Goal: Transaction & Acquisition: Obtain resource

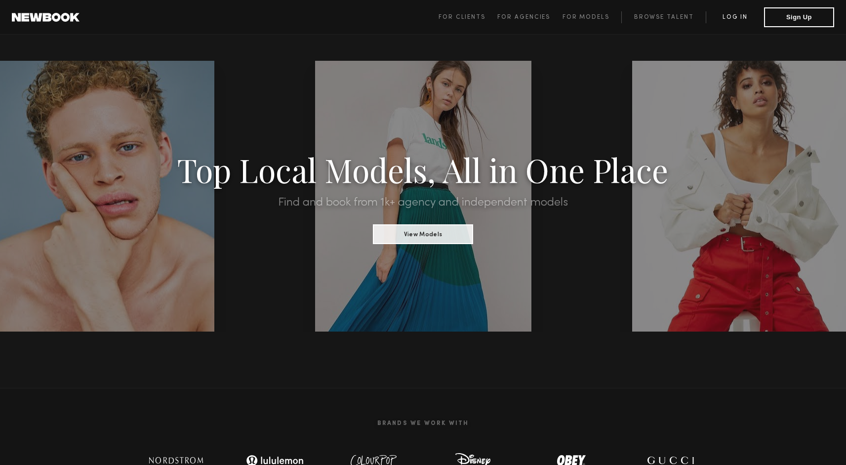
click at [742, 15] on link "Log in" at bounding box center [735, 17] width 58 height 12
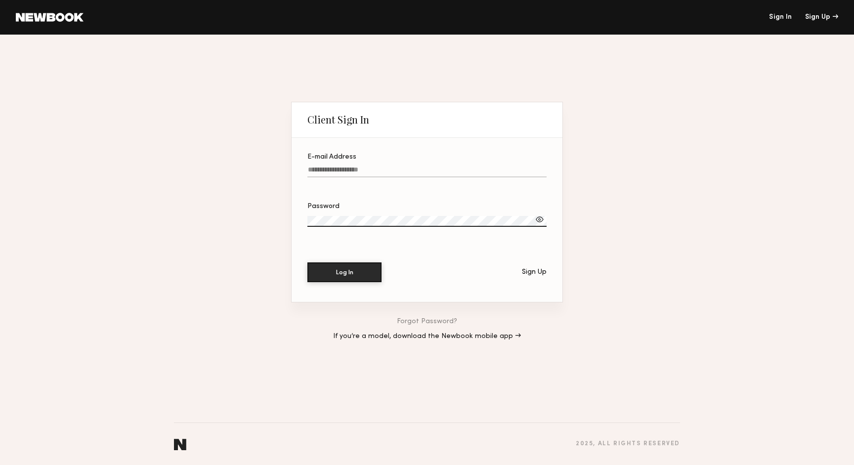
click at [345, 175] on input "E-mail Address" at bounding box center [426, 171] width 239 height 11
type input "**********"
click at [538, 223] on div at bounding box center [540, 219] width 10 height 10
click at [333, 275] on button "Log In" at bounding box center [344, 272] width 74 height 20
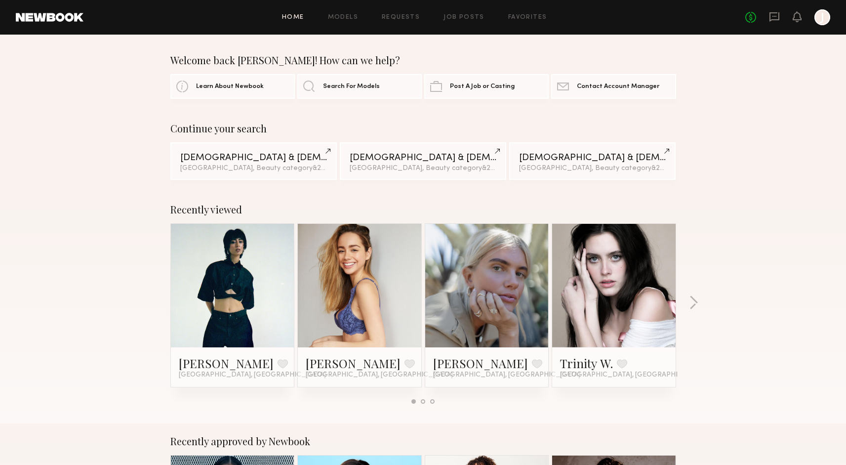
click at [253, 253] on link at bounding box center [233, 286] width 60 height 124
click at [636, 262] on link at bounding box center [614, 286] width 60 height 124
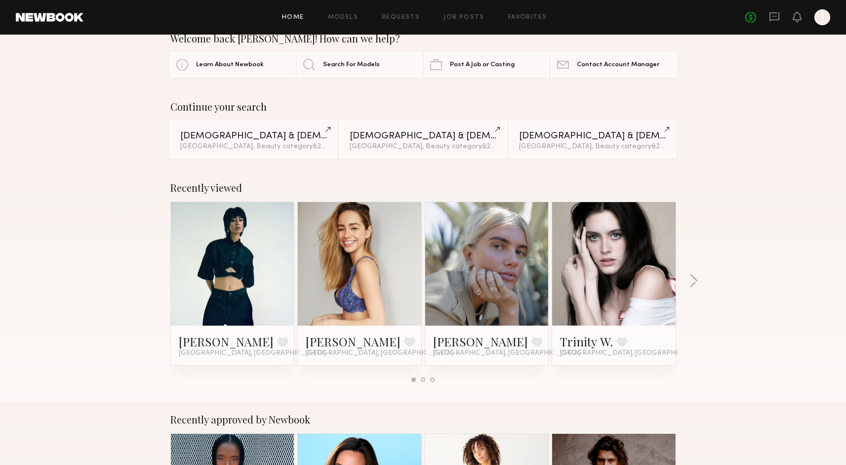
scroll to position [21, 0]
click at [516, 250] on link at bounding box center [487, 265] width 60 height 124
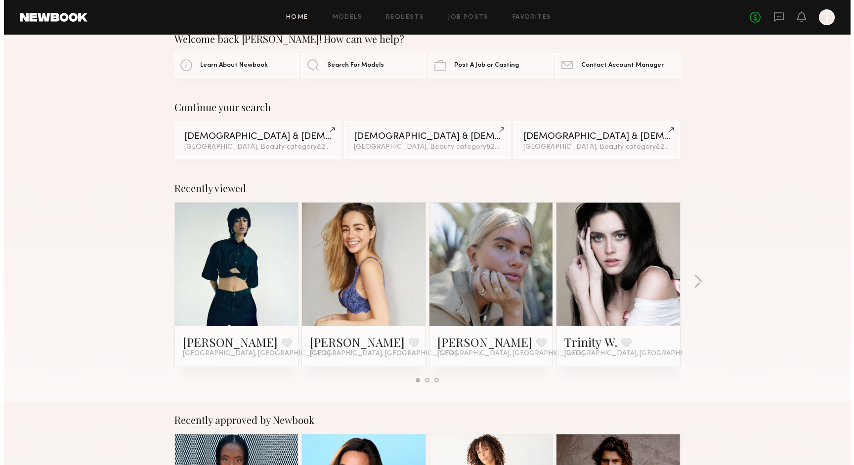
scroll to position [0, 0]
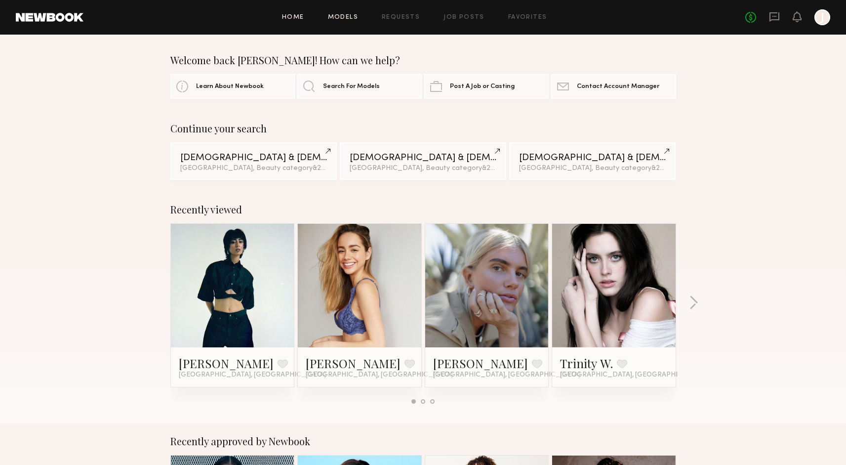
click at [343, 14] on div "Home Models Requests Job Posts Favorites Sign Out No fees up to $5,000 J" at bounding box center [456, 17] width 747 height 16
click at [343, 13] on div "Home Models Requests Job Posts Favorites Sign Out No fees up to $5,000 J" at bounding box center [456, 17] width 747 height 16
click at [343, 20] on link "Models" at bounding box center [343, 17] width 30 height 6
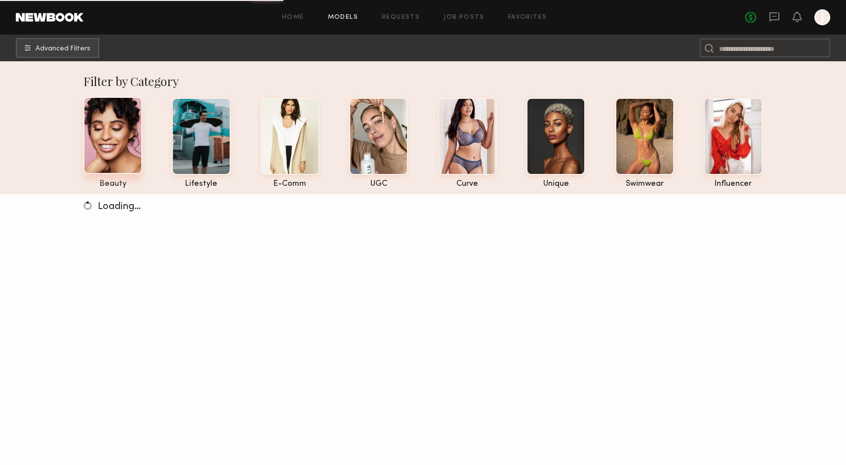
click at [113, 145] on div at bounding box center [112, 135] width 59 height 77
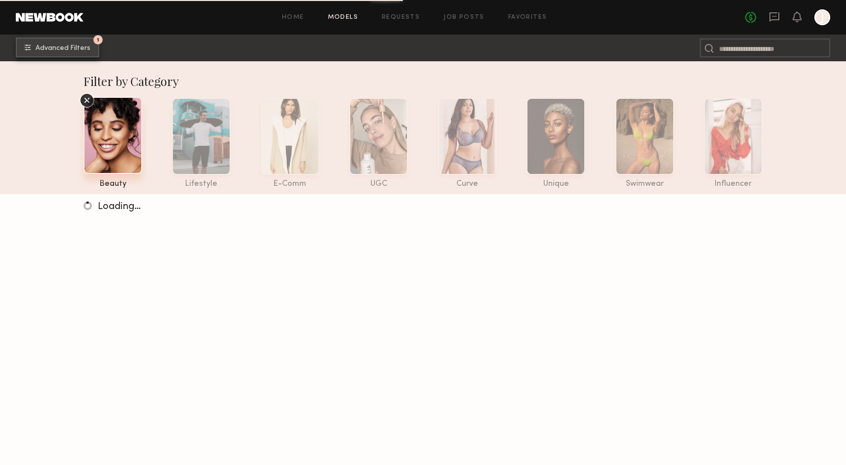
click at [66, 44] on button "1 Advanced Filters" at bounding box center [57, 48] width 83 height 20
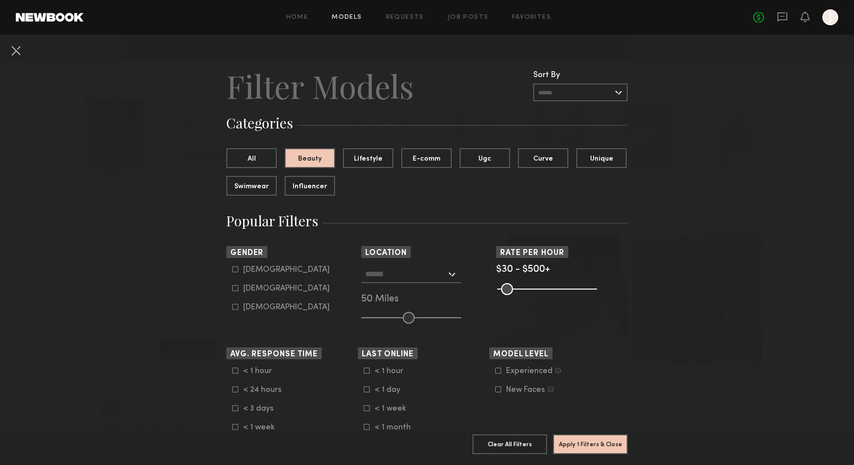
click at [232, 266] on common-framework-checkbox "Male" at bounding box center [294, 269] width 125 height 9
click at [233, 271] on icon at bounding box center [235, 269] width 6 height 6
click at [233, 288] on icon at bounding box center [235, 288] width 6 height 6
type input "*"
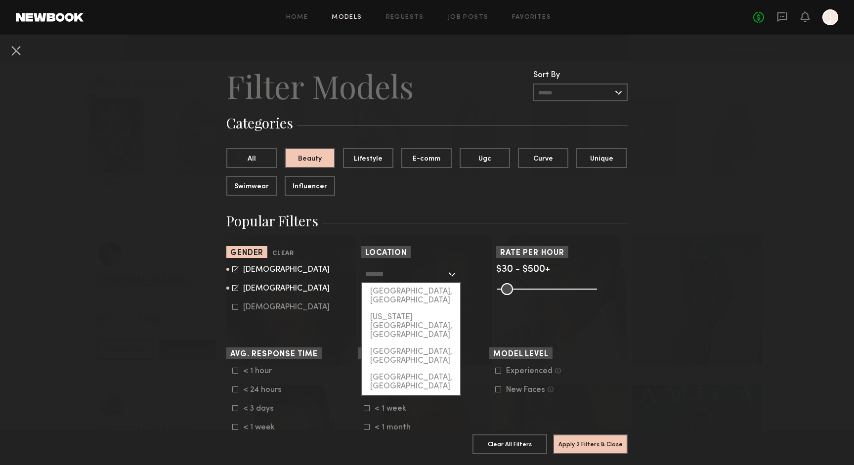
click at [434, 274] on input "text" at bounding box center [405, 273] width 81 height 17
click at [396, 298] on div "[GEOGRAPHIC_DATA], [GEOGRAPHIC_DATA]" at bounding box center [411, 296] width 98 height 26
type input "**********"
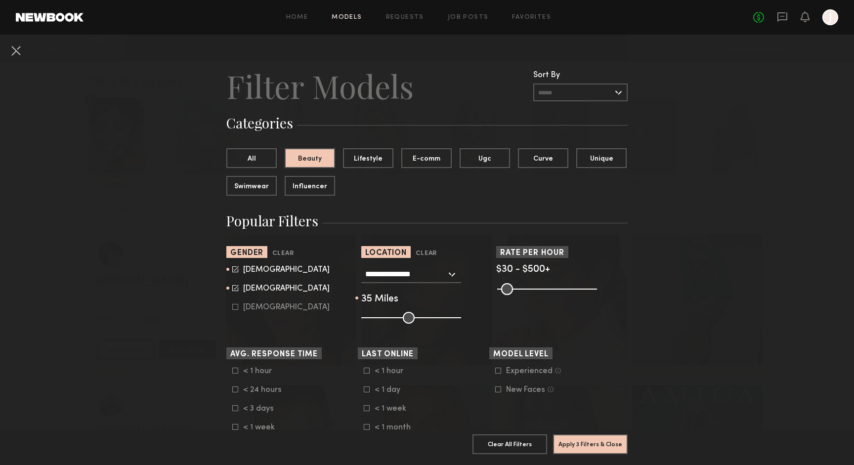
drag, startPoint x: 406, startPoint y: 319, endPoint x: 382, endPoint y: 319, distance: 24.2
click at [386, 319] on input "range" at bounding box center [411, 318] width 100 height 12
type input "**"
click at [380, 319] on input "range" at bounding box center [411, 318] width 100 height 12
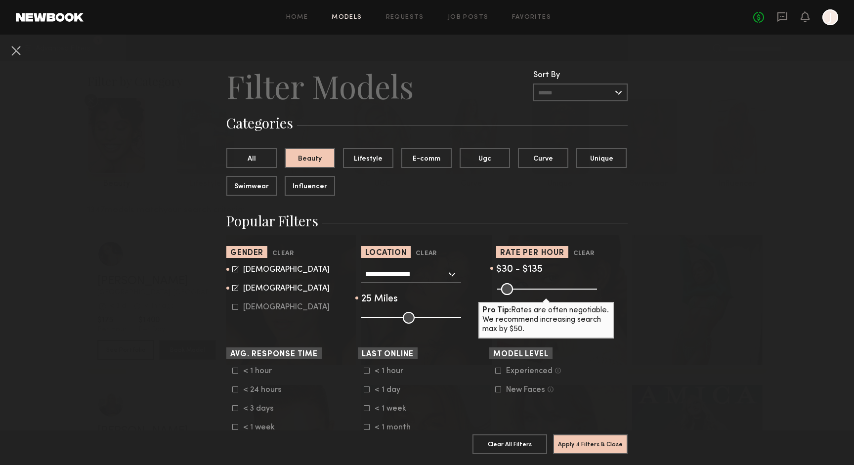
type input "***"
drag, startPoint x: 587, startPoint y: 285, endPoint x: 519, endPoint y: 285, distance: 68.2
click at [519, 285] on input "range" at bounding box center [547, 289] width 100 height 12
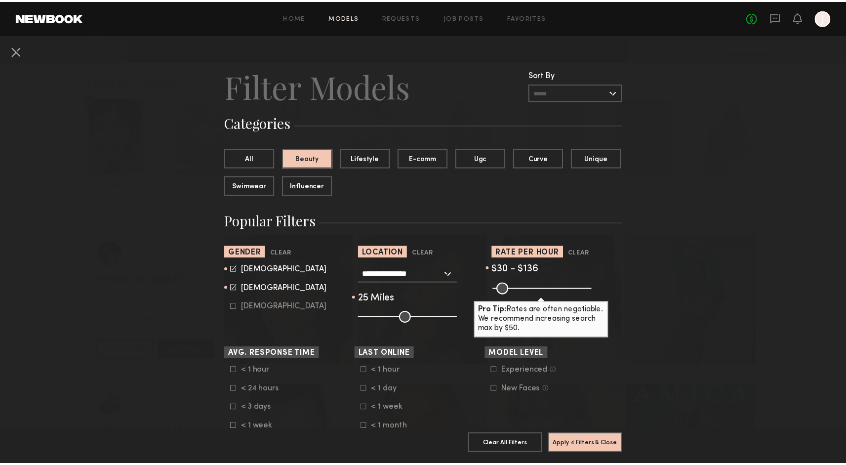
scroll to position [47, 0]
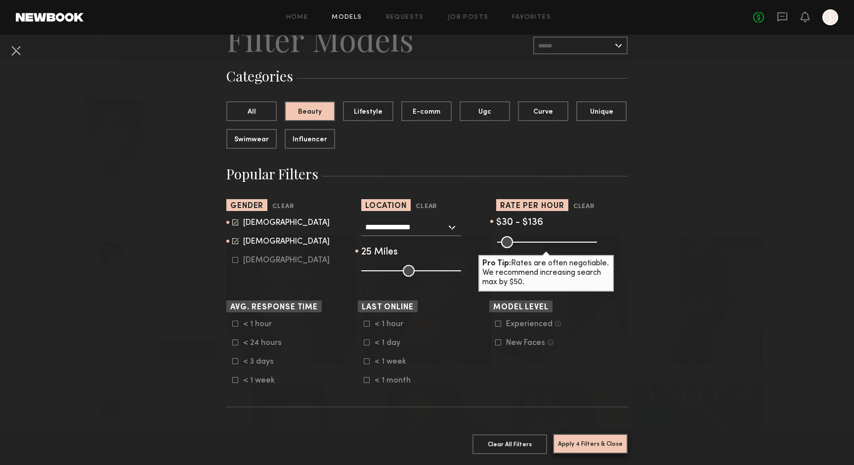
click at [571, 434] on button "Apply 4 Filters & Close" at bounding box center [590, 444] width 75 height 20
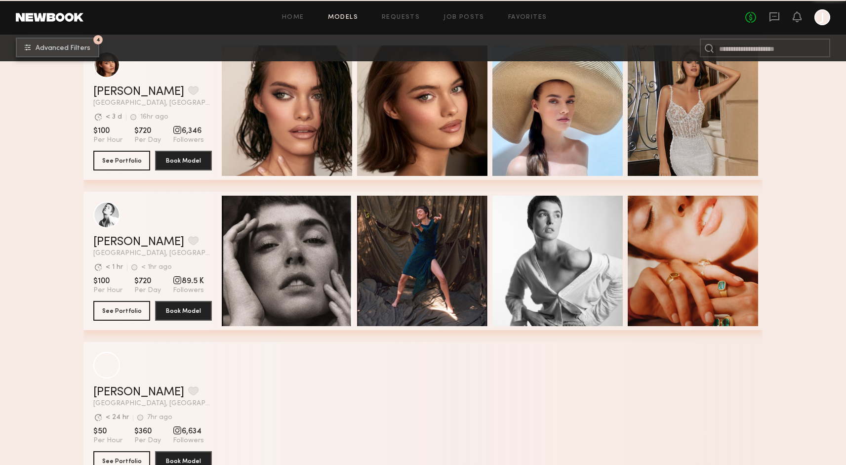
scroll to position [5387, 0]
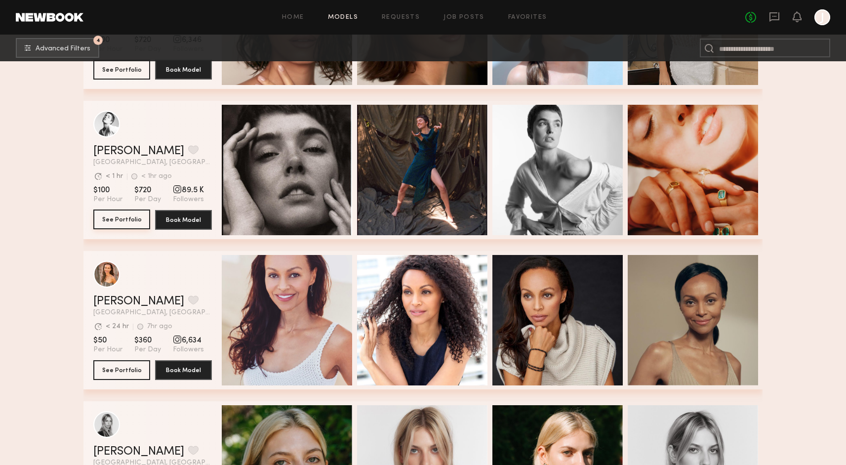
click at [126, 224] on button "See Portfolio" at bounding box center [121, 219] width 57 height 20
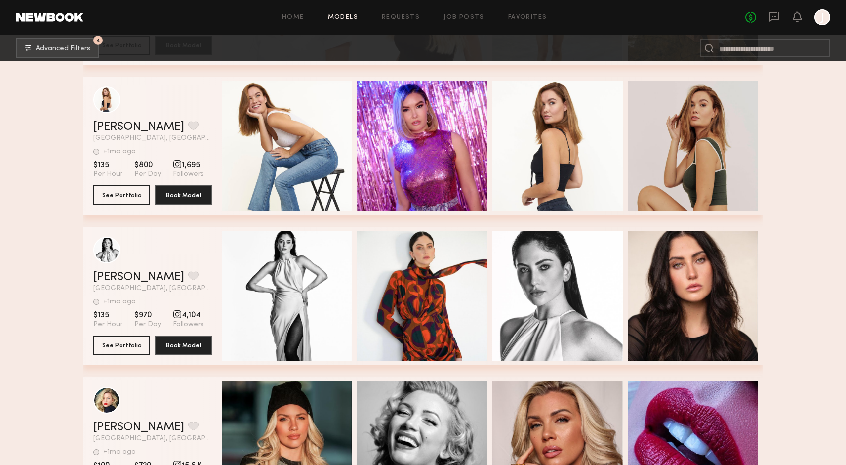
scroll to position [6161, 0]
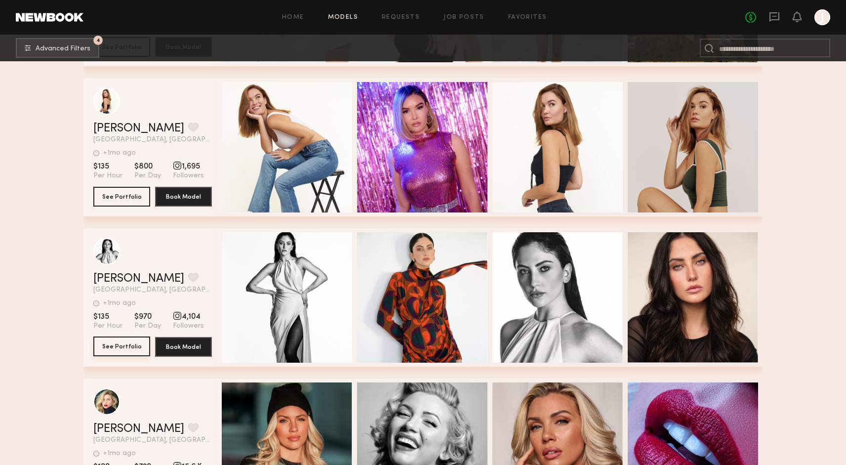
click at [142, 342] on button "See Portfolio" at bounding box center [121, 346] width 57 height 20
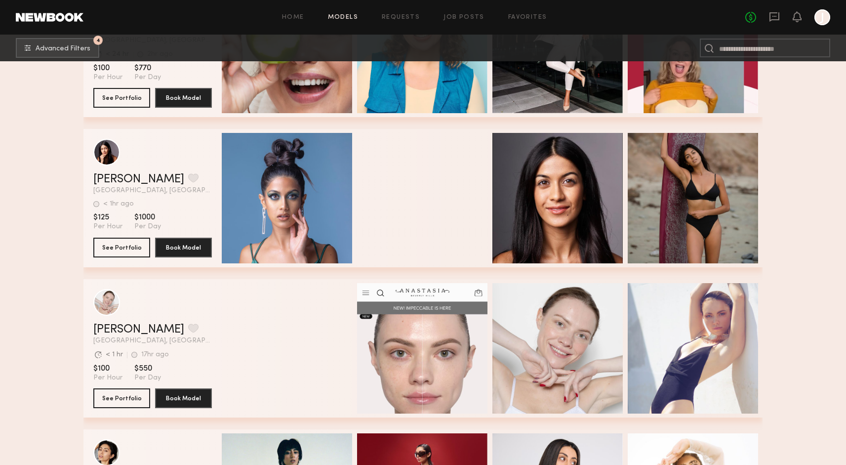
scroll to position [8892, 0]
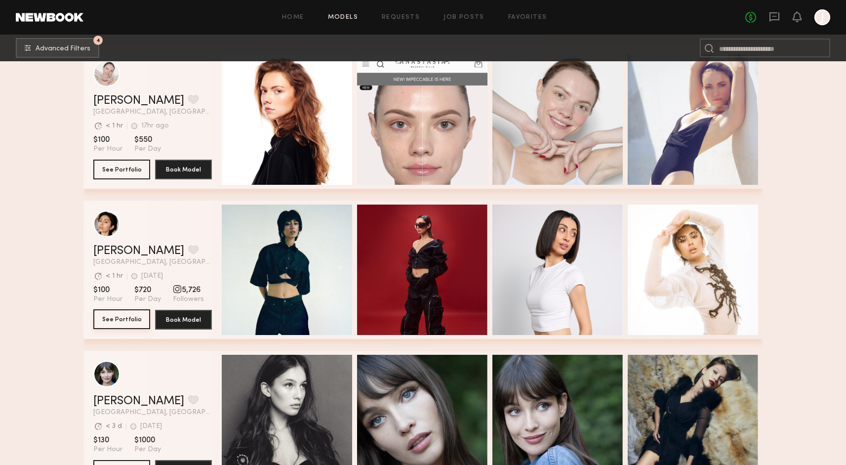
click at [133, 325] on button "See Portfolio" at bounding box center [121, 319] width 57 height 20
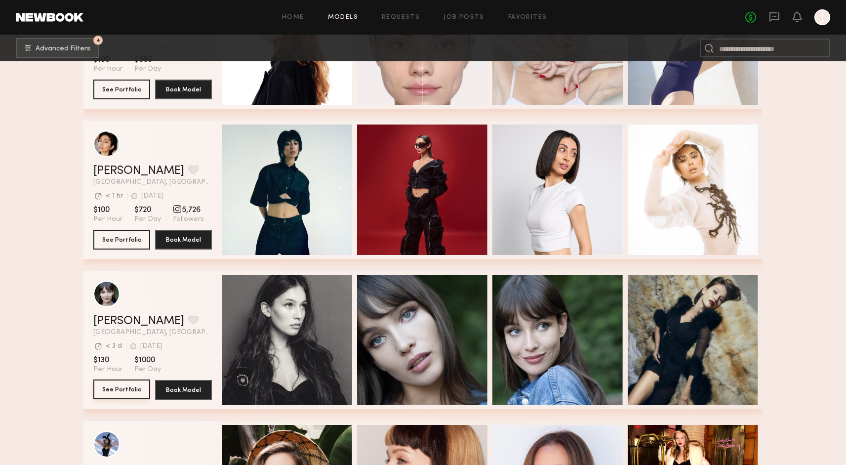
click at [137, 386] on button "See Portfolio" at bounding box center [121, 389] width 57 height 20
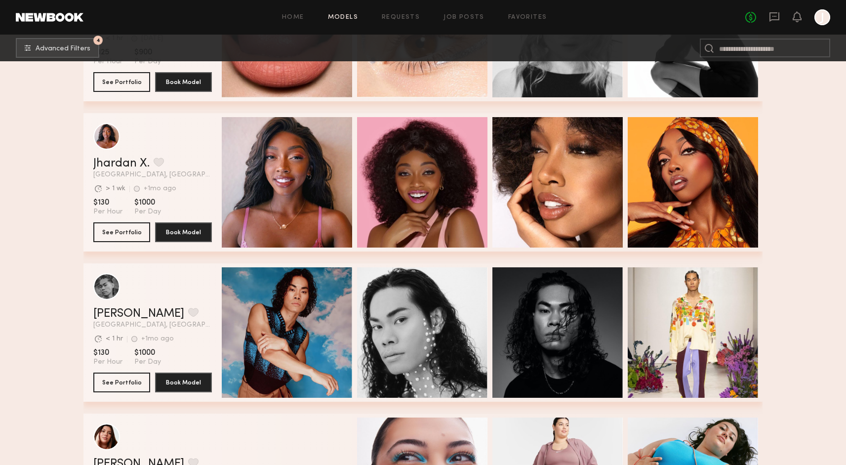
scroll to position [10890, 0]
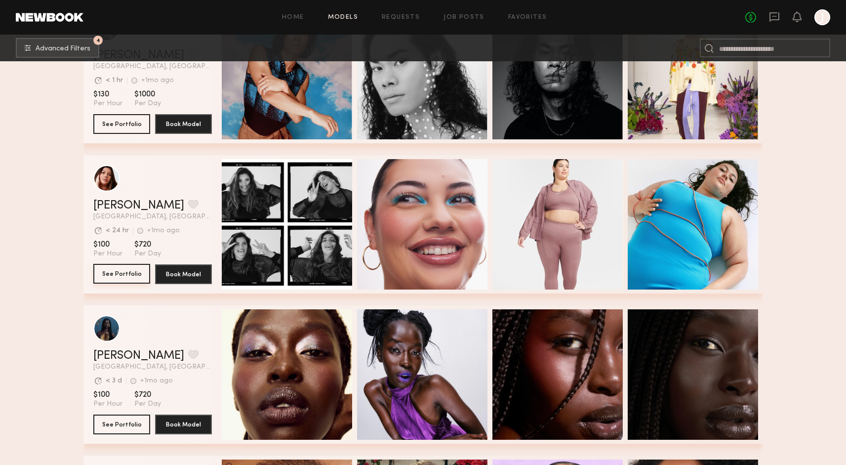
click at [134, 272] on button "See Portfolio" at bounding box center [121, 274] width 57 height 20
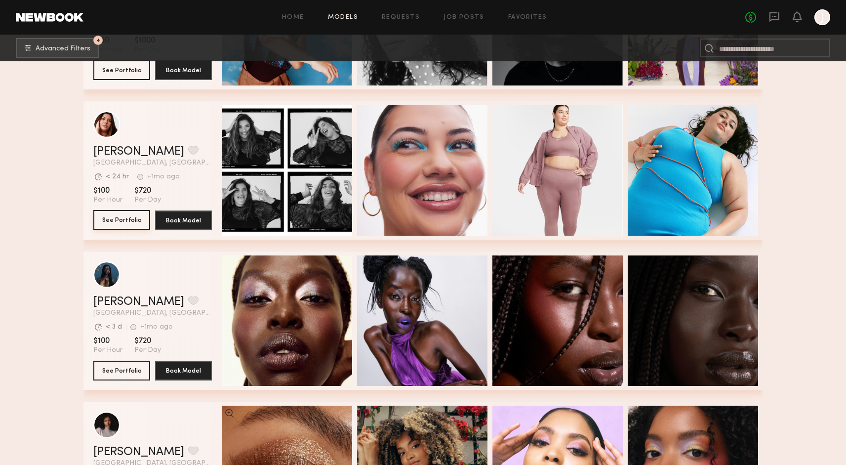
scroll to position [10943, 0]
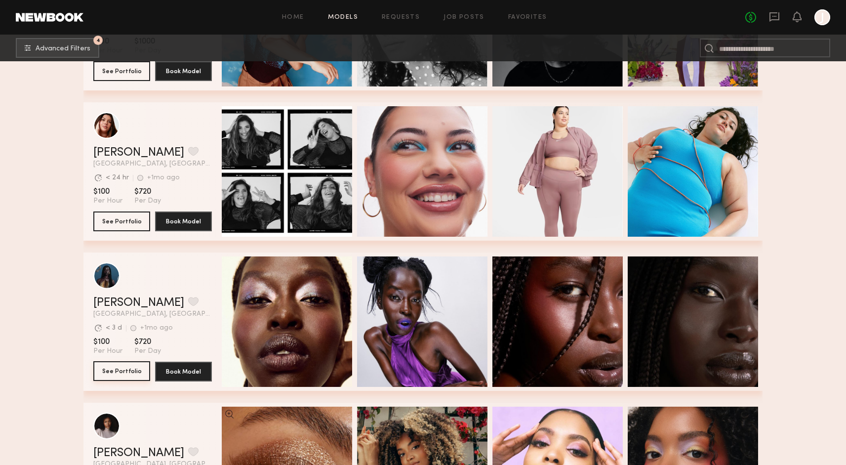
click at [138, 369] on button "See Portfolio" at bounding box center [121, 371] width 57 height 20
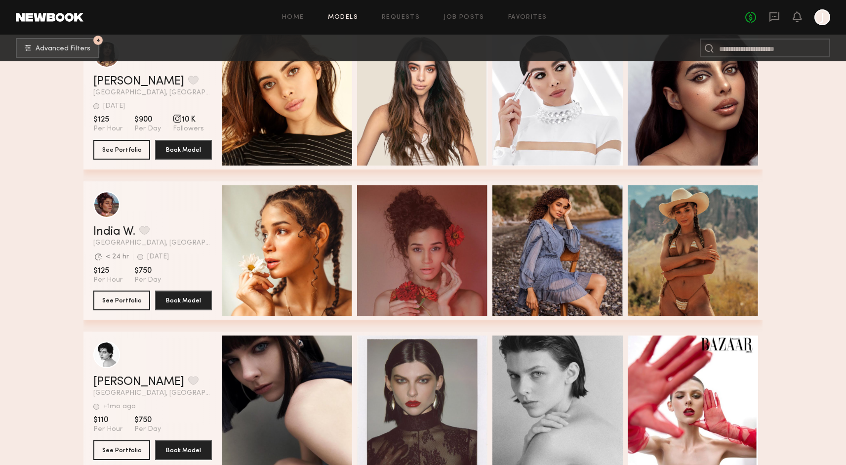
scroll to position [11624, 0]
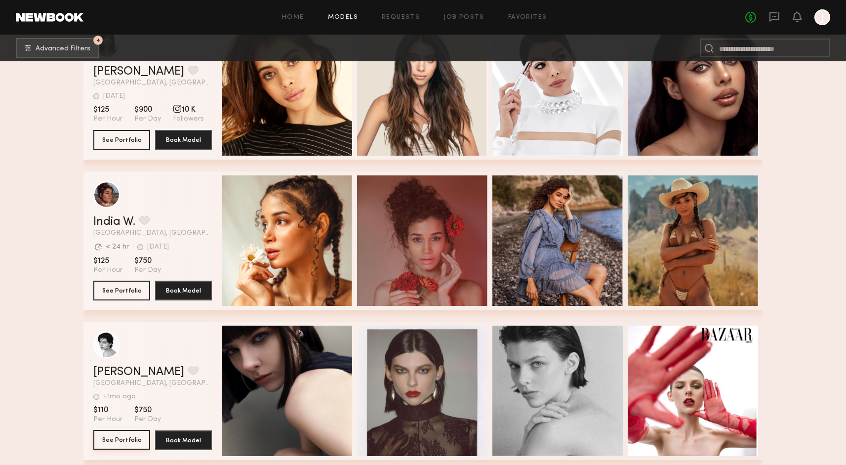
click at [121, 434] on button "See Portfolio" at bounding box center [121, 440] width 57 height 20
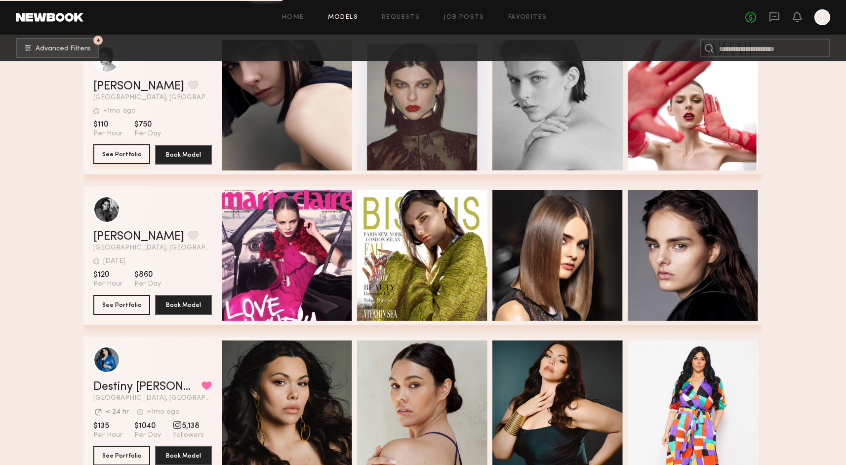
scroll to position [12107, 0]
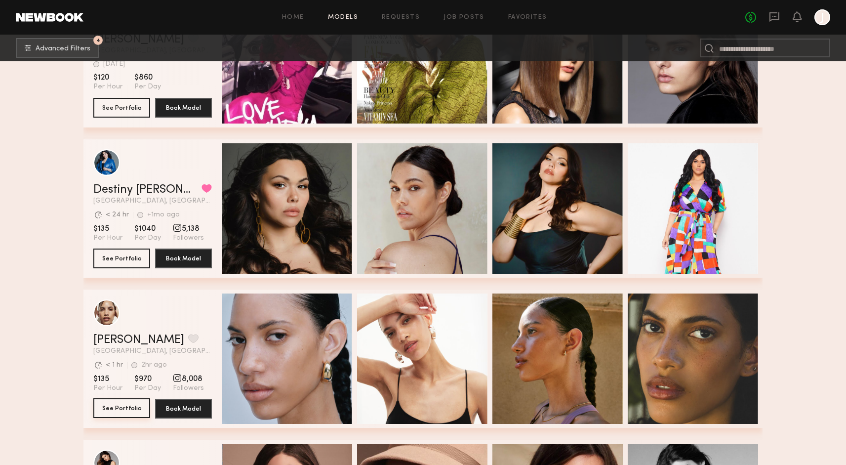
click at [133, 409] on button "See Portfolio" at bounding box center [121, 408] width 57 height 20
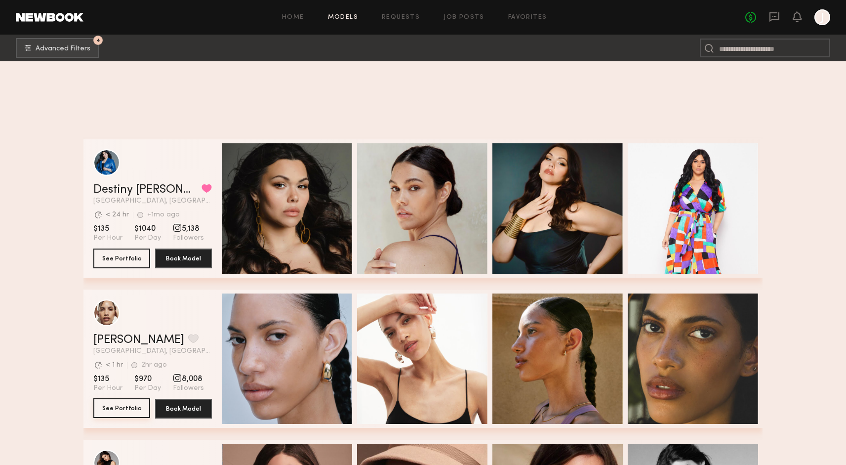
scroll to position [12407, 0]
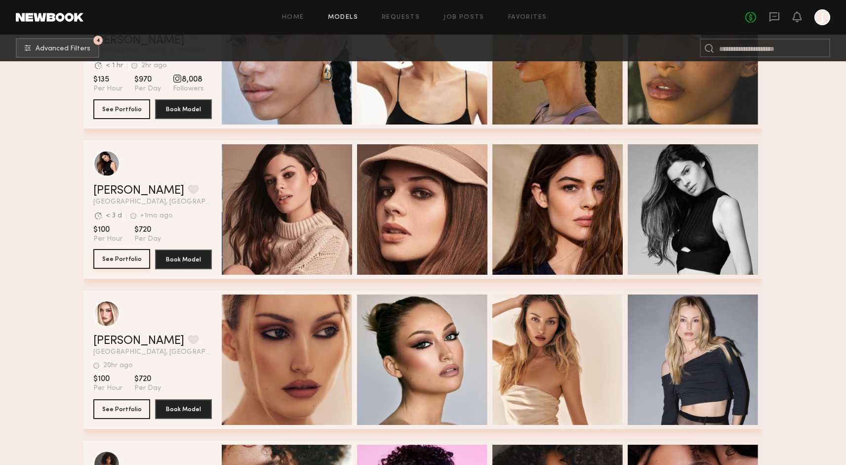
click at [119, 260] on button "See Portfolio" at bounding box center [121, 259] width 57 height 20
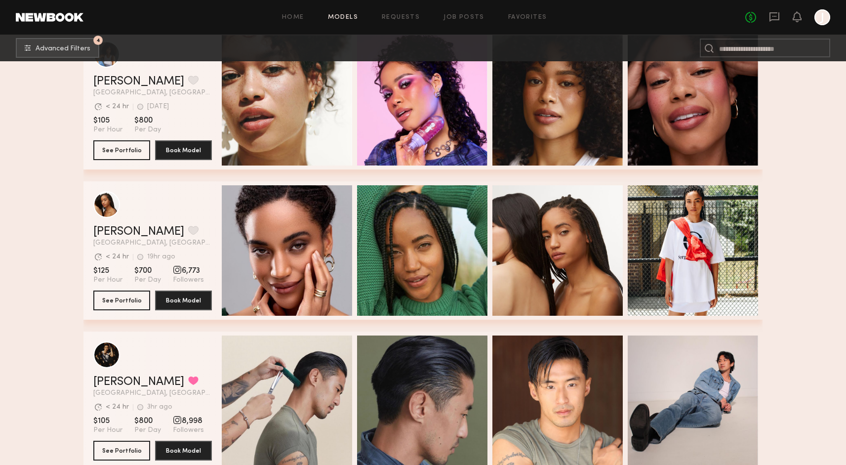
scroll to position [13038, 0]
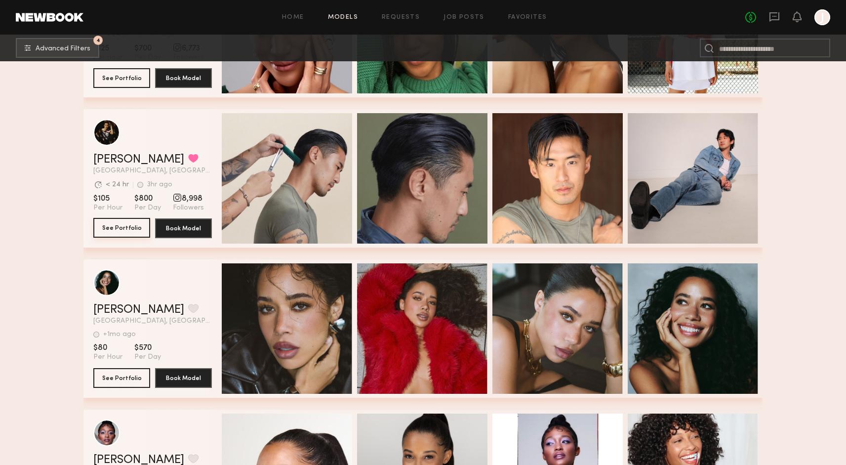
click at [142, 224] on button "See Portfolio" at bounding box center [121, 228] width 57 height 20
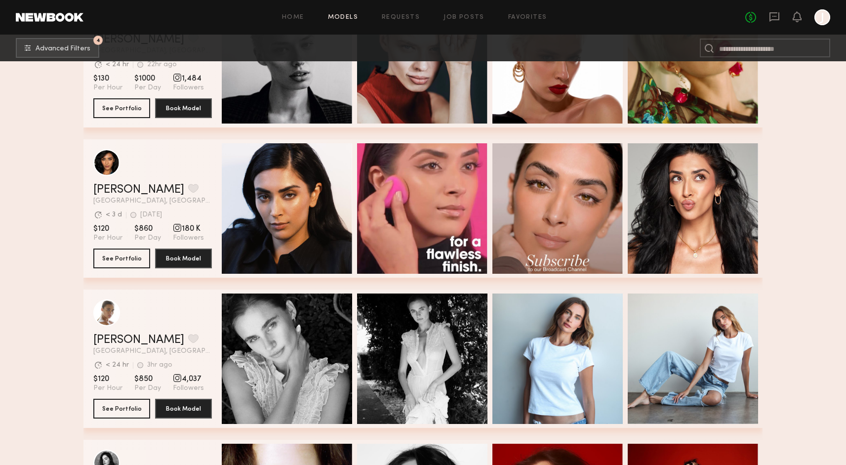
scroll to position [1094, 0]
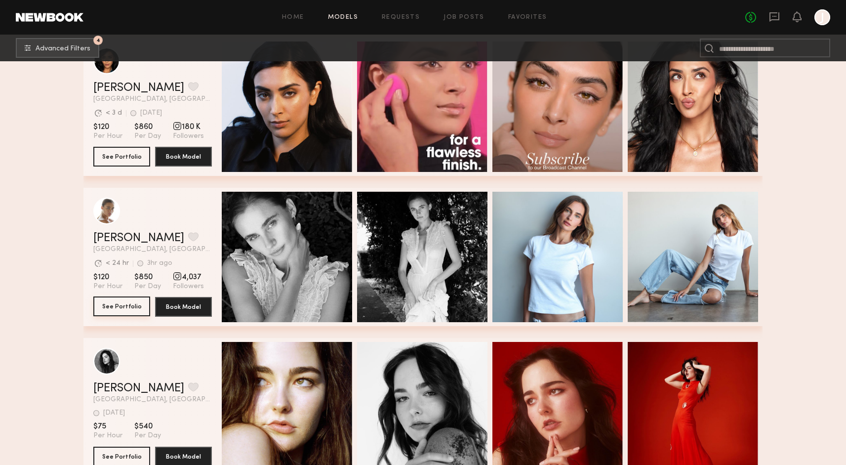
click at [95, 304] on button "See Portfolio" at bounding box center [121, 306] width 57 height 20
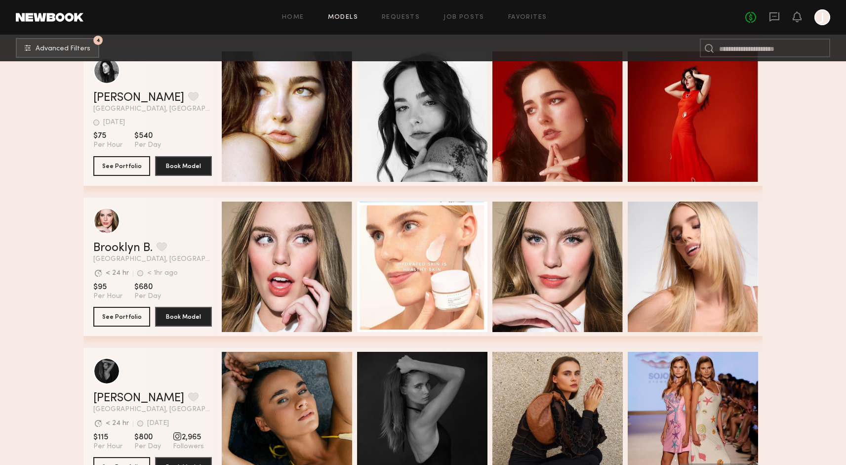
scroll to position [1571, 0]
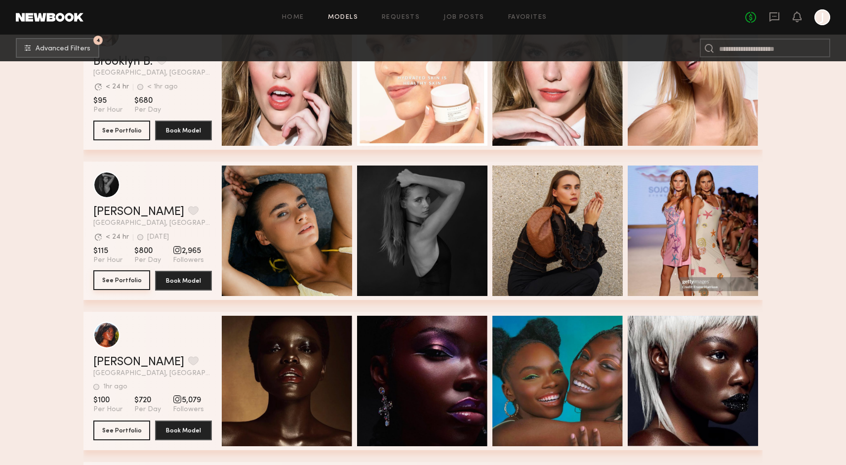
click at [127, 283] on button "See Portfolio" at bounding box center [121, 280] width 57 height 20
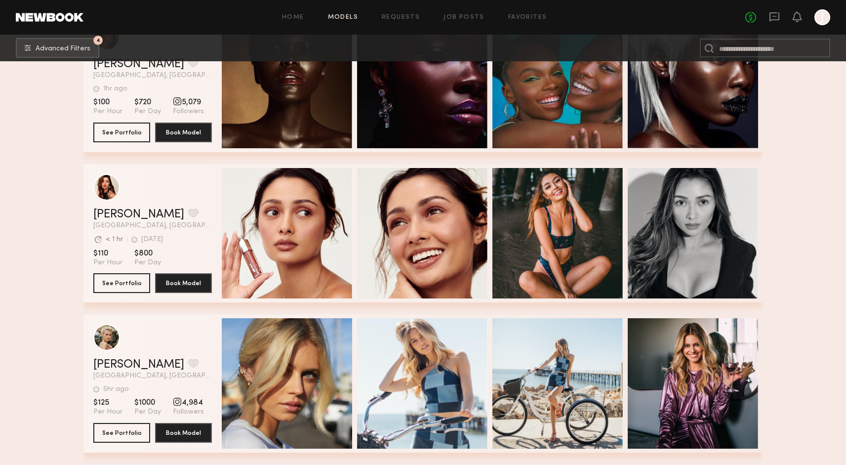
scroll to position [1824, 0]
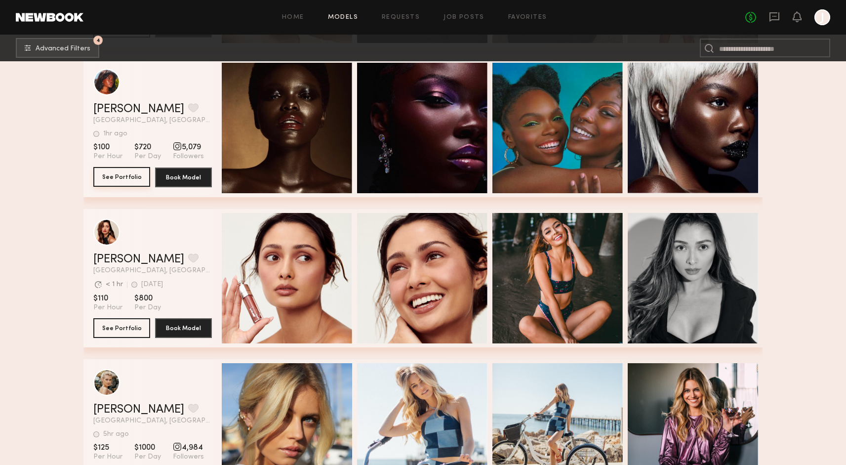
click at [134, 174] on button "See Portfolio" at bounding box center [121, 177] width 57 height 20
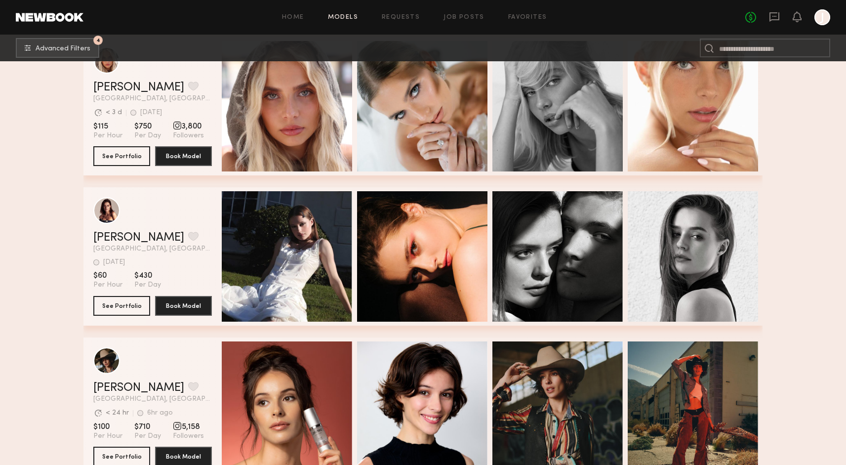
scroll to position [2496, 0]
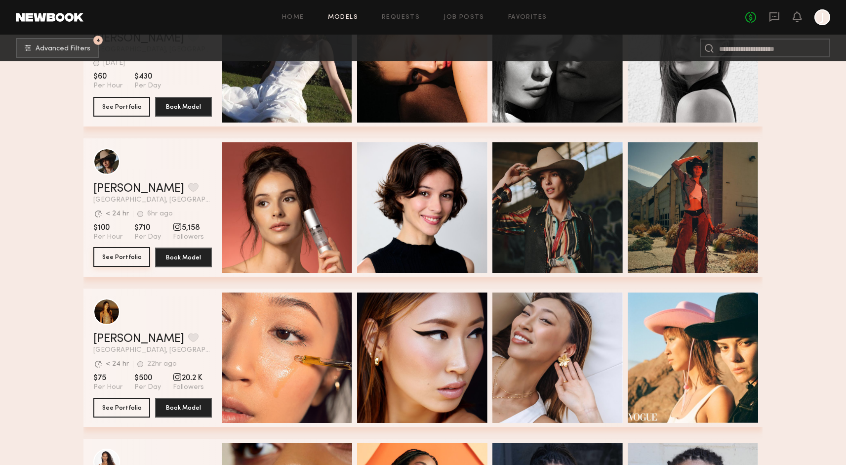
click at [105, 252] on button "See Portfolio" at bounding box center [121, 257] width 57 height 20
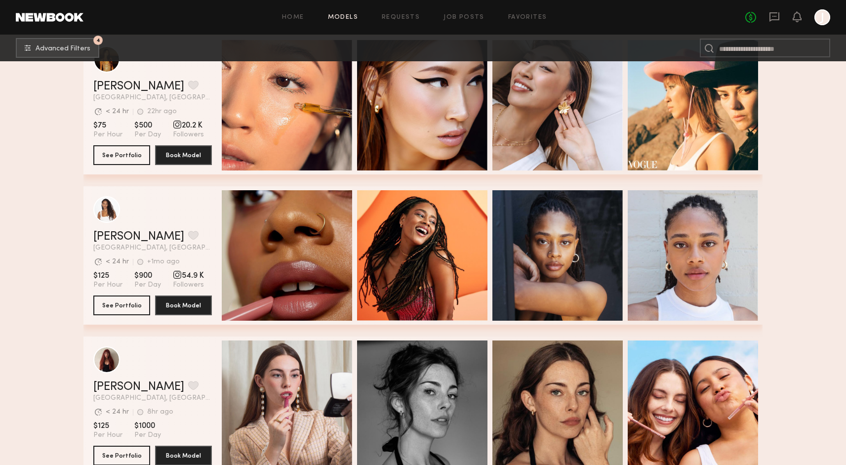
scroll to position [2936, 0]
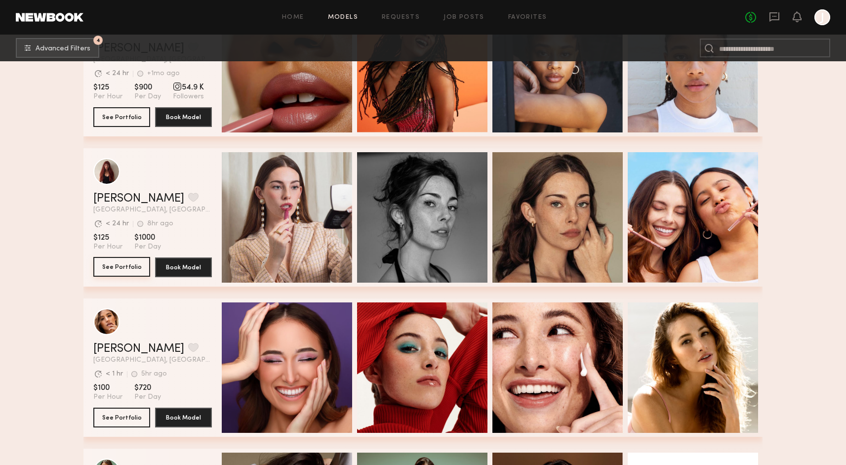
click at [113, 260] on button "See Portfolio" at bounding box center [121, 267] width 57 height 20
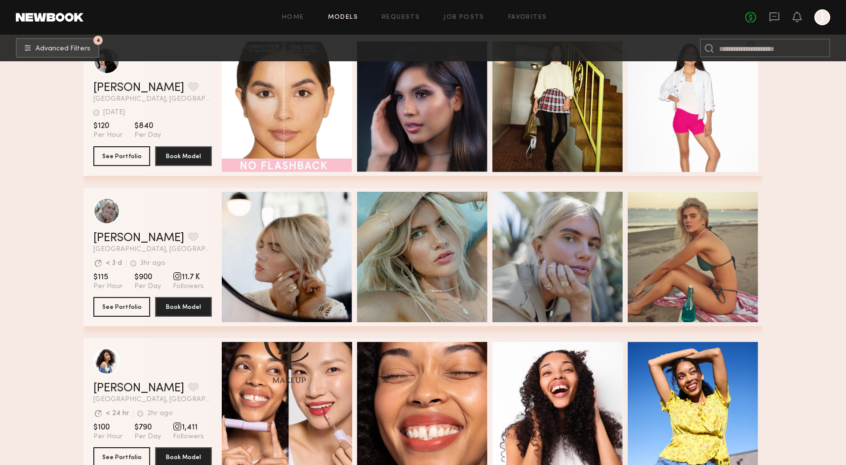
scroll to position [4981, 0]
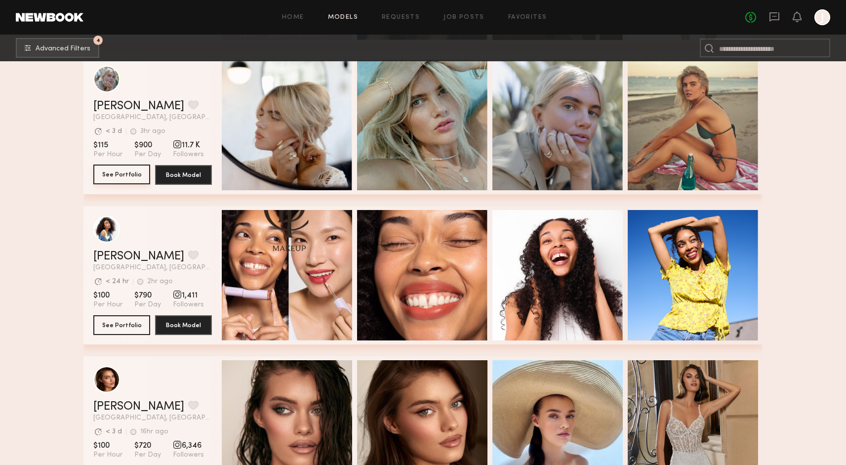
click at [115, 178] on button "See Portfolio" at bounding box center [121, 175] width 57 height 20
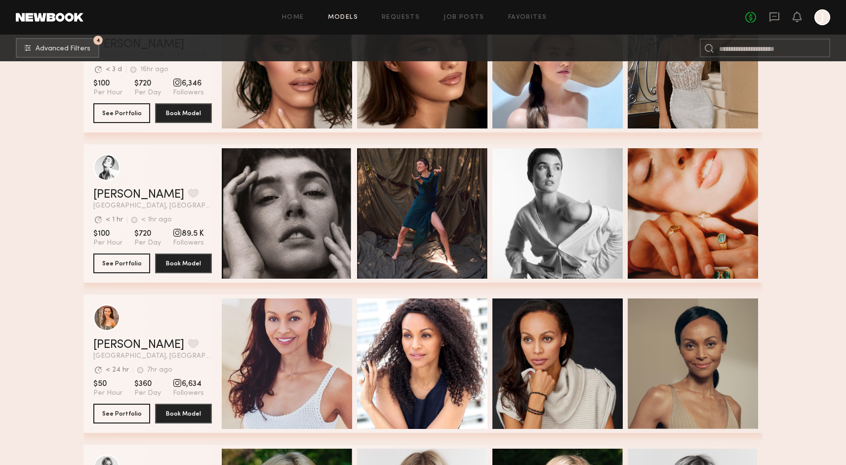
scroll to position [5430, 0]
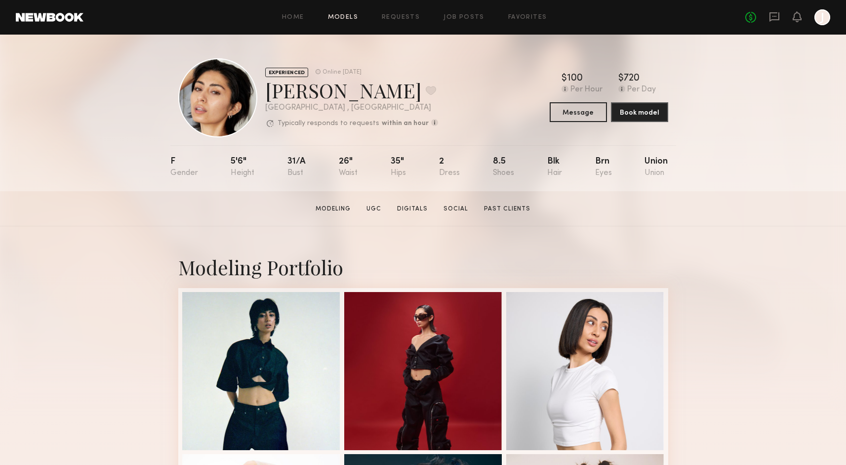
click at [354, 17] on link "Models" at bounding box center [343, 17] width 30 height 6
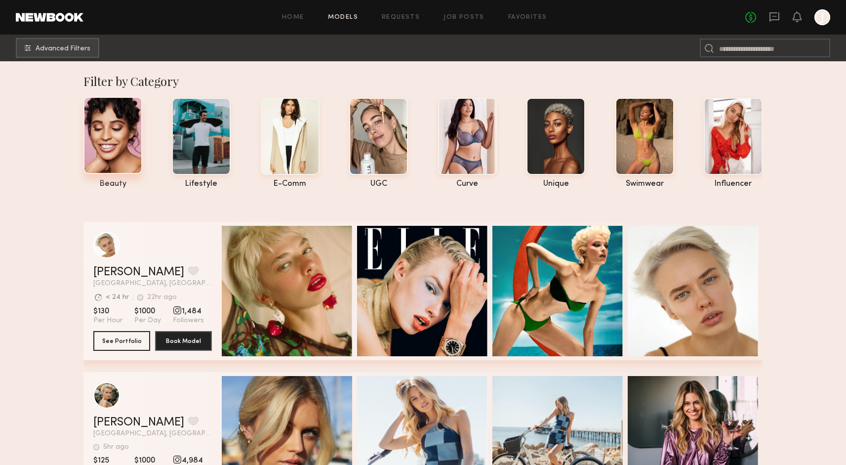
click at [134, 163] on div at bounding box center [112, 135] width 59 height 77
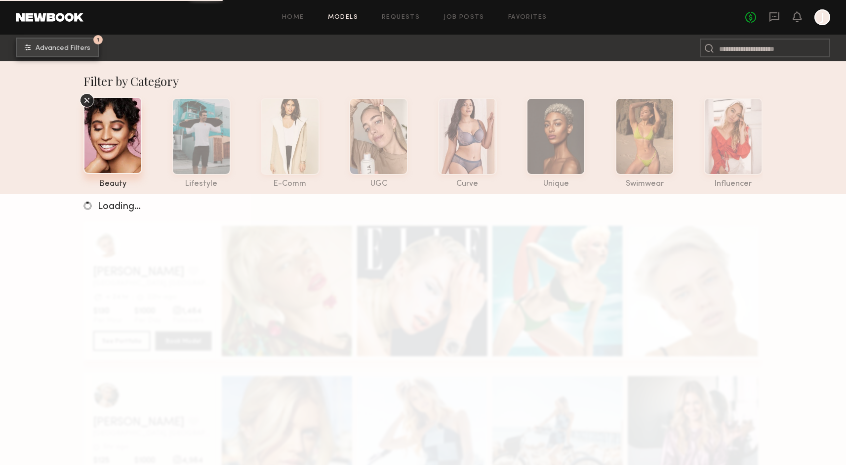
click at [53, 46] on span "Advanced Filters" at bounding box center [63, 48] width 55 height 7
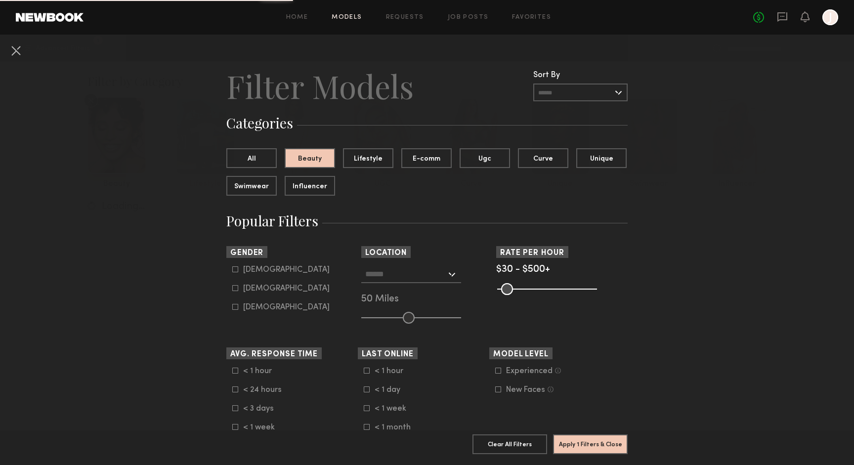
click at [250, 286] on div "Female" at bounding box center [286, 289] width 86 height 6
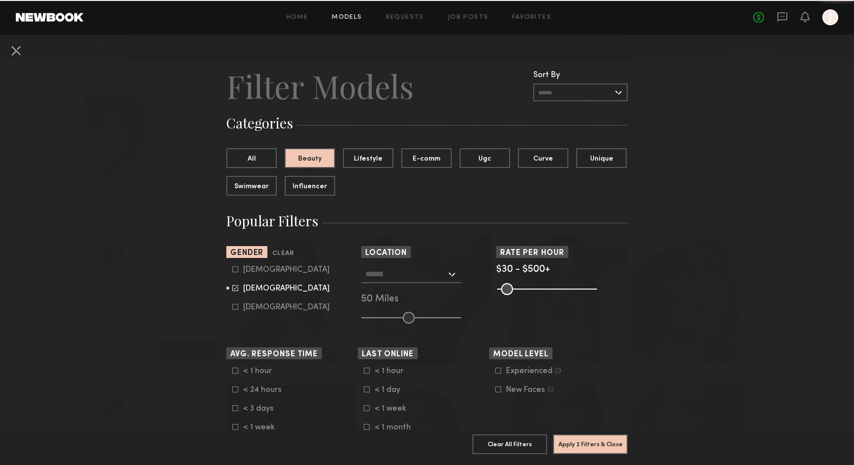
click at [246, 268] on div "Male" at bounding box center [286, 270] width 86 height 6
type input "**"
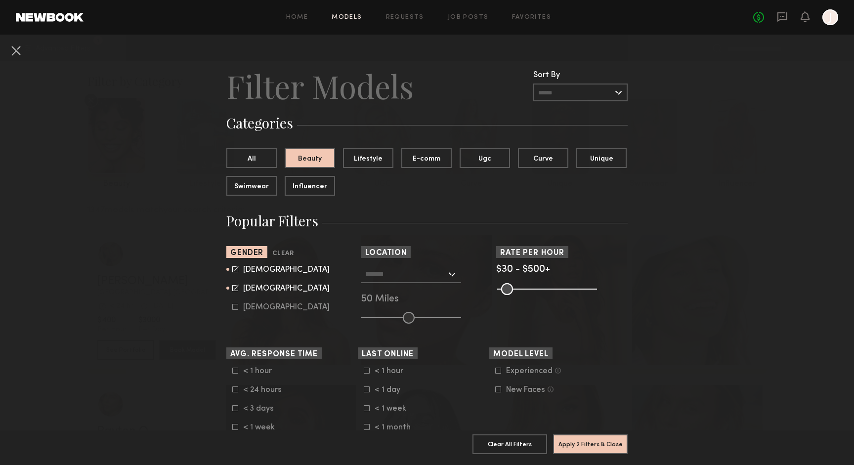
click at [268, 308] on div "Non-binary" at bounding box center [286, 307] width 86 height 6
click at [274, 307] on div "Non-binary" at bounding box center [286, 307] width 86 height 6
click at [446, 271] on div at bounding box center [411, 274] width 100 height 18
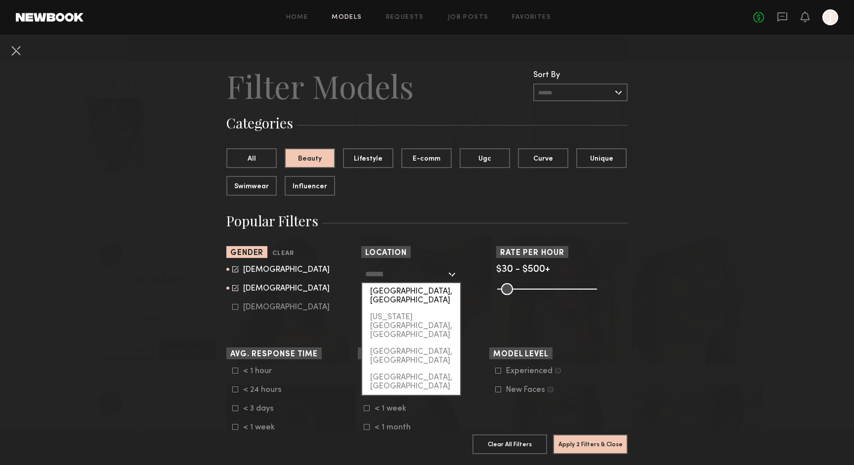
click at [402, 294] on div "[GEOGRAPHIC_DATA], [GEOGRAPHIC_DATA]" at bounding box center [411, 296] width 98 height 26
type input "**********"
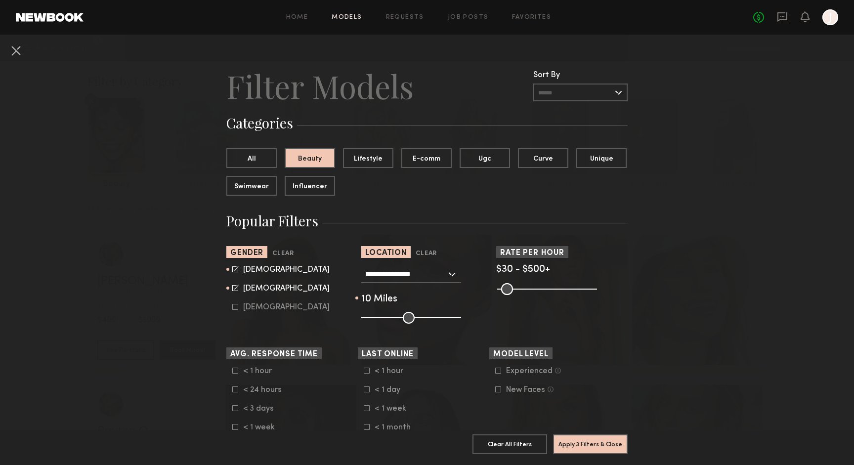
type input "**"
drag, startPoint x: 407, startPoint y: 317, endPoint x: 369, endPoint y: 318, distance: 38.5
click at [369, 318] on input "range" at bounding box center [411, 318] width 100 height 12
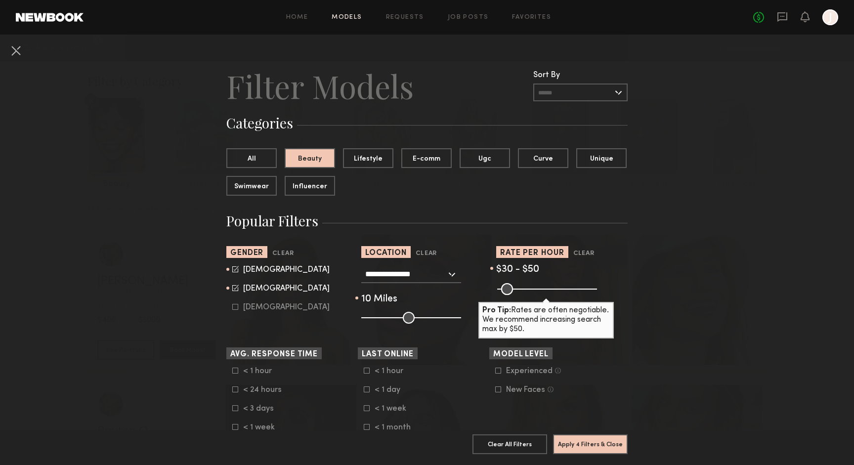
drag, startPoint x: 587, startPoint y: 289, endPoint x: 503, endPoint y: 291, distance: 84.5
type input "**"
click at [503, 291] on input "range" at bounding box center [547, 289] width 100 height 12
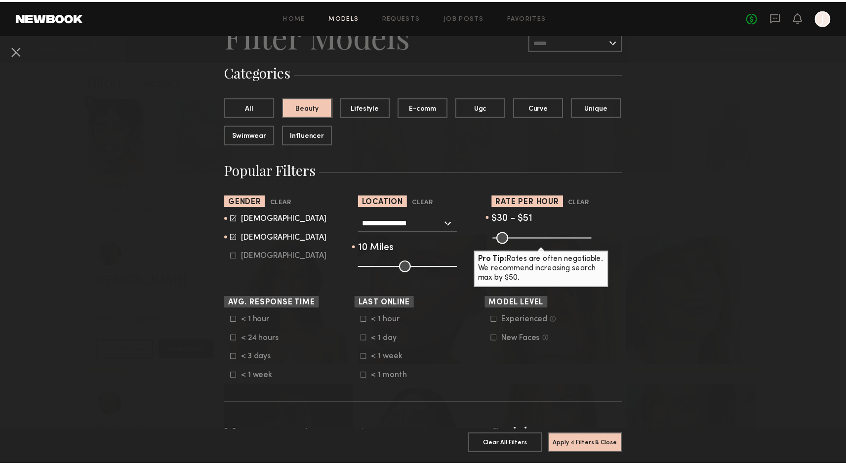
scroll to position [53, 0]
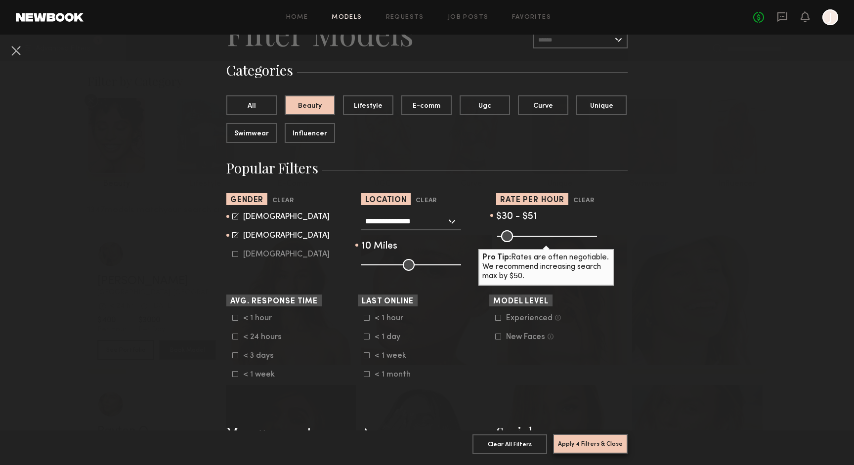
click at [579, 442] on button "Apply 4 Filters & Close" at bounding box center [590, 444] width 75 height 20
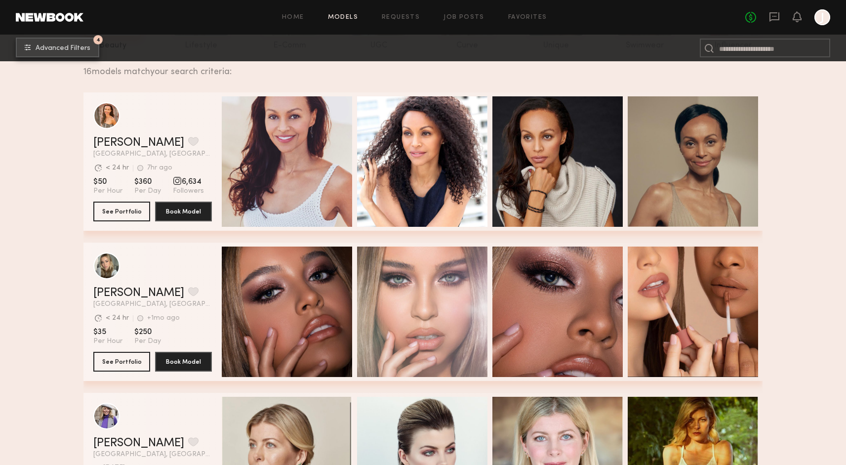
scroll to position [155, 0]
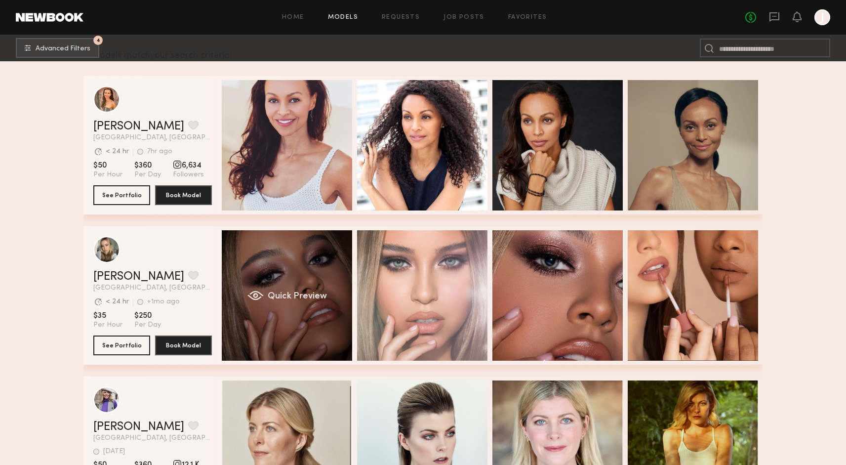
click at [301, 254] on div "Quick Preview" at bounding box center [287, 295] width 130 height 130
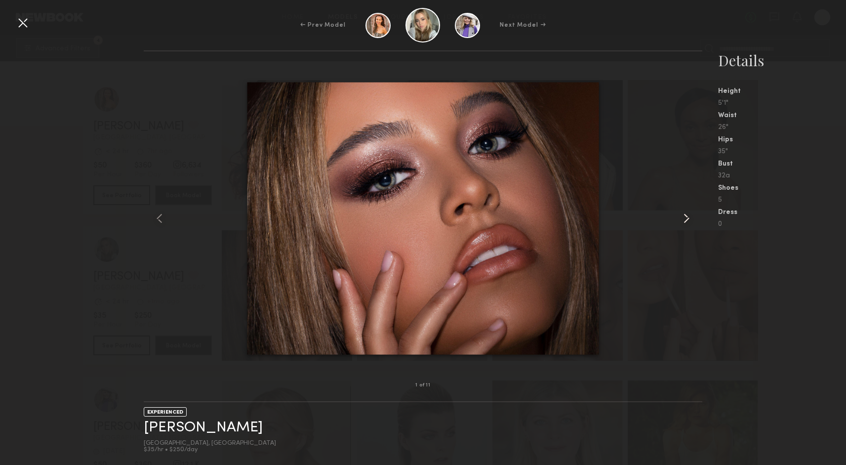
click at [689, 218] on common-icon at bounding box center [687, 218] width 16 height 16
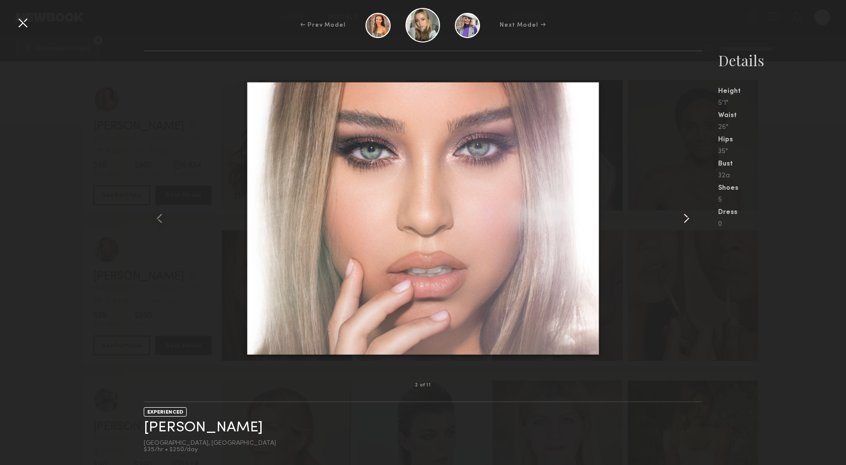
click at [689, 218] on common-icon at bounding box center [687, 218] width 16 height 16
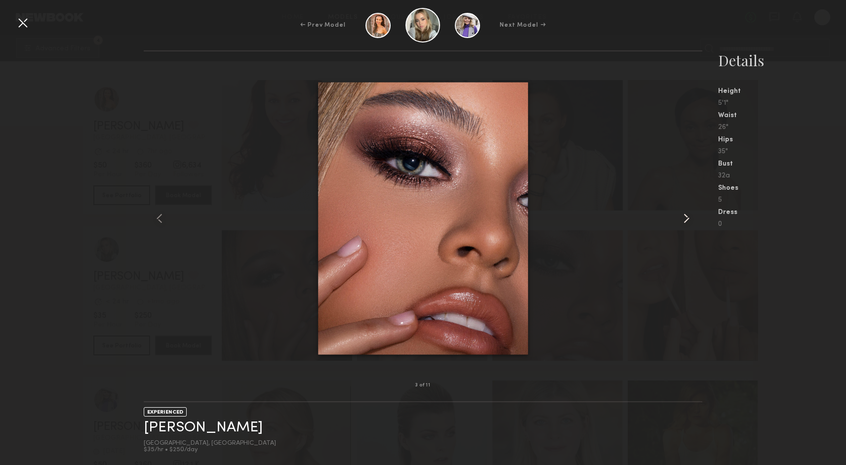
click at [689, 218] on common-icon at bounding box center [687, 218] width 16 height 16
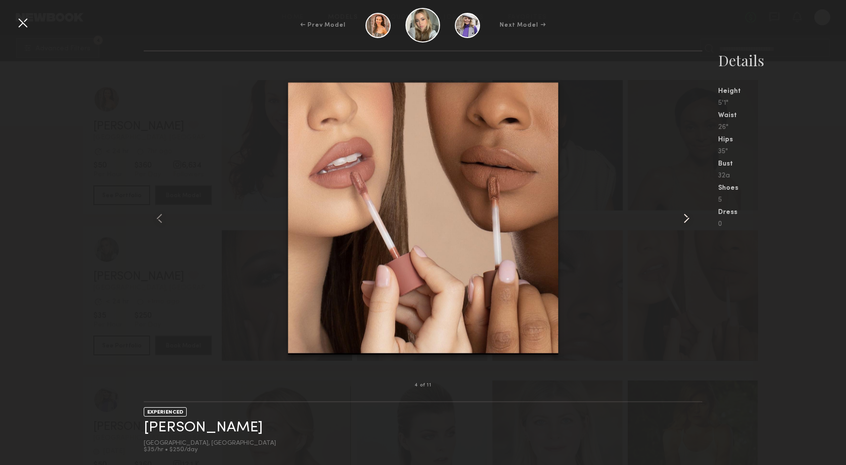
click at [689, 218] on common-icon at bounding box center [687, 218] width 16 height 16
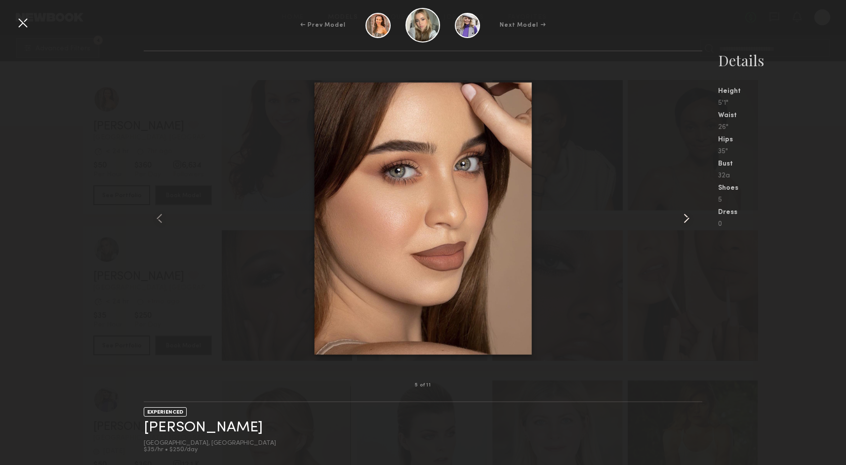
click at [689, 218] on common-icon at bounding box center [687, 218] width 16 height 16
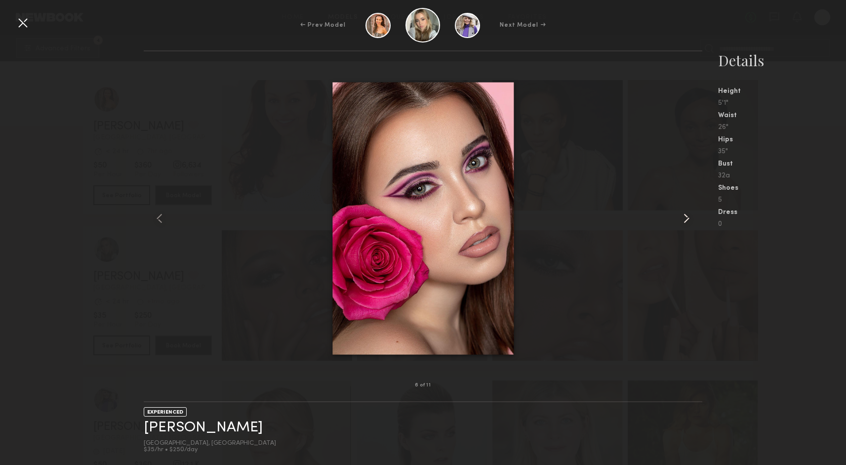
click at [689, 218] on common-icon at bounding box center [687, 218] width 16 height 16
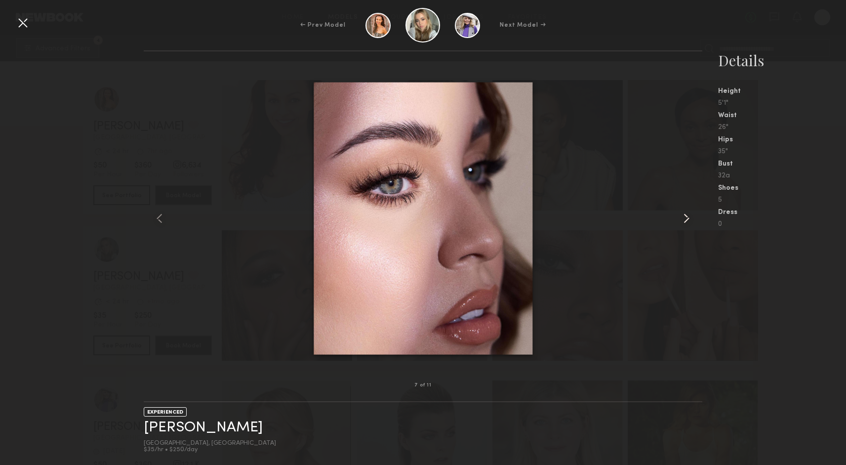
click at [689, 218] on common-icon at bounding box center [687, 218] width 16 height 16
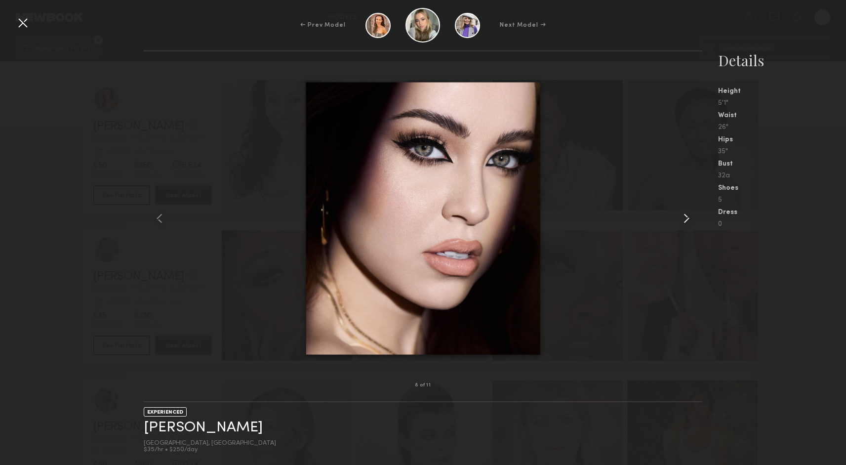
click at [689, 218] on common-icon at bounding box center [687, 218] width 16 height 16
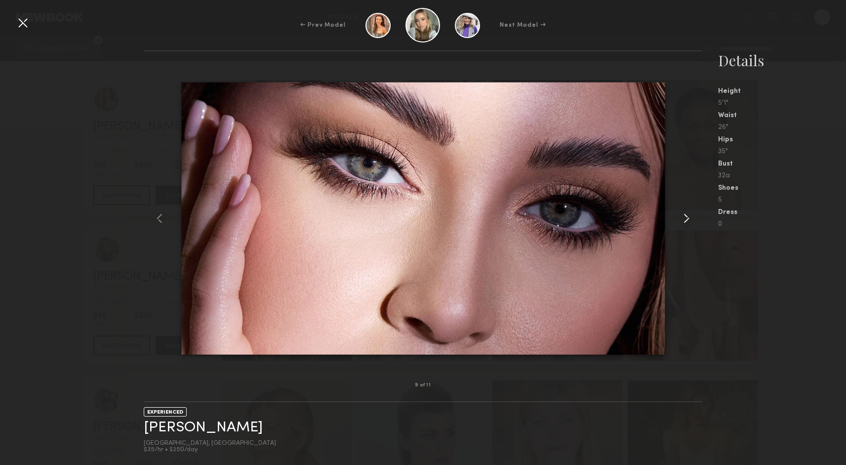
click at [689, 218] on common-icon at bounding box center [687, 218] width 16 height 16
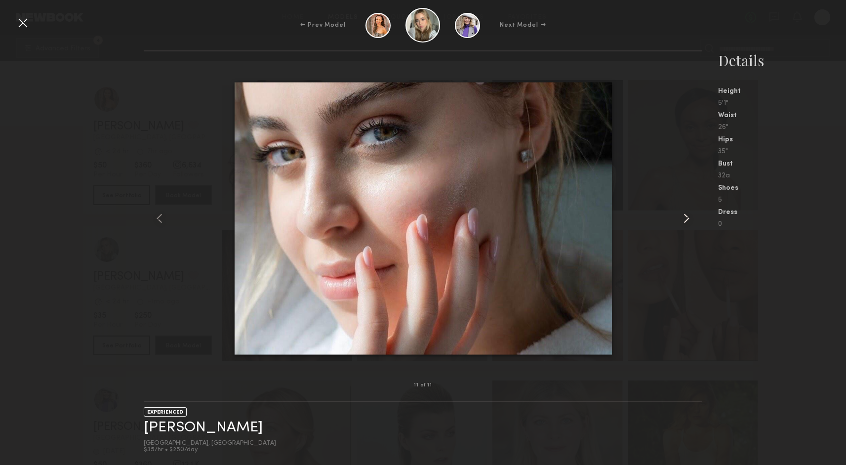
click at [689, 218] on common-icon at bounding box center [687, 218] width 16 height 16
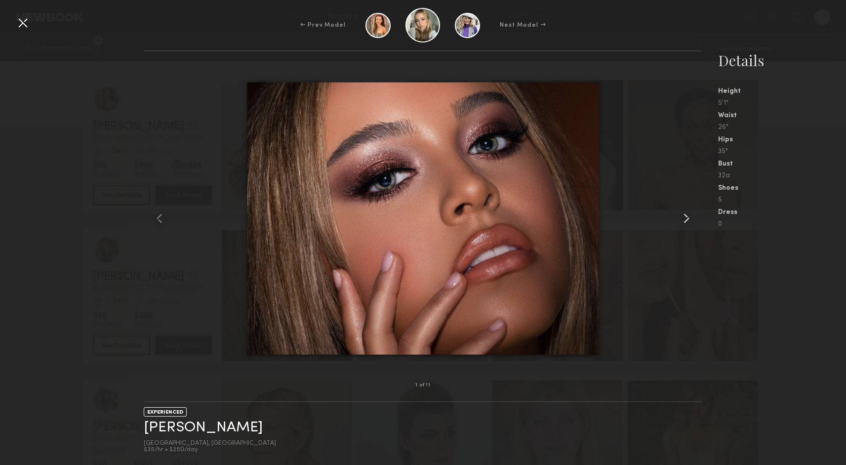
click at [689, 218] on common-icon at bounding box center [687, 218] width 16 height 16
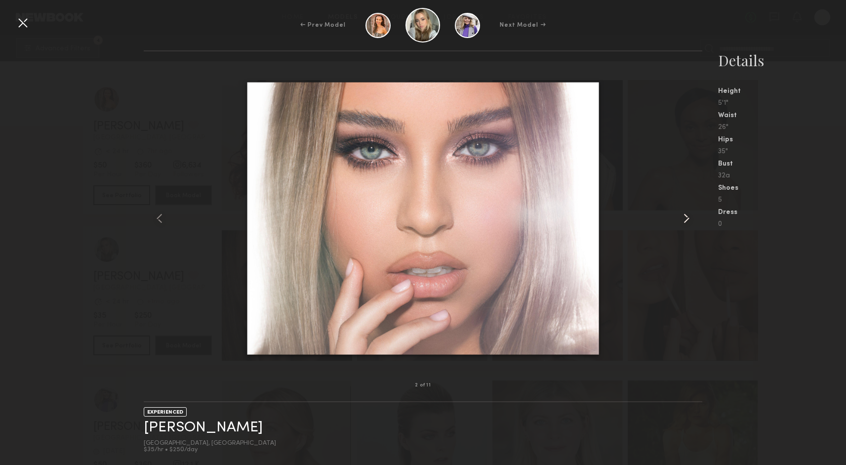
click at [689, 218] on common-icon at bounding box center [687, 218] width 16 height 16
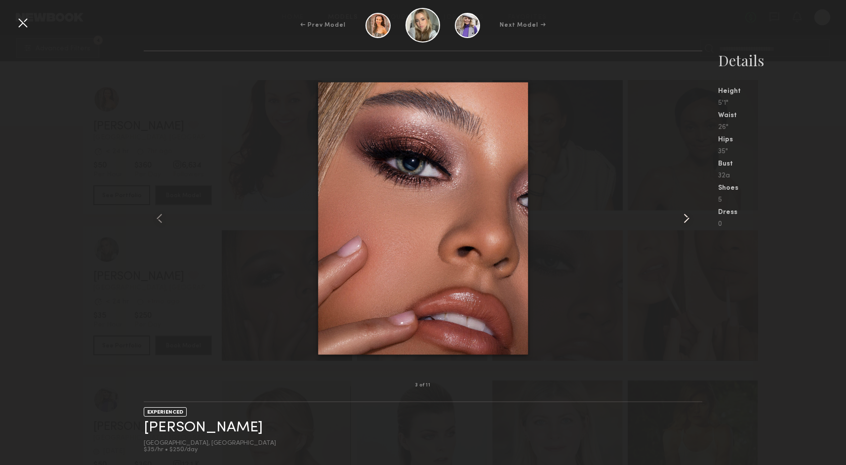
click at [689, 218] on common-icon at bounding box center [687, 218] width 16 height 16
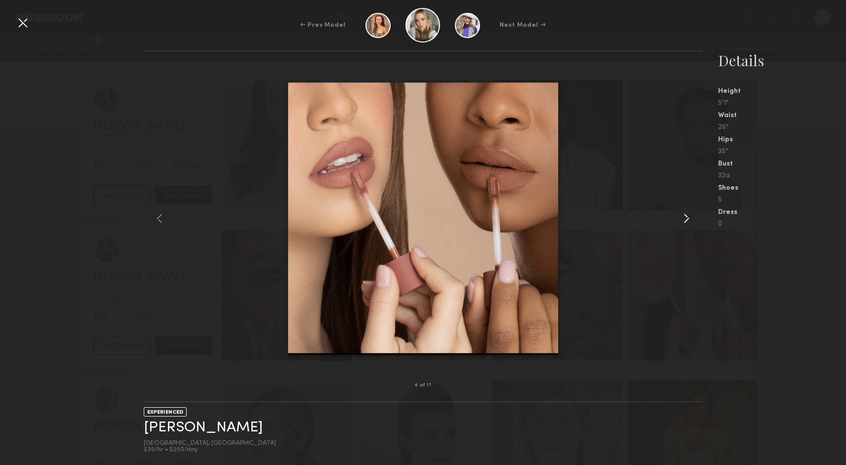
click at [689, 218] on common-icon at bounding box center [687, 218] width 16 height 16
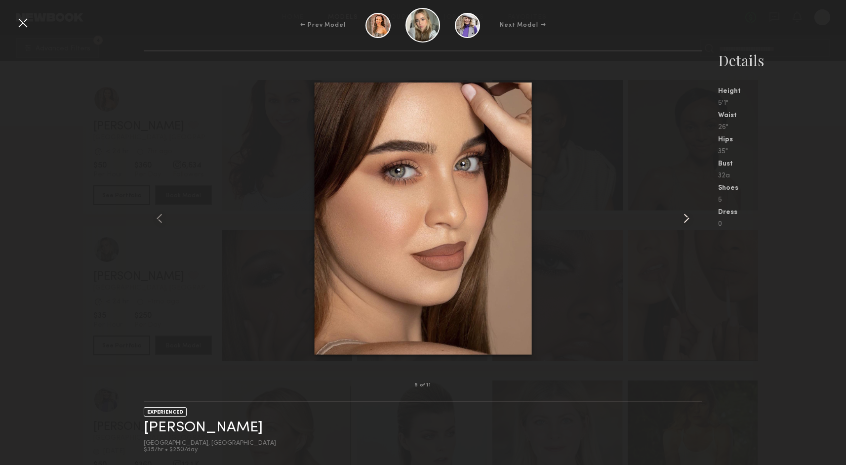
click at [689, 218] on common-icon at bounding box center [687, 218] width 16 height 16
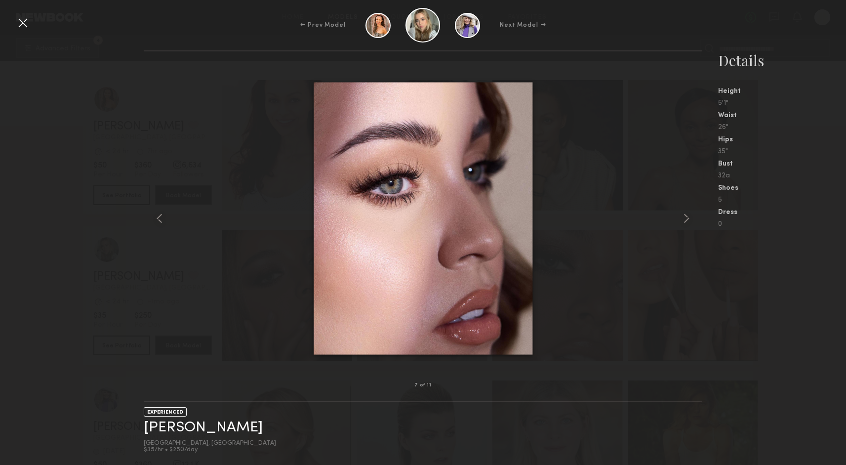
click at [20, 24] on div at bounding box center [23, 23] width 16 height 16
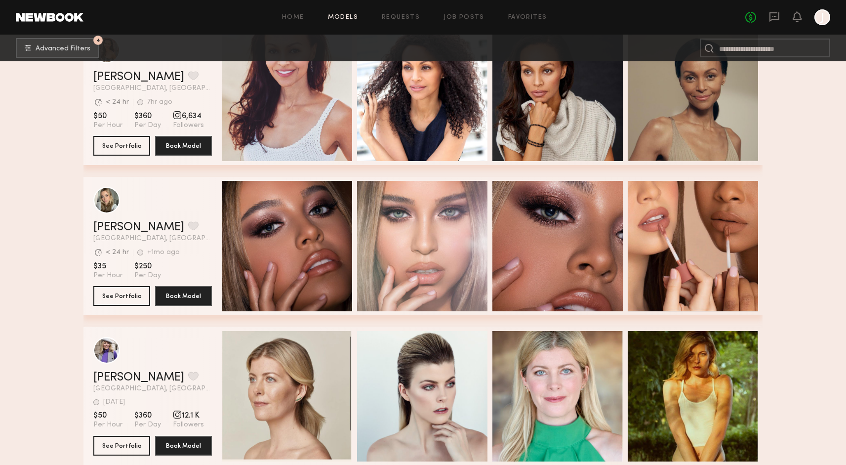
scroll to position [313, 0]
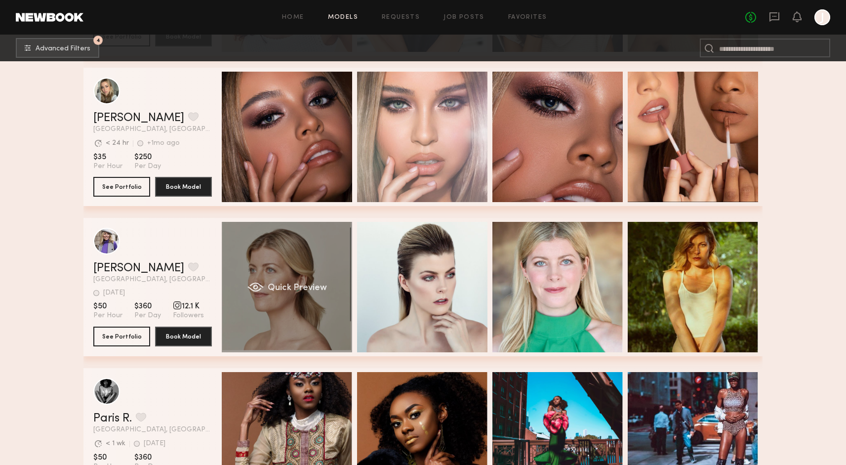
click at [313, 312] on div "Quick Preview" at bounding box center [287, 287] width 130 height 130
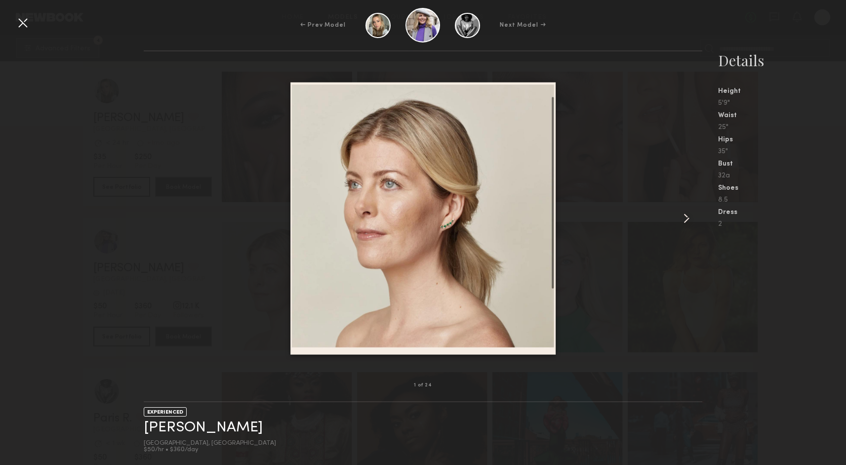
click at [686, 216] on common-icon at bounding box center [687, 218] width 16 height 16
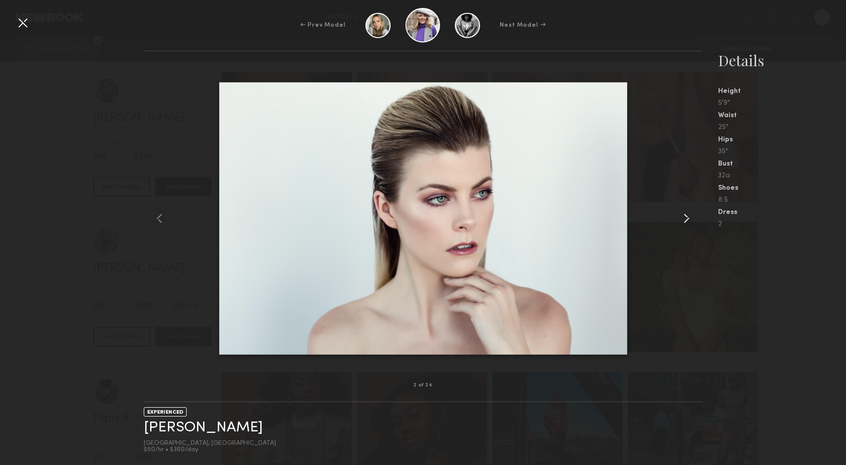
click at [686, 216] on common-icon at bounding box center [687, 218] width 16 height 16
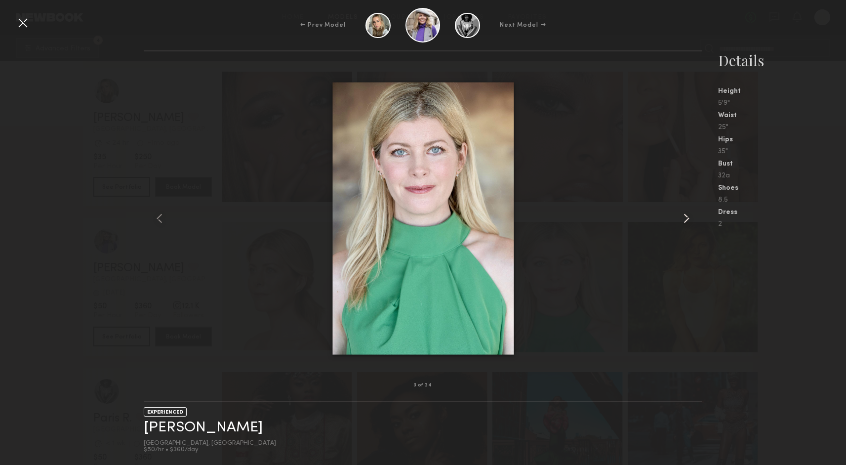
click at [686, 216] on common-icon at bounding box center [687, 218] width 16 height 16
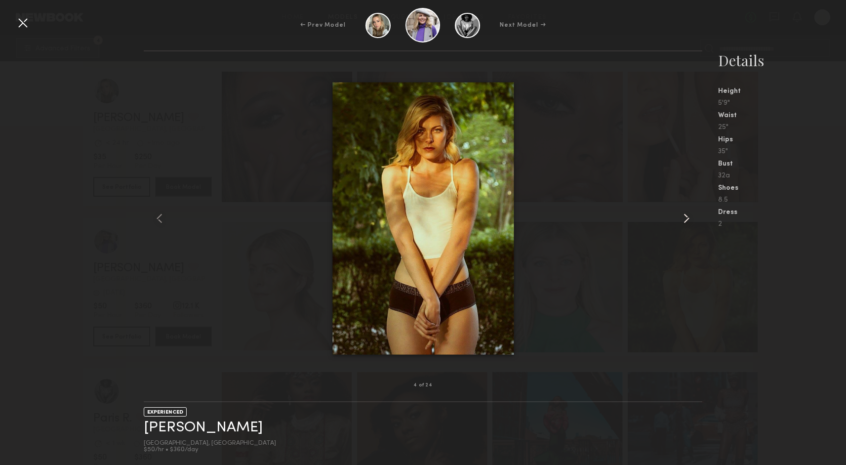
click at [686, 216] on common-icon at bounding box center [687, 218] width 16 height 16
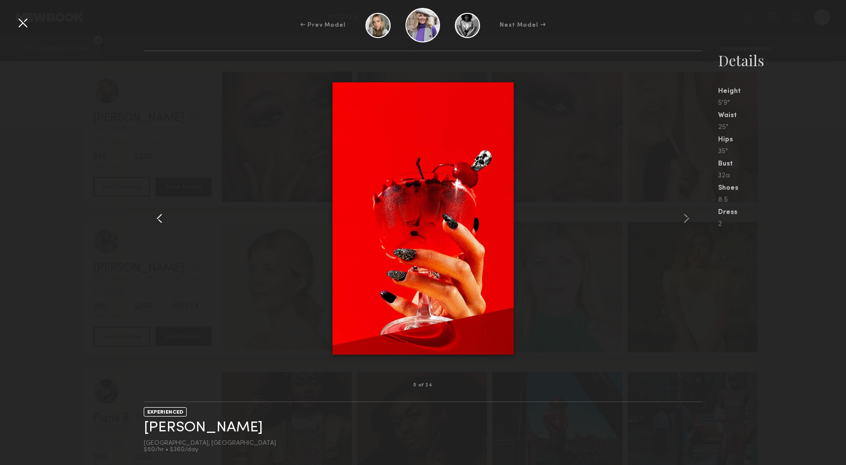
click at [155, 218] on common-icon at bounding box center [160, 218] width 16 height 16
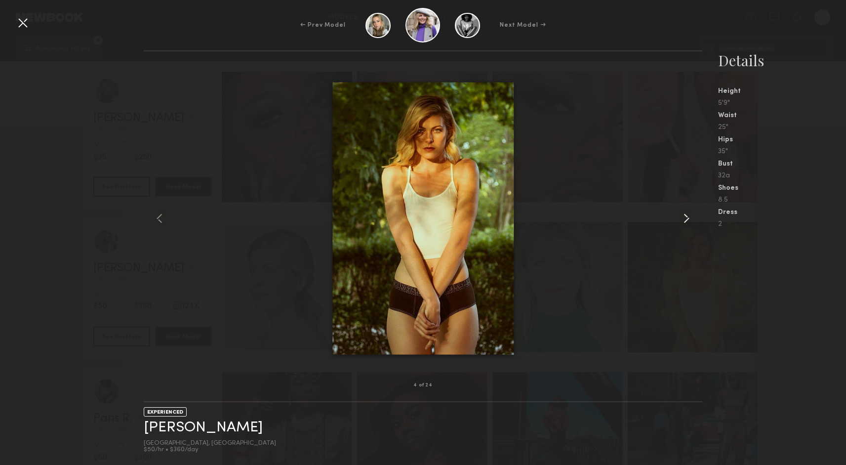
click at [688, 215] on common-icon at bounding box center [687, 218] width 16 height 16
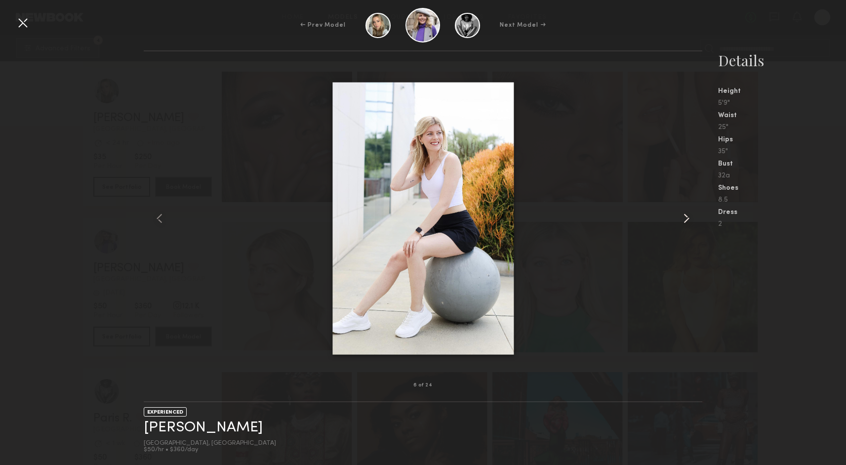
click at [688, 215] on common-icon at bounding box center [687, 218] width 16 height 16
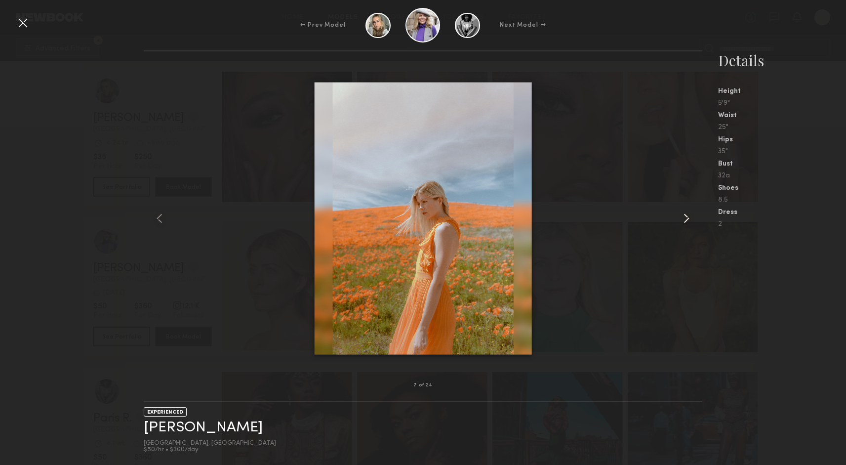
click at [688, 215] on common-icon at bounding box center [687, 218] width 16 height 16
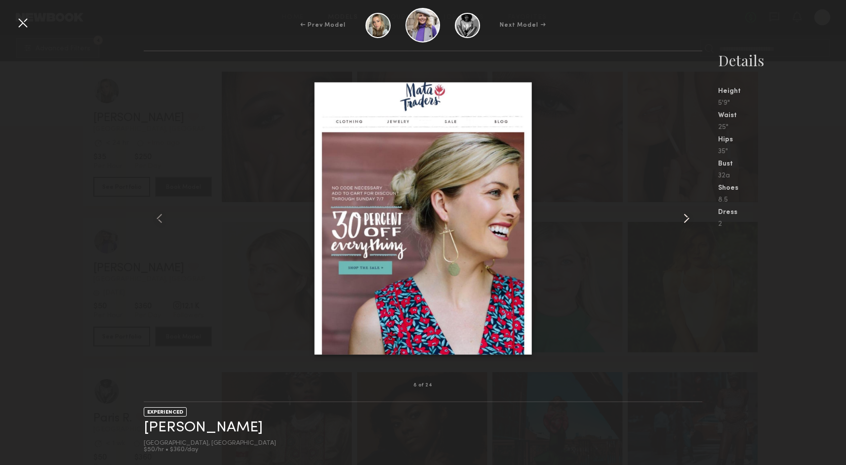
click at [688, 215] on common-icon at bounding box center [687, 218] width 16 height 16
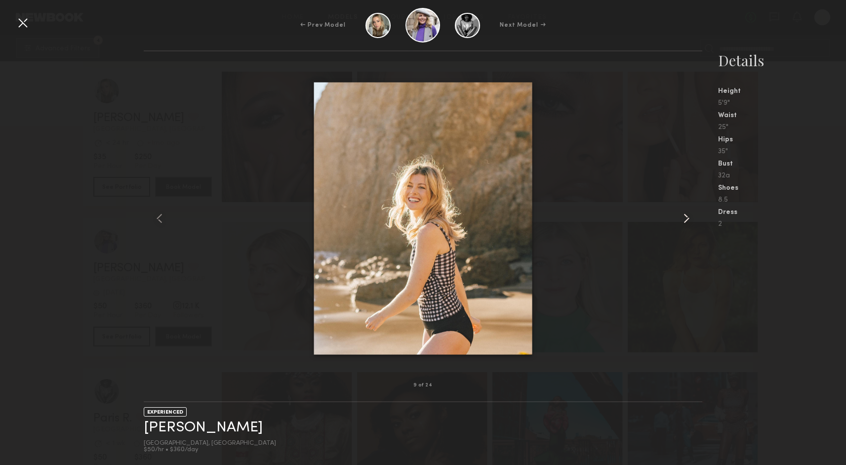
click at [688, 215] on common-icon at bounding box center [687, 218] width 16 height 16
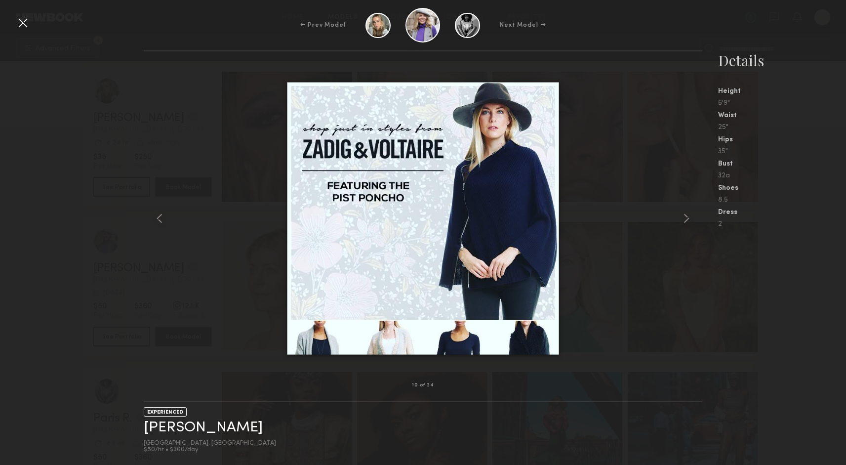
click at [28, 24] on div at bounding box center [23, 23] width 16 height 16
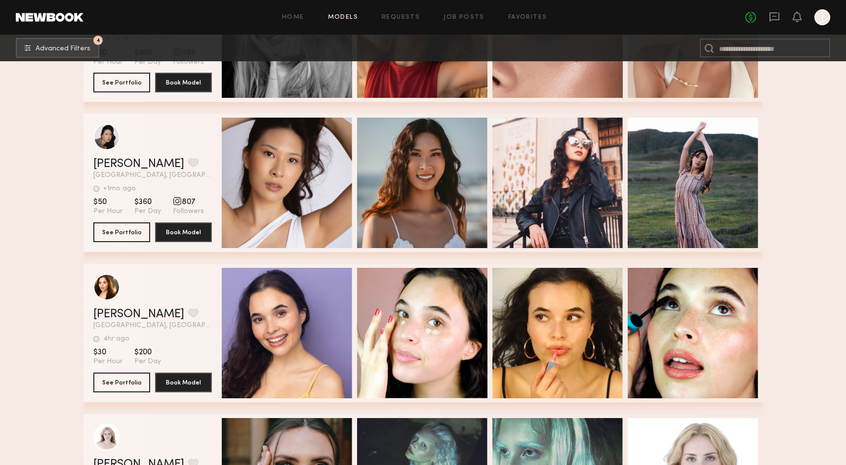
scroll to position [1139, 0]
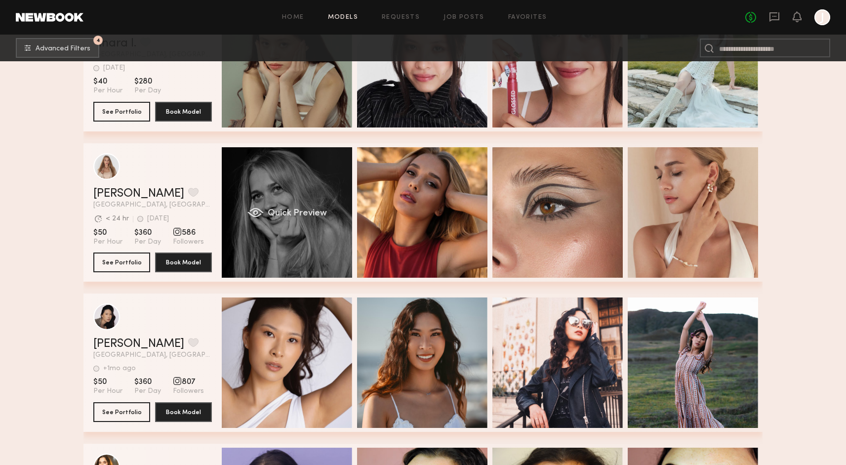
click at [302, 217] on span "Quick Preview" at bounding box center [297, 213] width 59 height 9
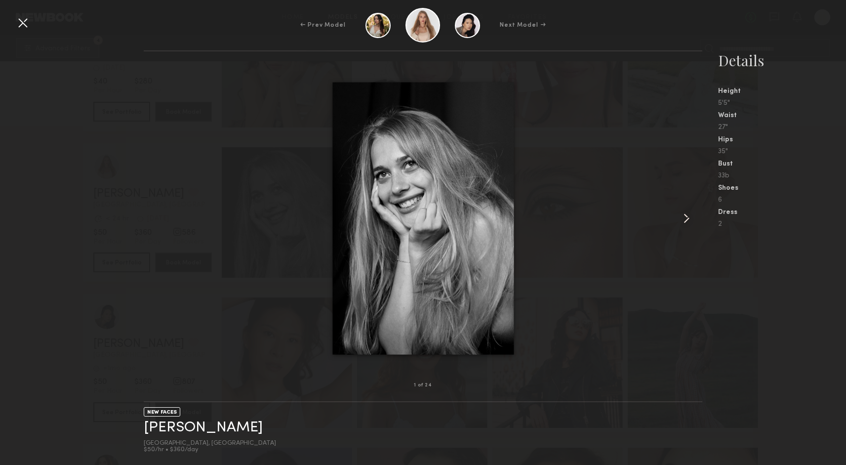
click at [686, 222] on common-icon at bounding box center [687, 218] width 16 height 16
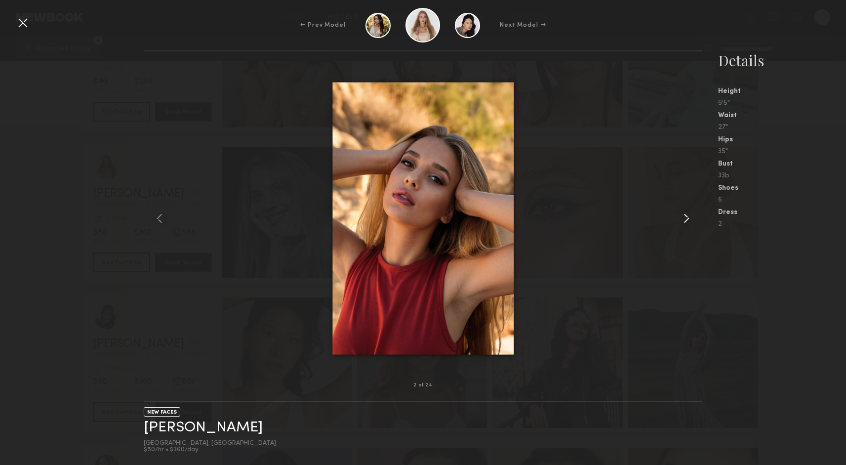
click at [686, 222] on common-icon at bounding box center [687, 218] width 16 height 16
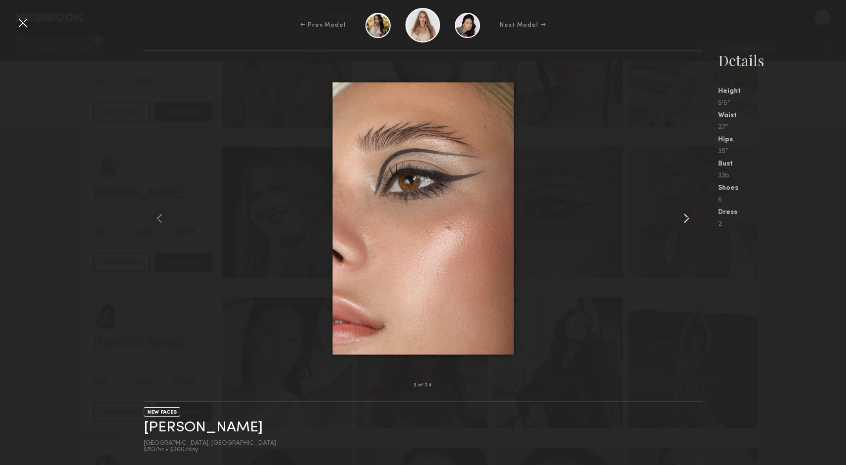
click at [686, 222] on common-icon at bounding box center [687, 218] width 16 height 16
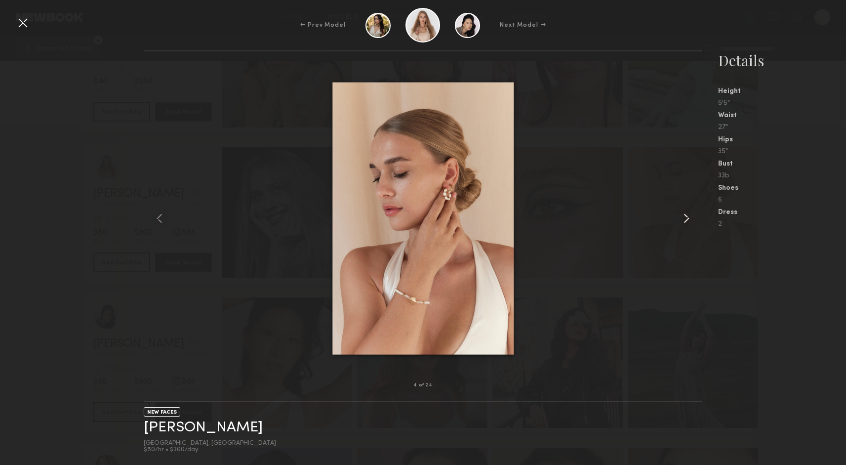
click at [686, 222] on common-icon at bounding box center [687, 218] width 16 height 16
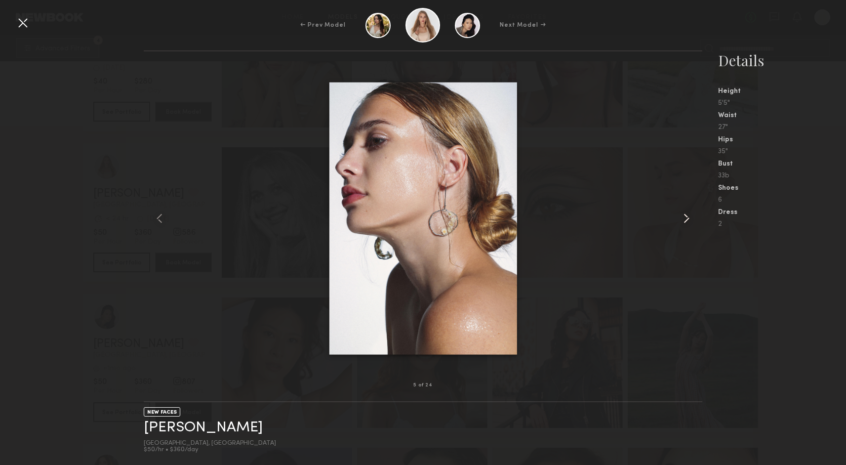
click at [686, 222] on common-icon at bounding box center [687, 218] width 16 height 16
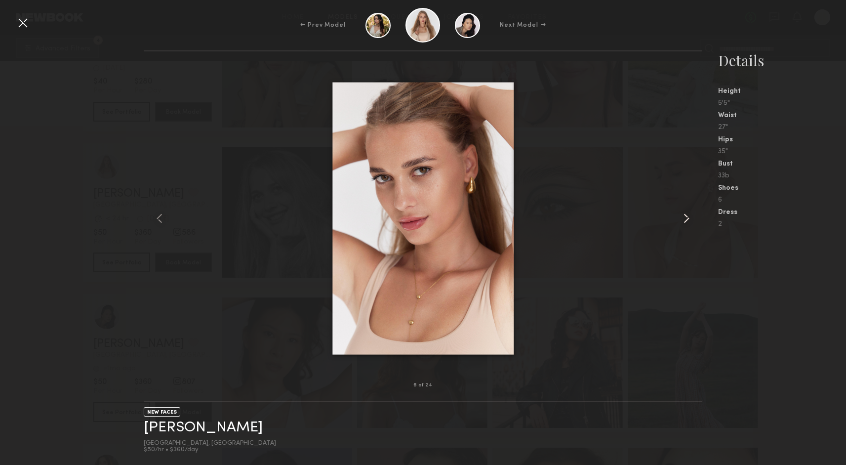
click at [686, 222] on common-icon at bounding box center [687, 218] width 16 height 16
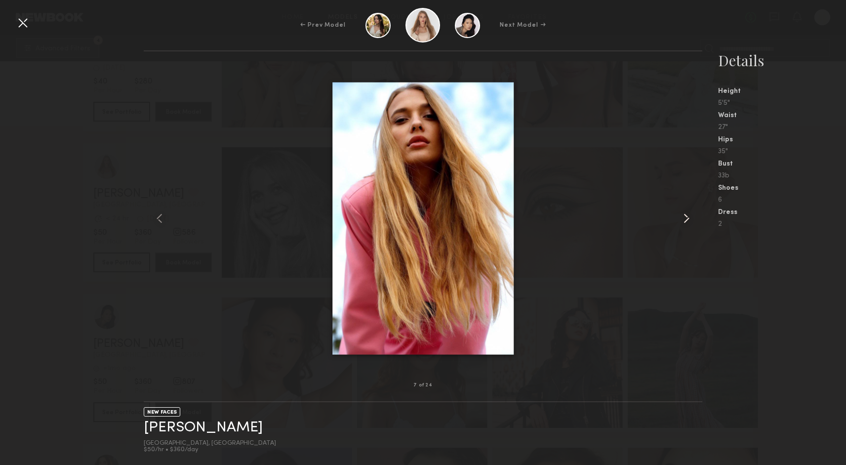
click at [686, 222] on common-icon at bounding box center [687, 218] width 16 height 16
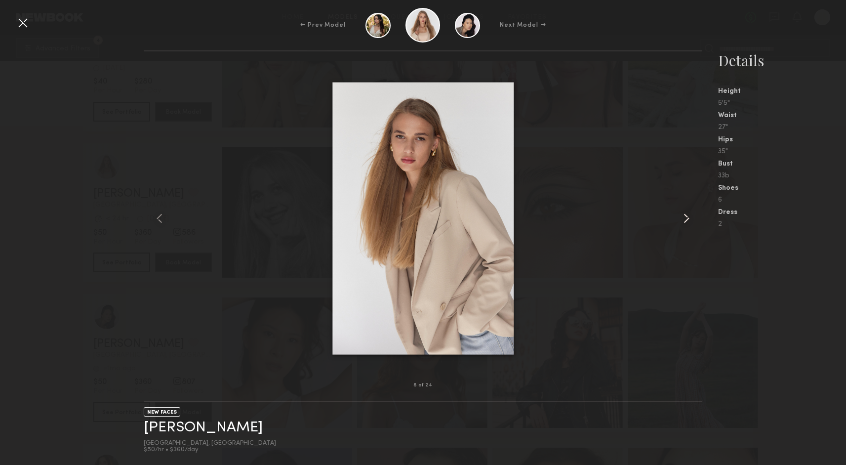
click at [686, 222] on common-icon at bounding box center [687, 218] width 16 height 16
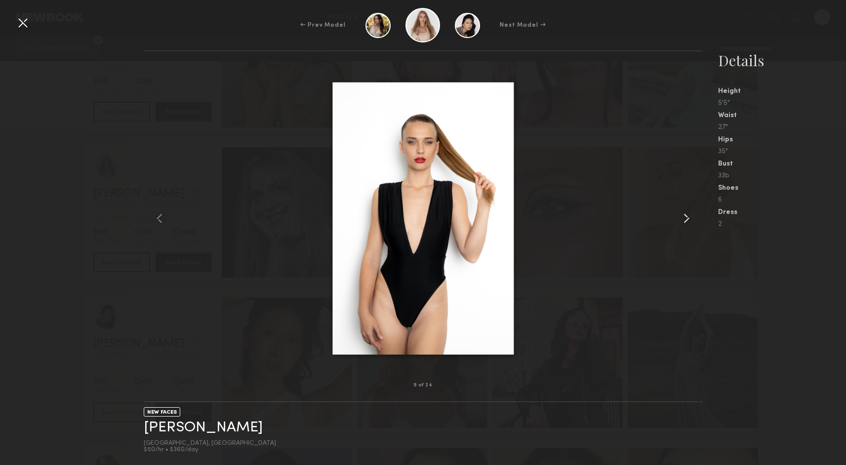
click at [686, 222] on common-icon at bounding box center [687, 218] width 16 height 16
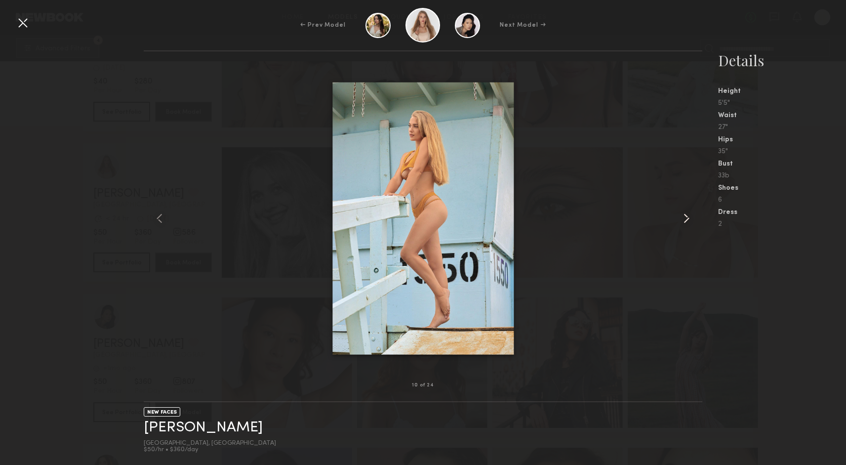
click at [686, 222] on common-icon at bounding box center [687, 218] width 16 height 16
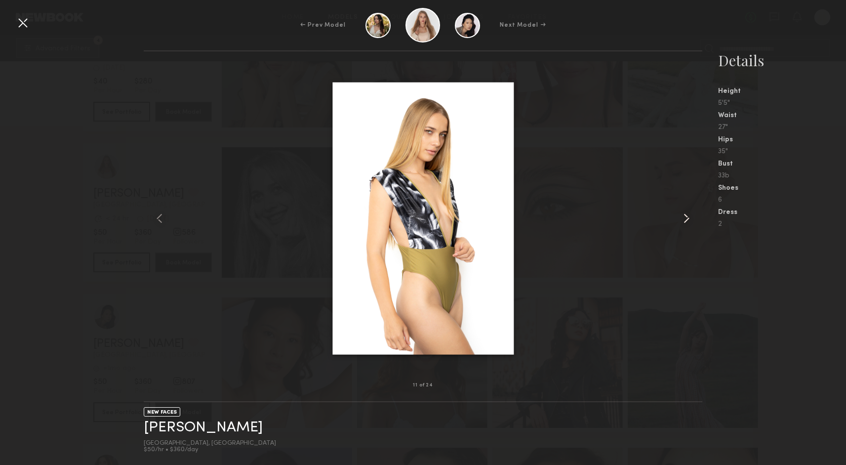
click at [682, 218] on common-icon at bounding box center [687, 218] width 16 height 16
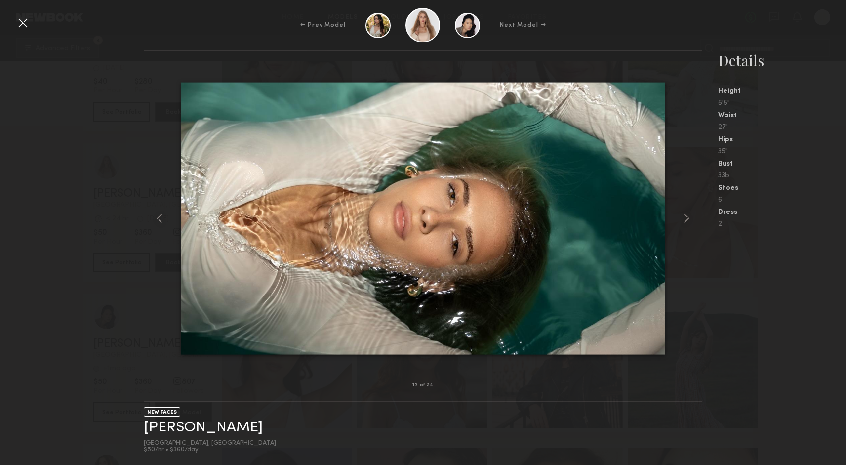
click at [29, 21] on div at bounding box center [23, 23] width 16 height 16
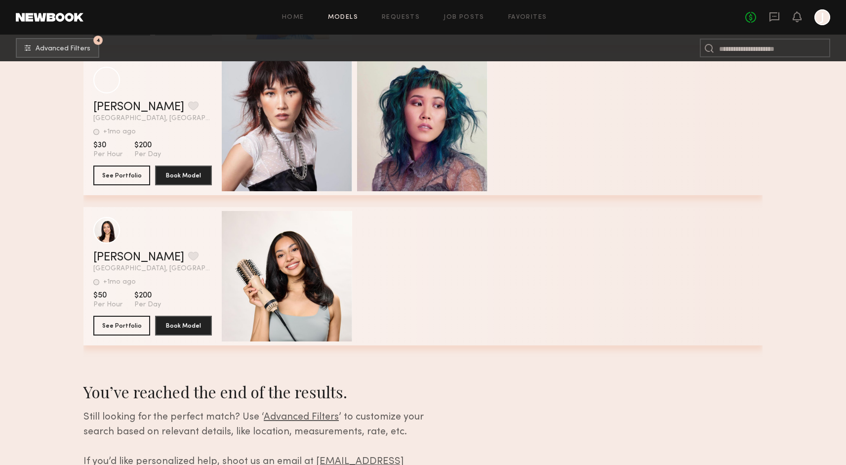
scroll to position [2279, 0]
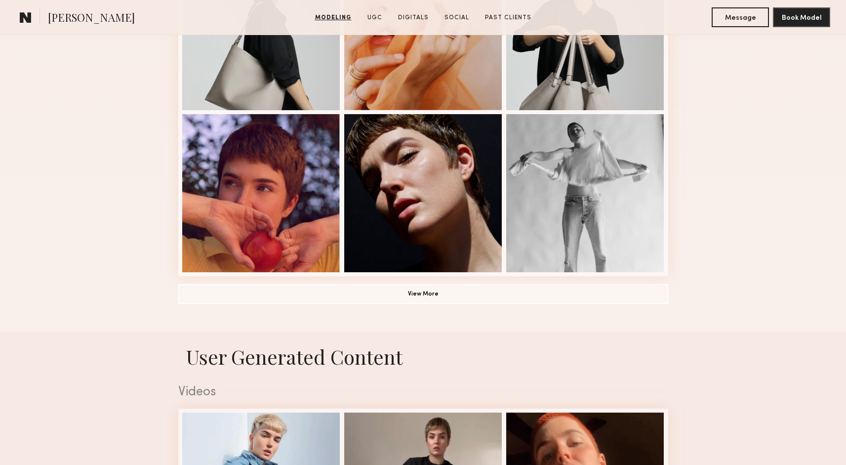
scroll to position [714, 0]
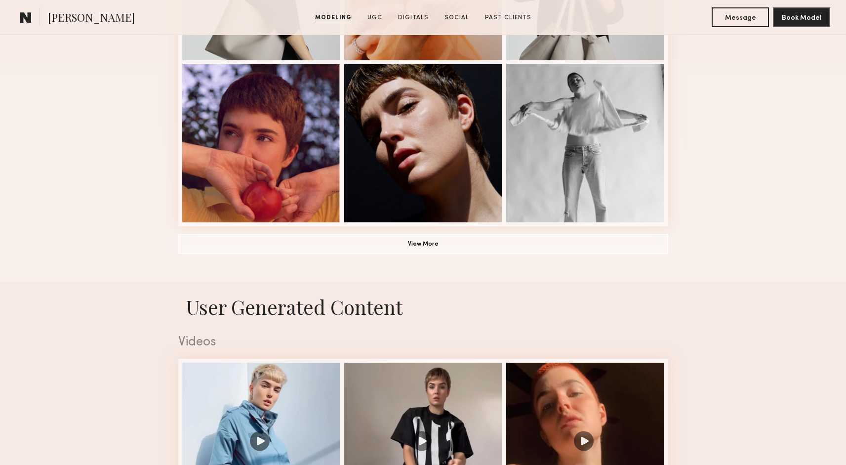
click at [520, 249] on button "View More" at bounding box center [423, 244] width 490 height 20
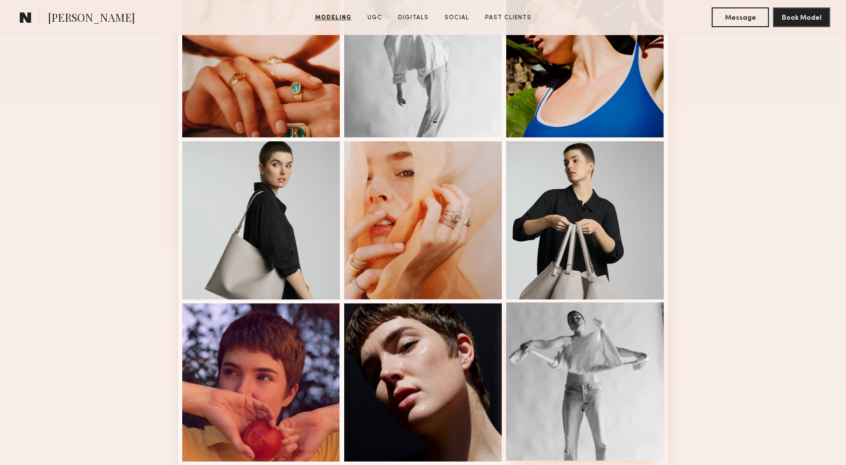
scroll to position [610, 0]
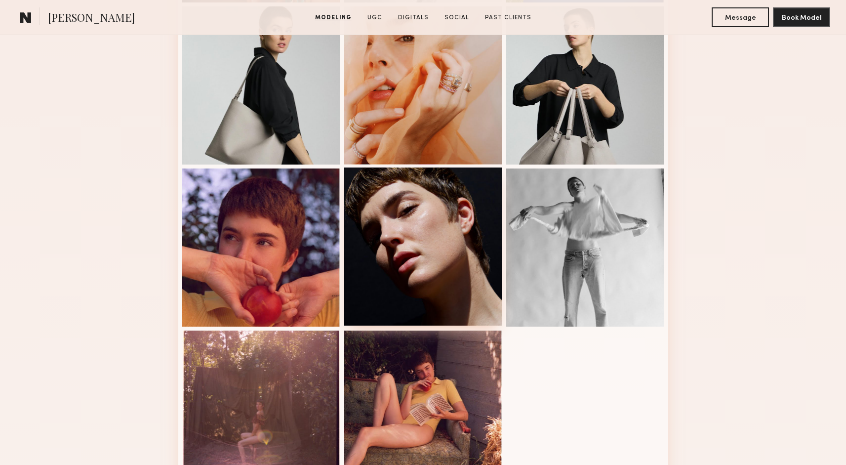
click at [468, 281] on div at bounding box center [423, 246] width 158 height 158
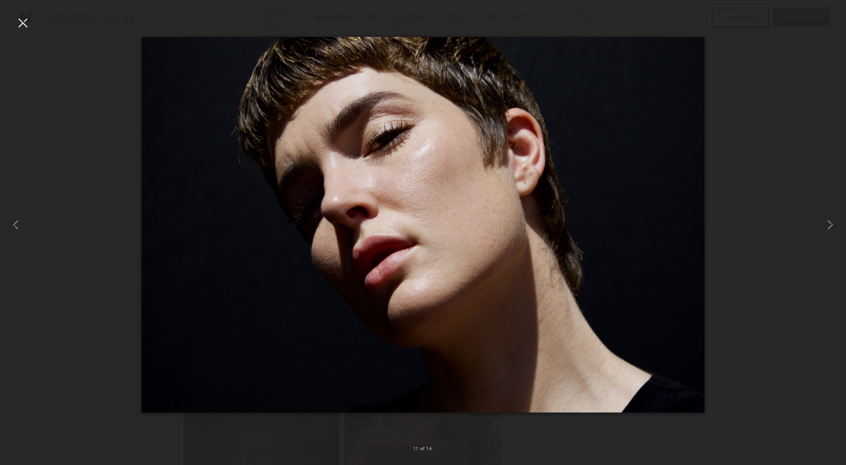
click at [21, 23] on div at bounding box center [23, 23] width 16 height 16
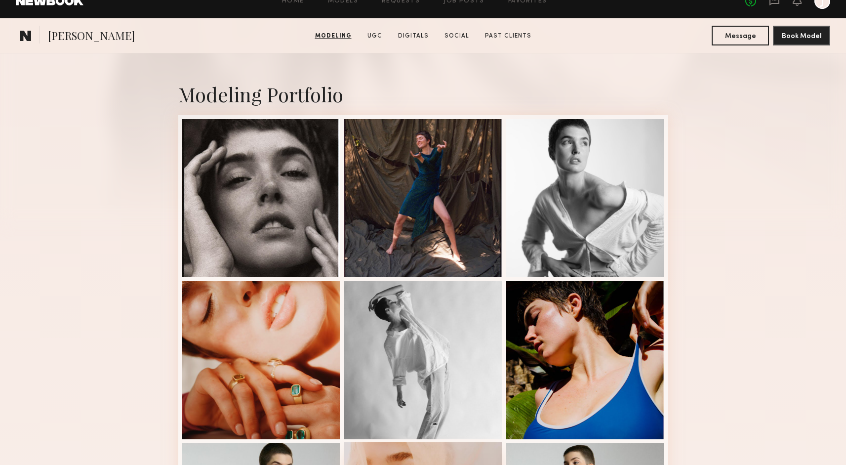
scroll to position [0, 0]
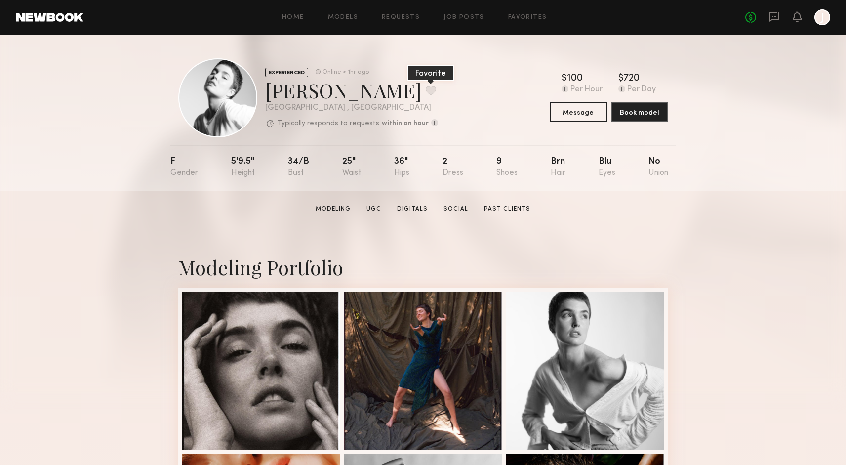
click at [426, 91] on button at bounding box center [431, 90] width 10 height 9
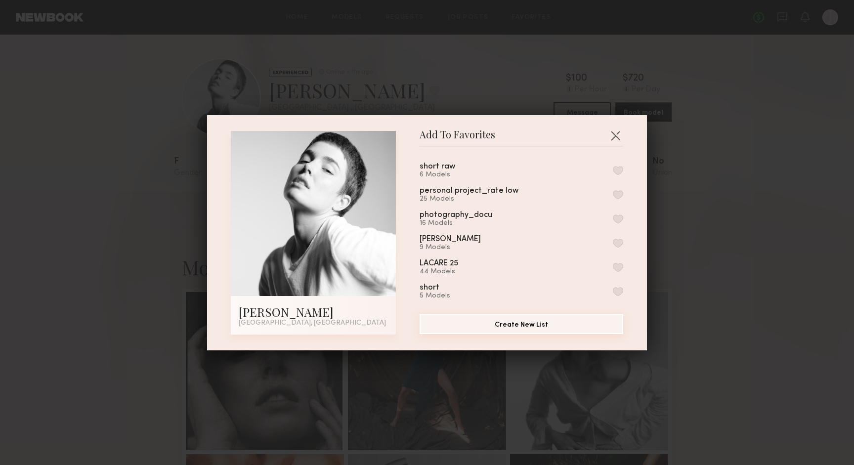
click at [534, 326] on button "Create New List" at bounding box center [521, 324] width 204 height 20
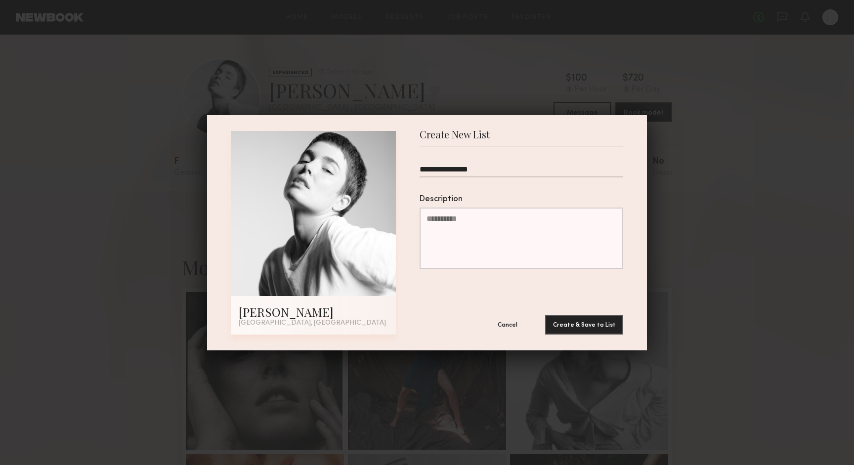
type input "**********"
click at [545, 315] on button "Create & Save to List" at bounding box center [584, 325] width 78 height 20
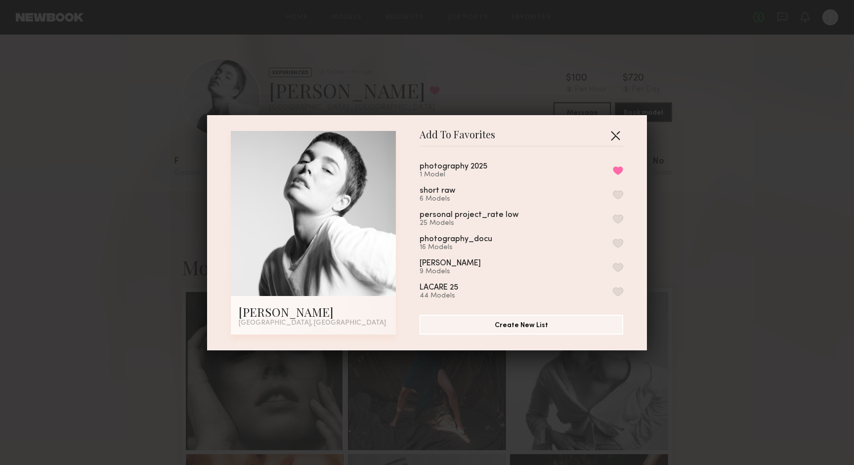
click at [610, 133] on button "button" at bounding box center [615, 135] width 16 height 16
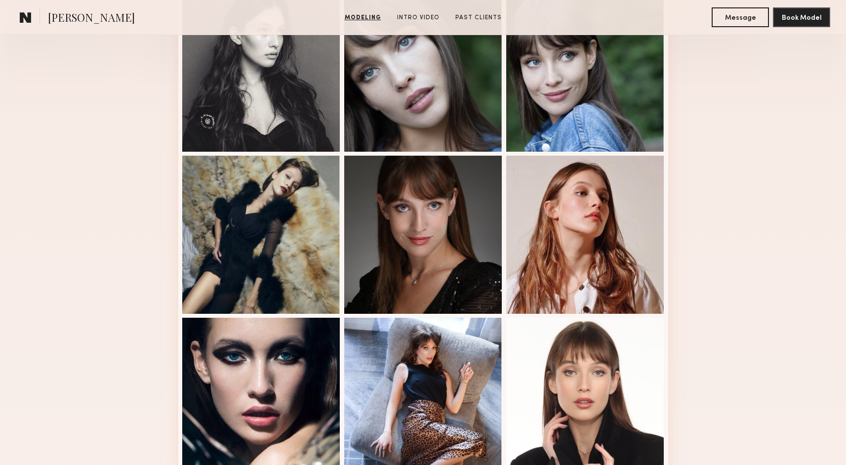
scroll to position [505, 0]
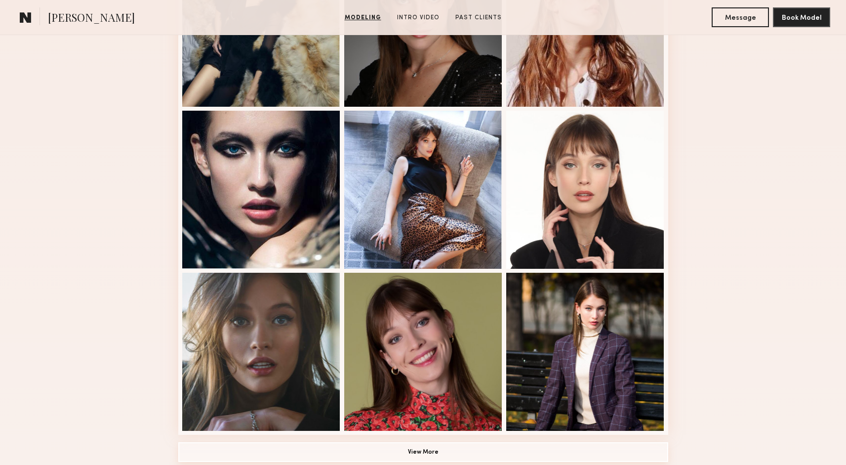
click at [528, 447] on button "View More" at bounding box center [423, 452] width 490 height 20
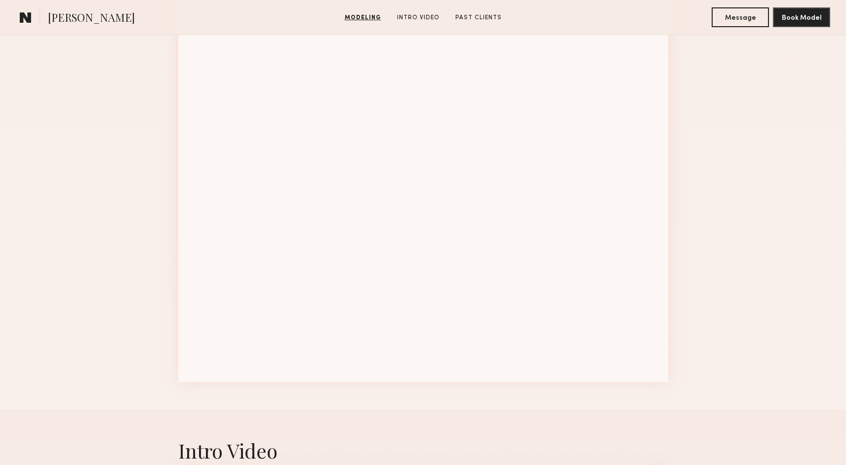
scroll to position [1327, 0]
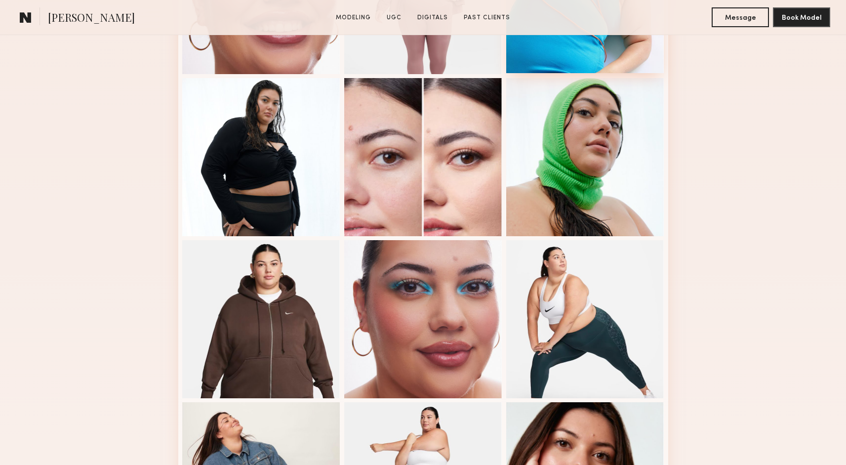
scroll to position [609, 0]
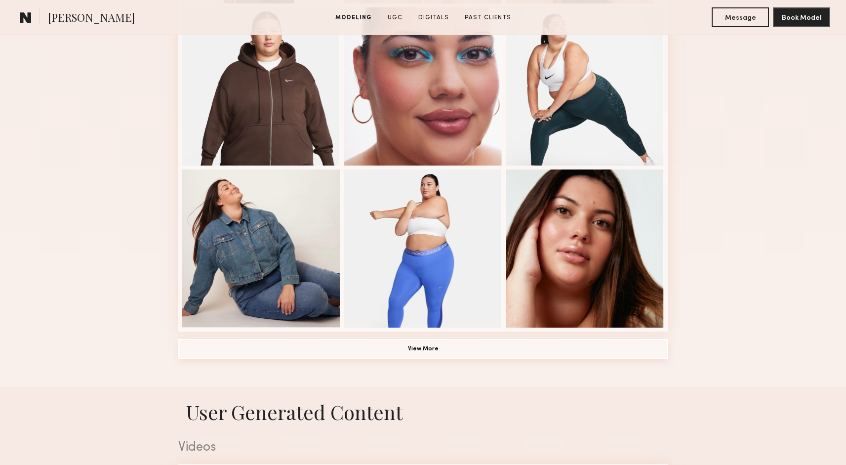
click at [499, 343] on button "View More" at bounding box center [423, 349] width 490 height 20
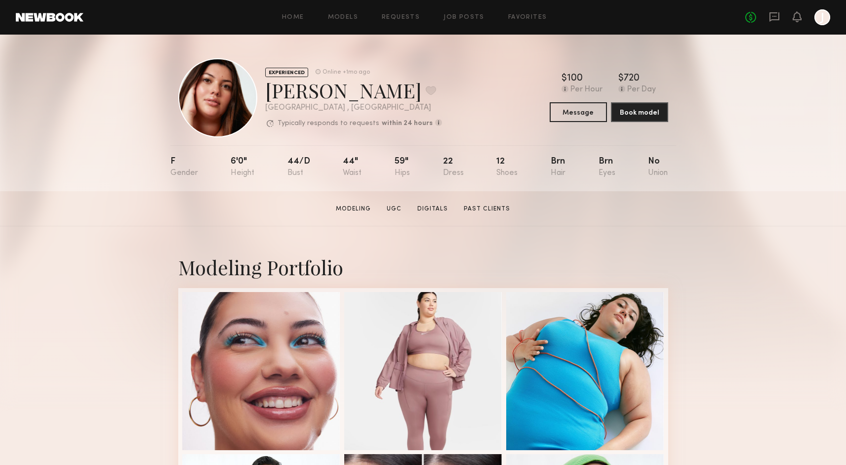
scroll to position [25, 0]
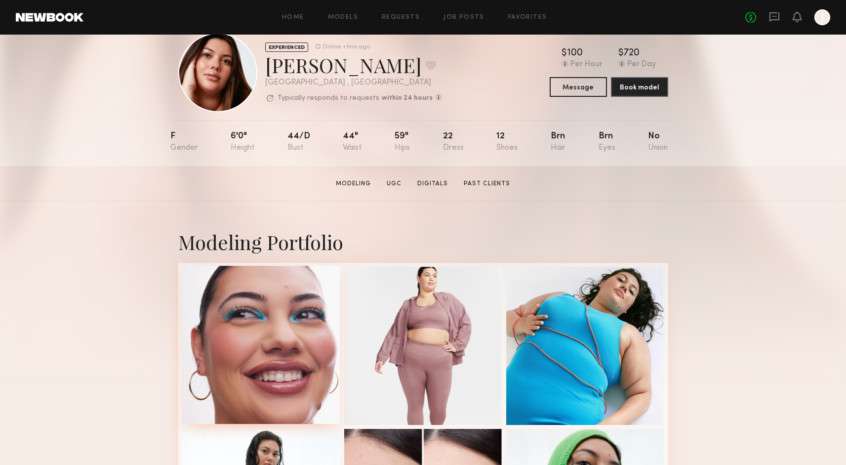
click at [259, 394] on div at bounding box center [261, 345] width 158 height 158
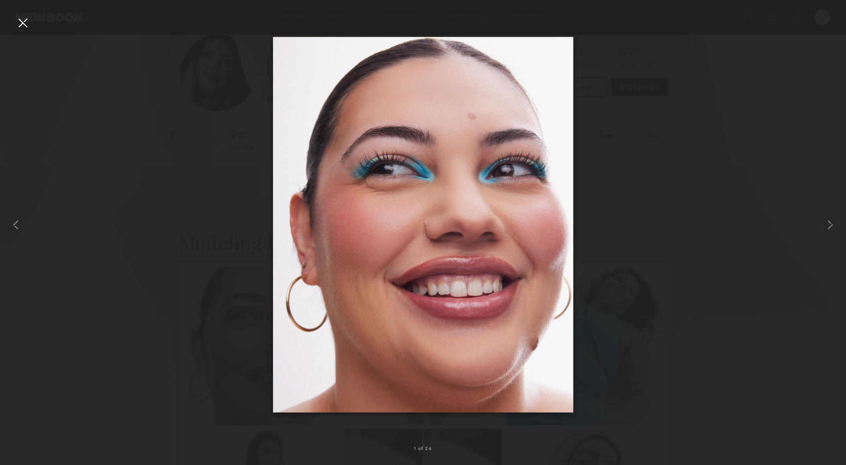
click at [21, 19] on div at bounding box center [23, 23] width 16 height 16
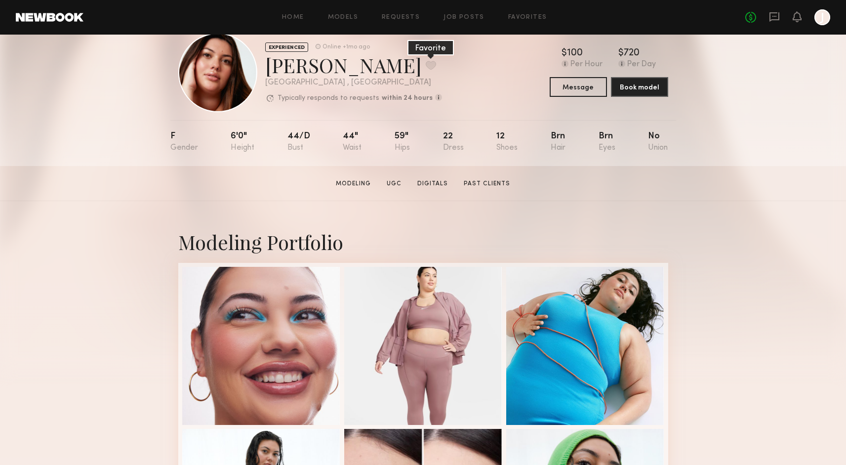
click at [426, 66] on button at bounding box center [431, 65] width 10 height 9
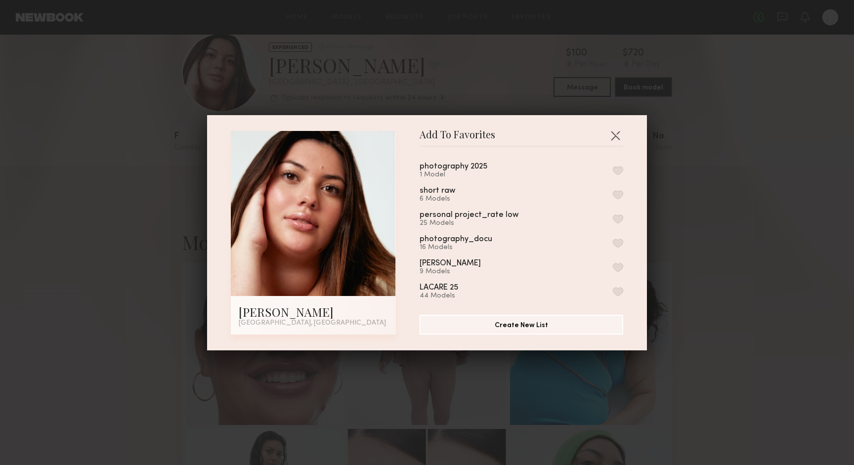
click at [613, 171] on button "button" at bounding box center [618, 170] width 10 height 9
click at [559, 332] on button "Create New List" at bounding box center [521, 324] width 204 height 20
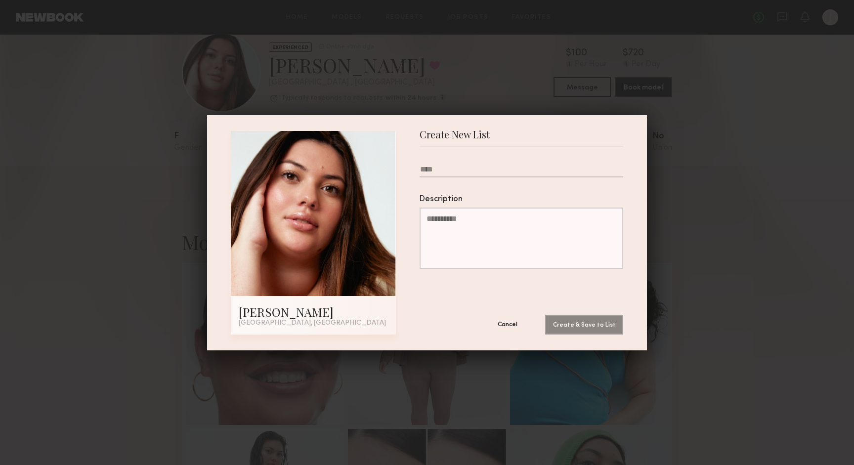
click at [508, 325] on button "Cancel" at bounding box center [507, 324] width 59 height 20
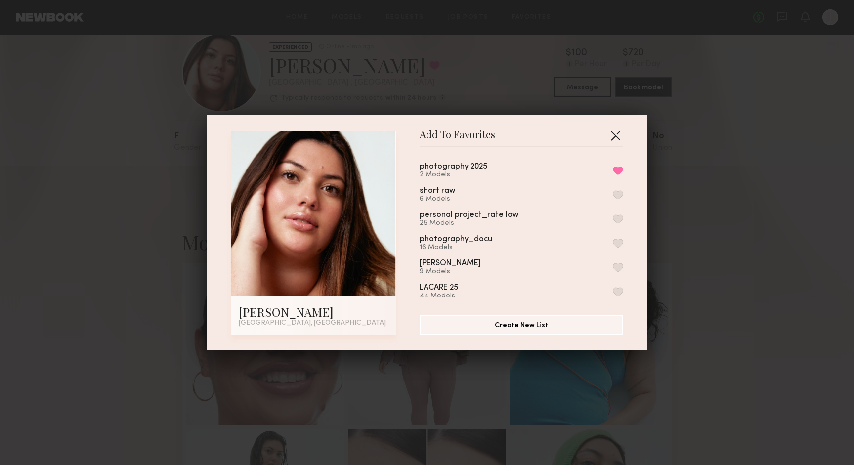
click at [610, 134] on button "button" at bounding box center [615, 135] width 16 height 16
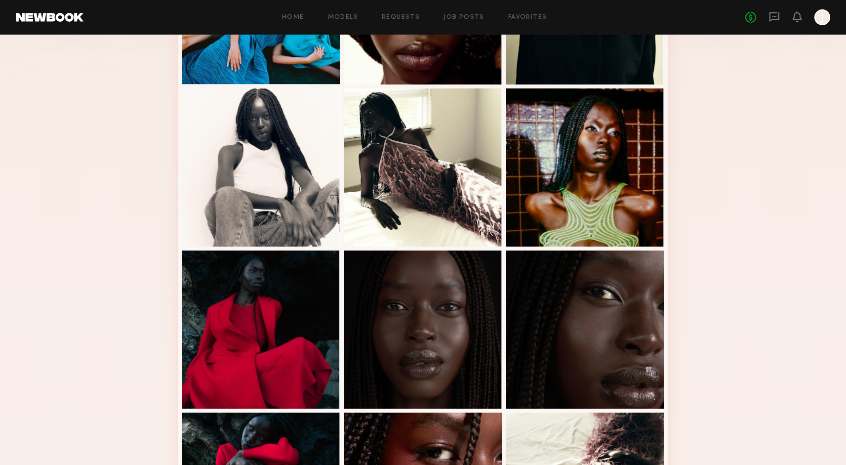
scroll to position [559, 0]
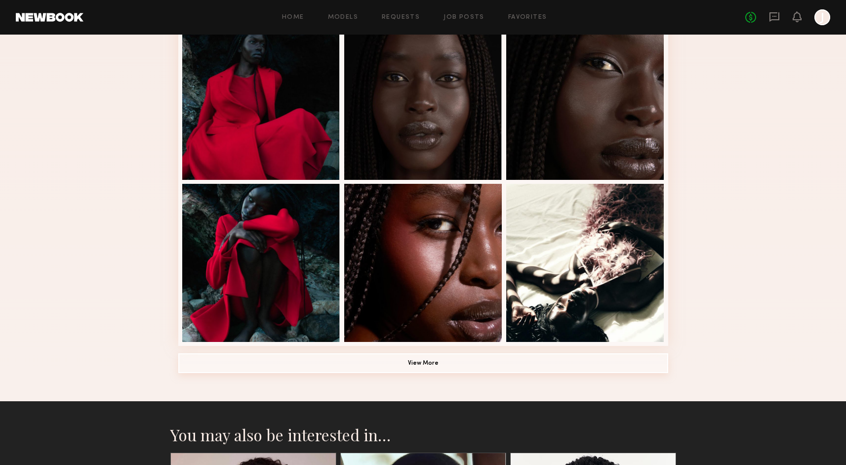
click at [558, 363] on button "View More" at bounding box center [423, 363] width 490 height 20
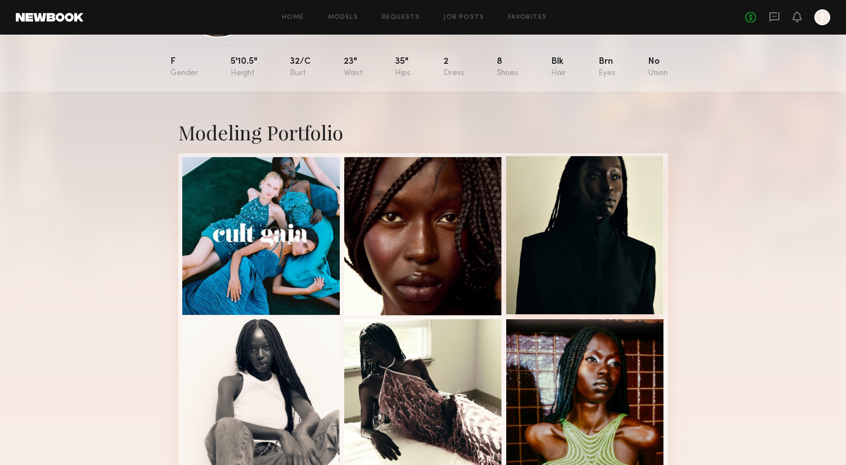
scroll to position [0, 0]
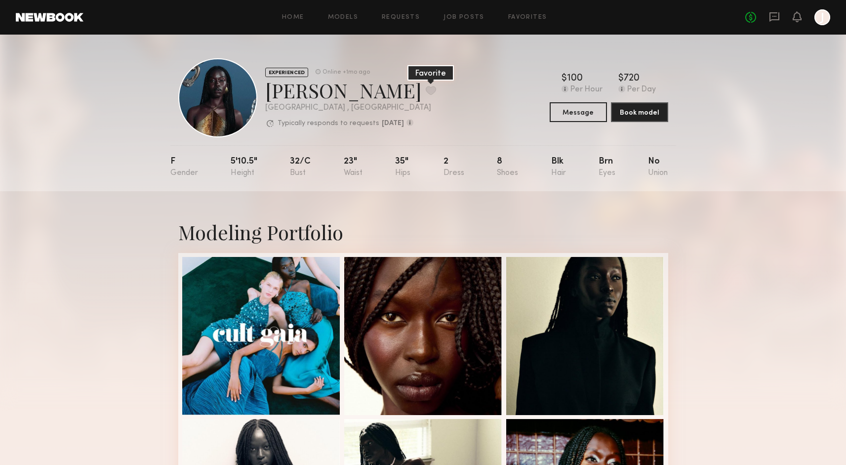
click at [426, 94] on button at bounding box center [431, 90] width 10 height 9
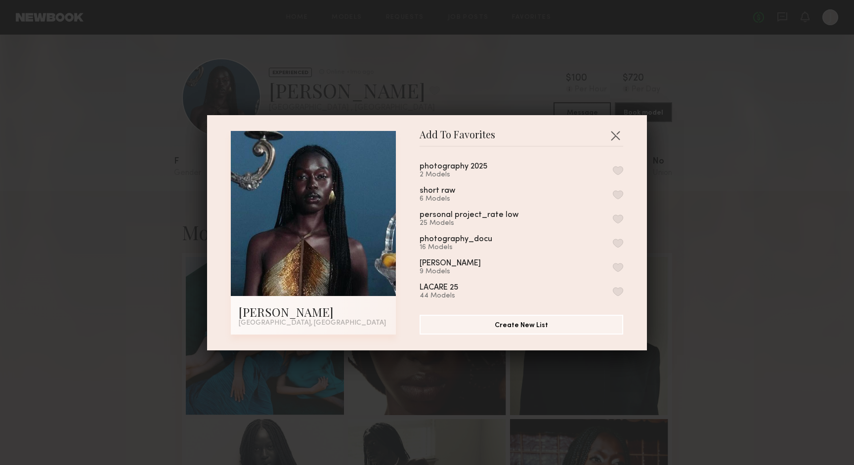
click at [613, 171] on button "button" at bounding box center [618, 170] width 10 height 9
click at [607, 137] on button "button" at bounding box center [615, 135] width 16 height 16
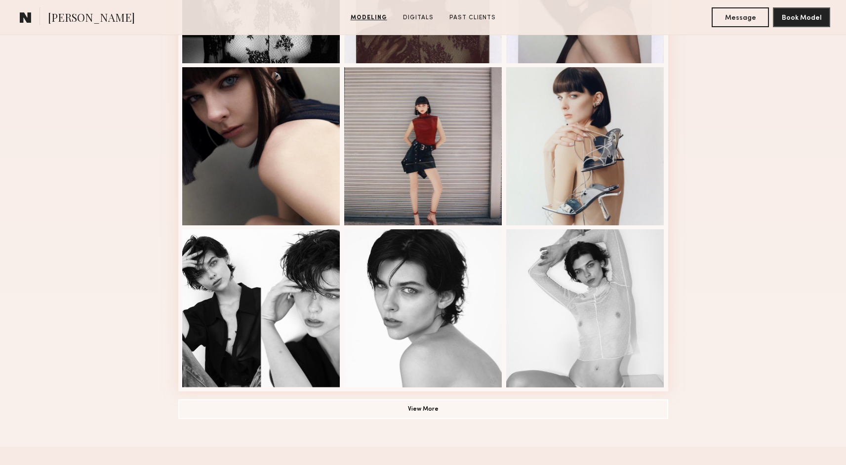
scroll to position [671, 0]
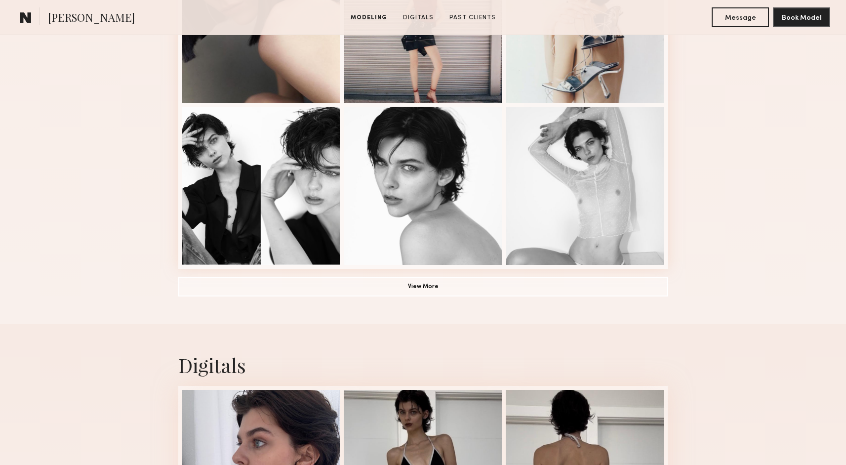
click at [563, 285] on button "View More" at bounding box center [423, 286] width 490 height 20
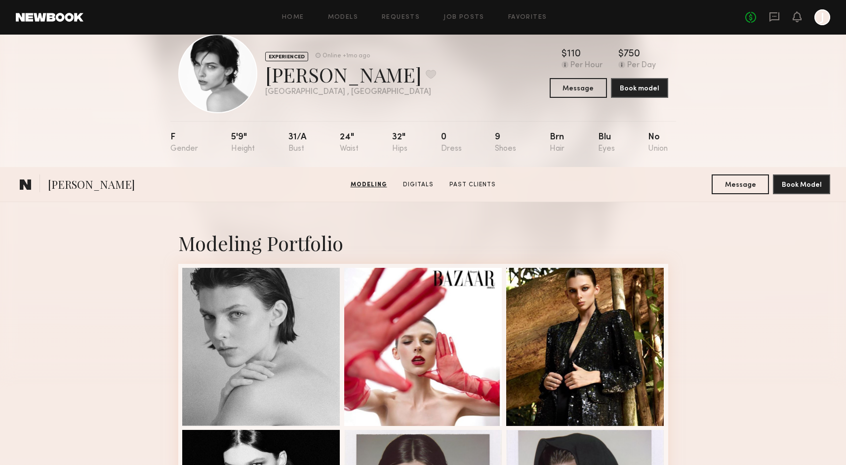
scroll to position [0, 0]
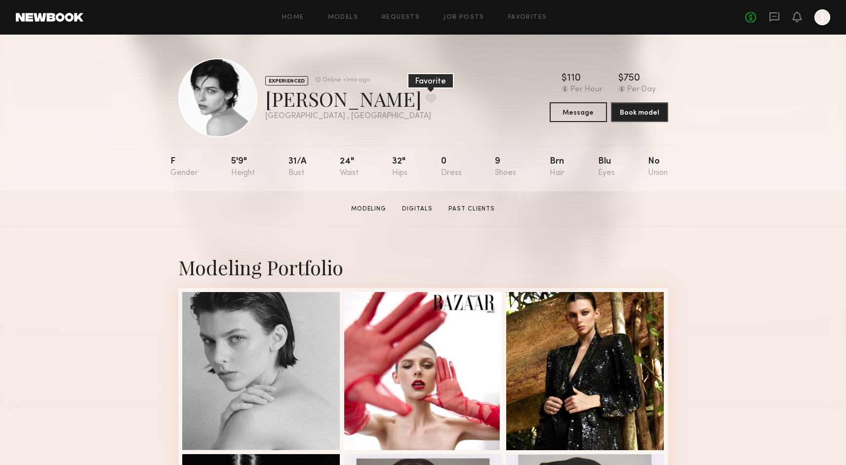
click at [426, 96] on button at bounding box center [431, 98] width 10 height 9
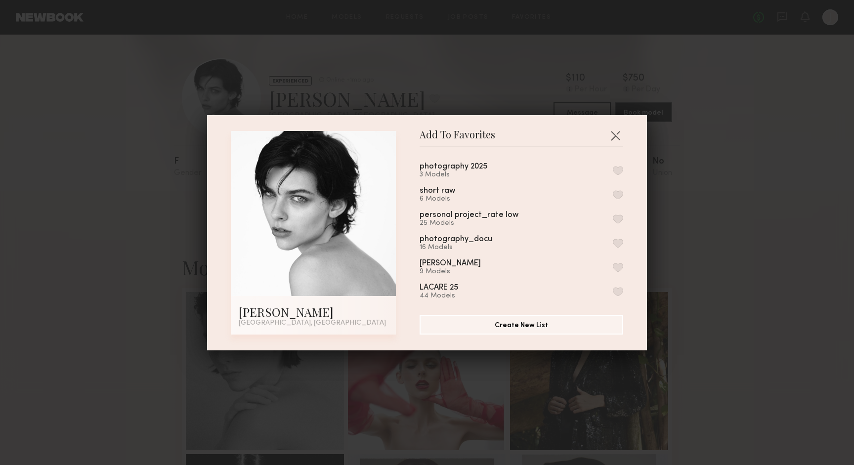
click at [613, 169] on button "button" at bounding box center [618, 170] width 10 height 9
click at [611, 136] on button "button" at bounding box center [615, 135] width 16 height 16
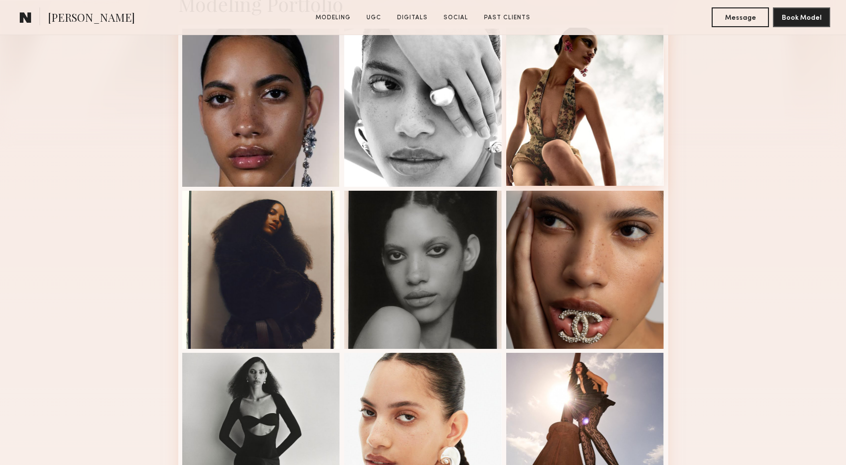
scroll to position [290, 0]
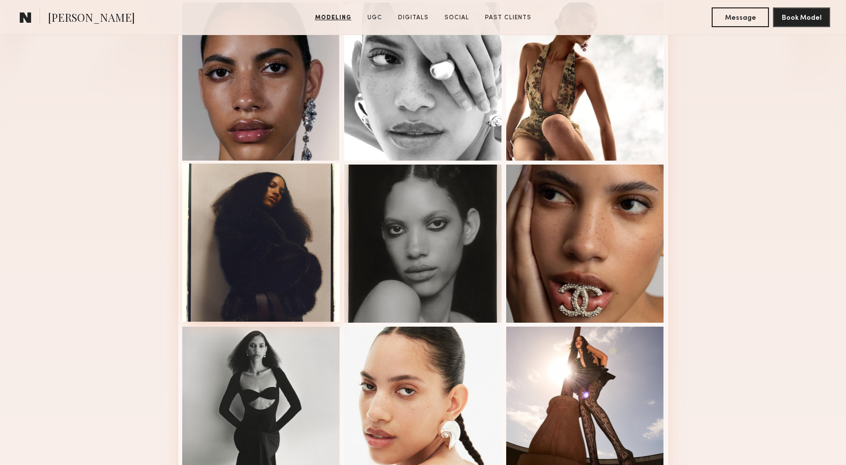
click at [237, 298] on div at bounding box center [261, 243] width 158 height 158
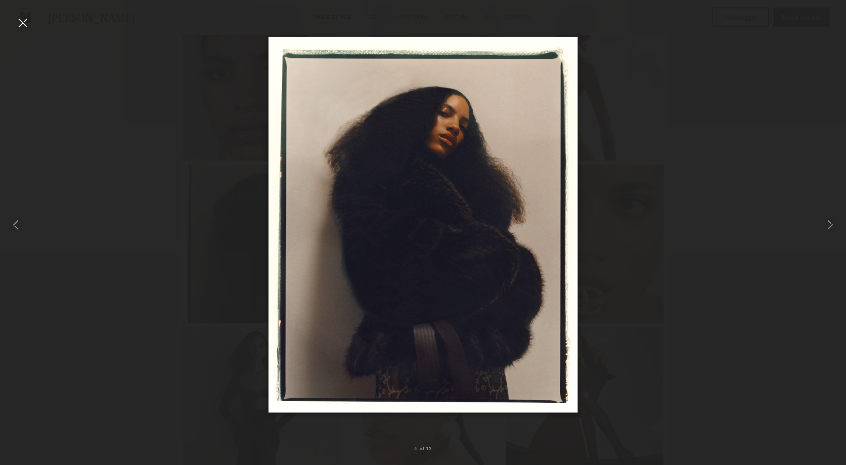
click at [23, 22] on div at bounding box center [23, 23] width 16 height 16
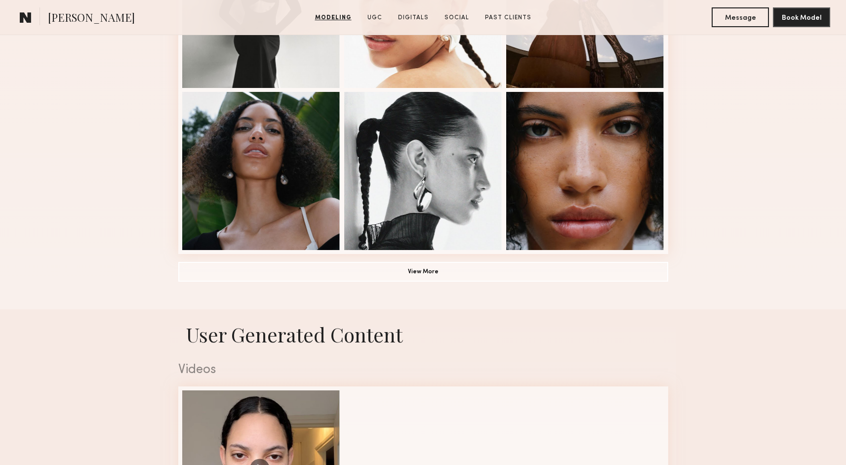
scroll to position [577, 0]
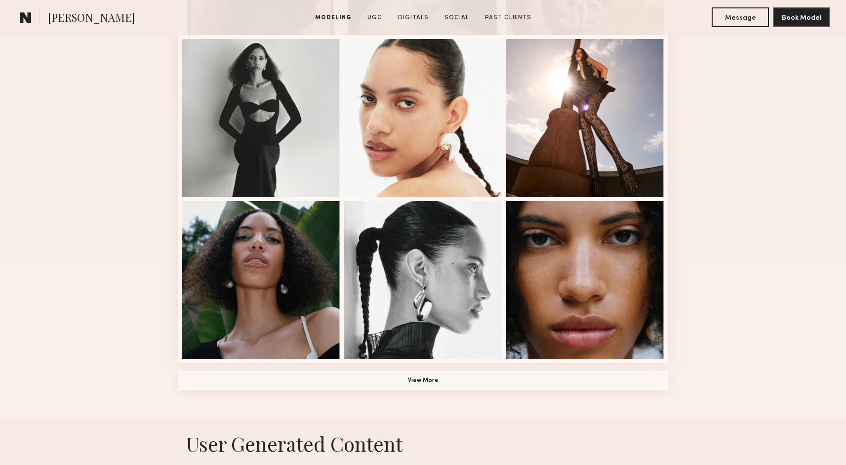
click at [398, 376] on button "View More" at bounding box center [423, 381] width 490 height 20
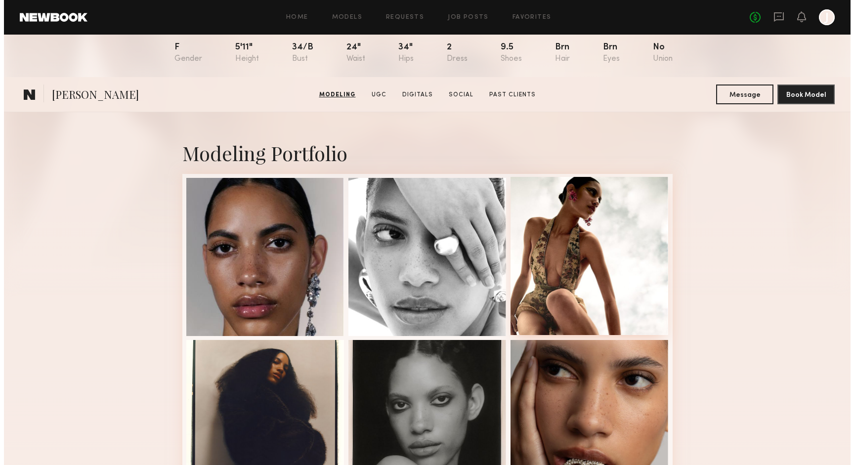
scroll to position [0, 0]
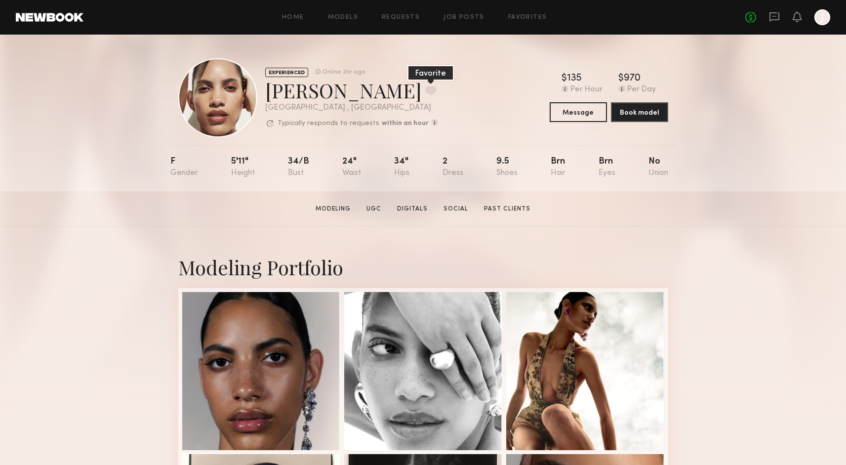
click at [426, 92] on button at bounding box center [431, 90] width 10 height 9
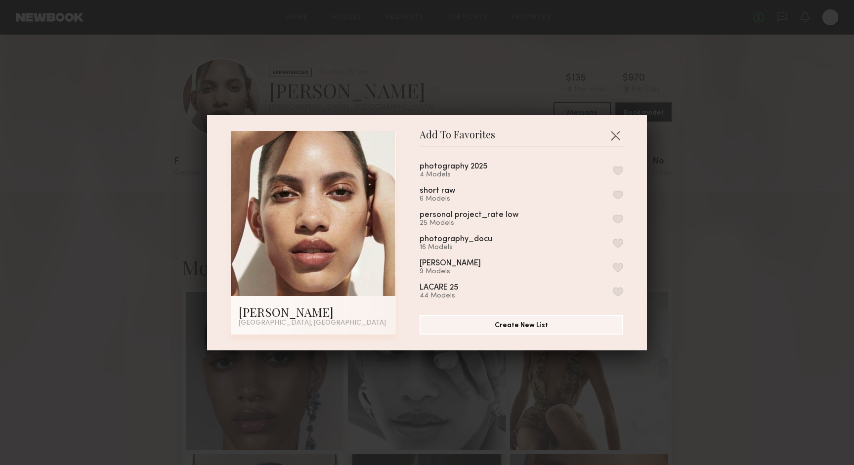
click at [613, 170] on button "button" at bounding box center [618, 170] width 10 height 9
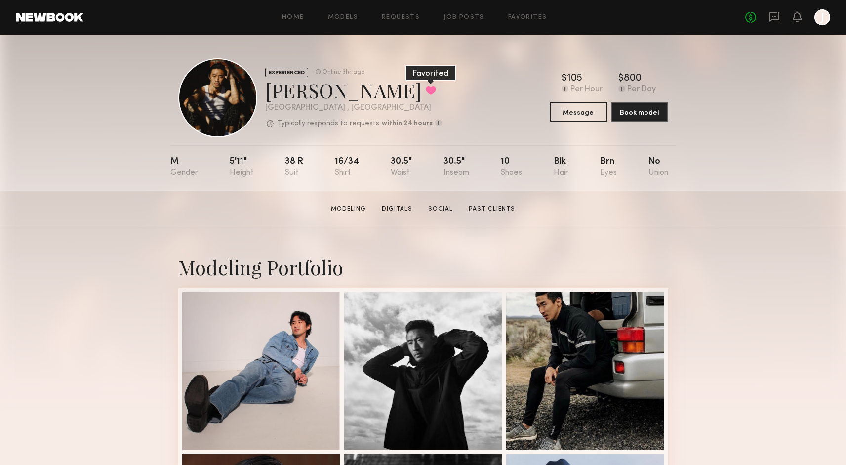
click at [426, 91] on button at bounding box center [431, 90] width 10 height 9
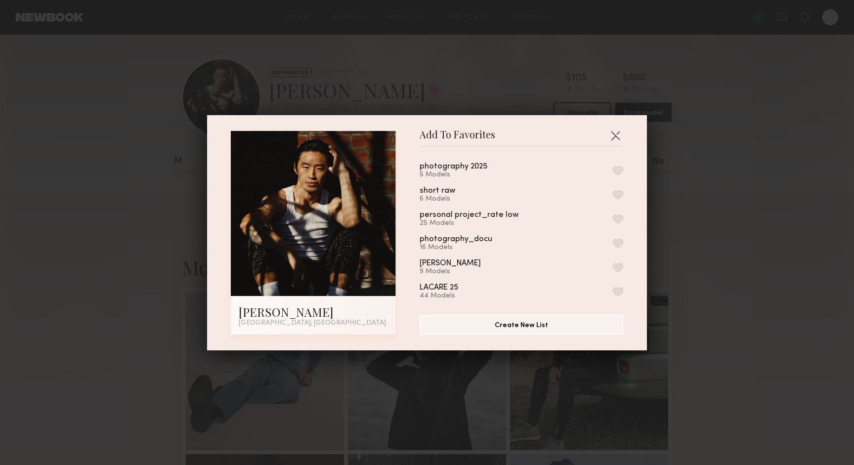
click at [613, 169] on button "button" at bounding box center [618, 170] width 10 height 9
click at [616, 137] on button "button" at bounding box center [615, 135] width 16 height 16
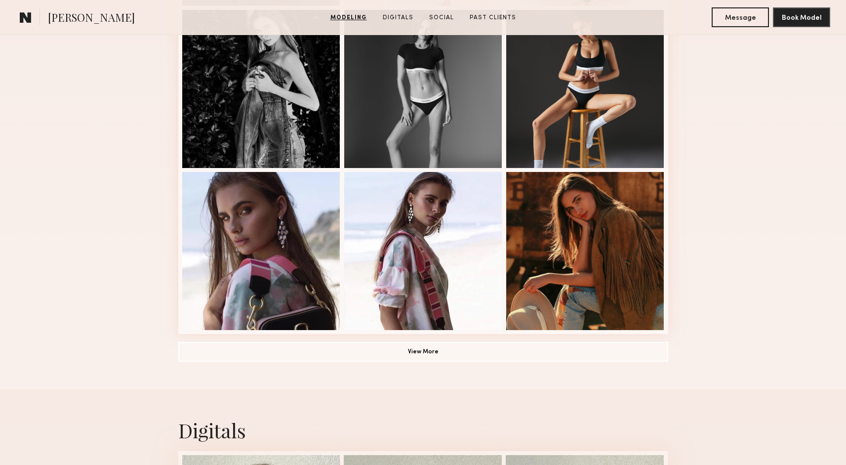
scroll to position [644, 0]
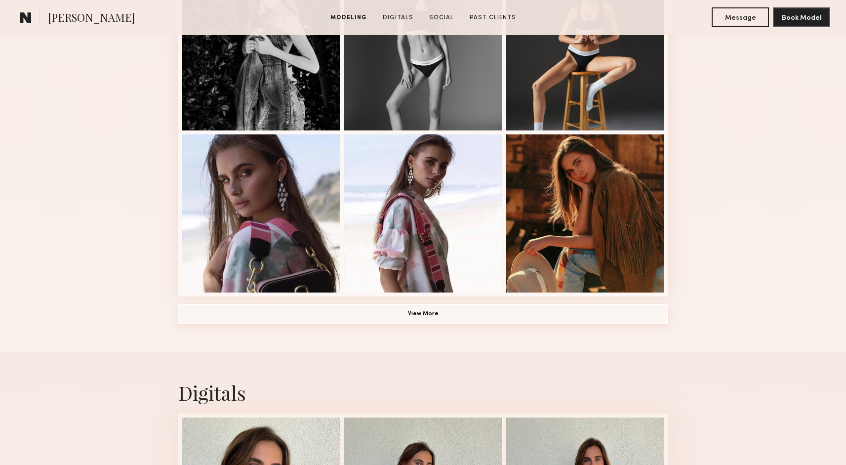
click at [489, 318] on button "View More" at bounding box center [423, 314] width 490 height 20
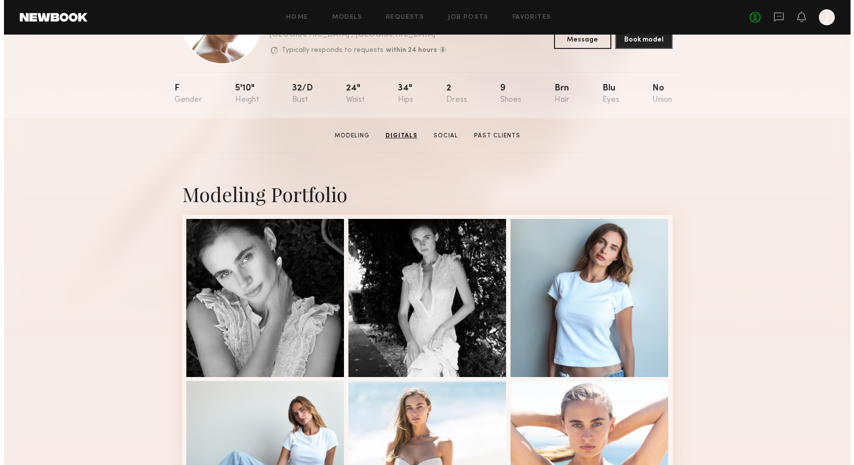
scroll to position [0, 0]
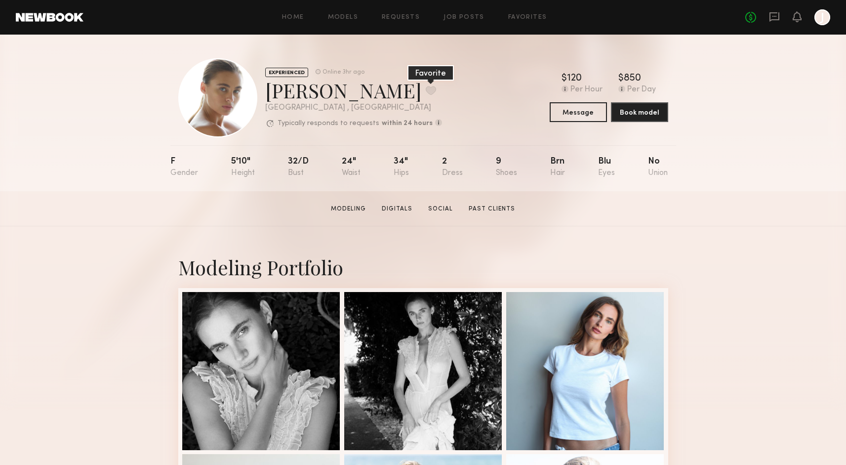
click at [426, 89] on button at bounding box center [431, 90] width 10 height 9
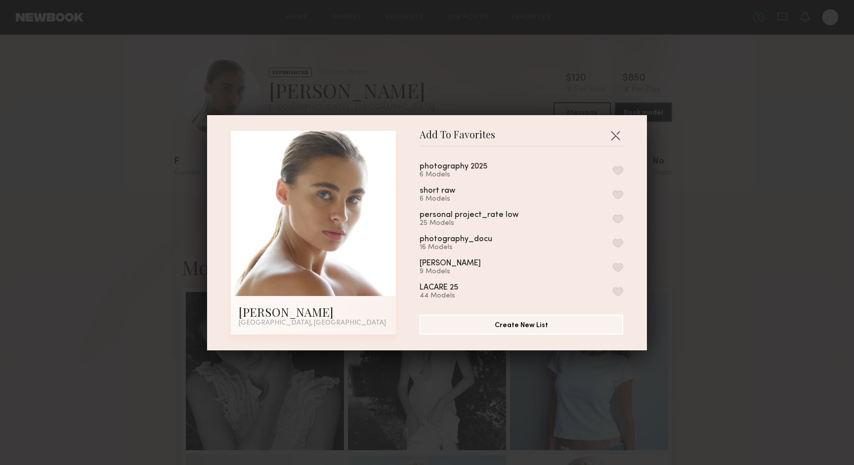
click at [613, 169] on button "button" at bounding box center [618, 170] width 10 height 9
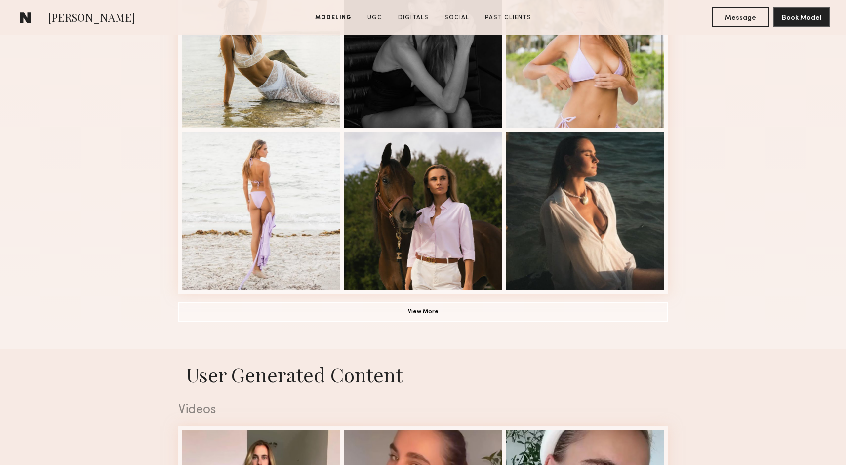
scroll to position [662, 0]
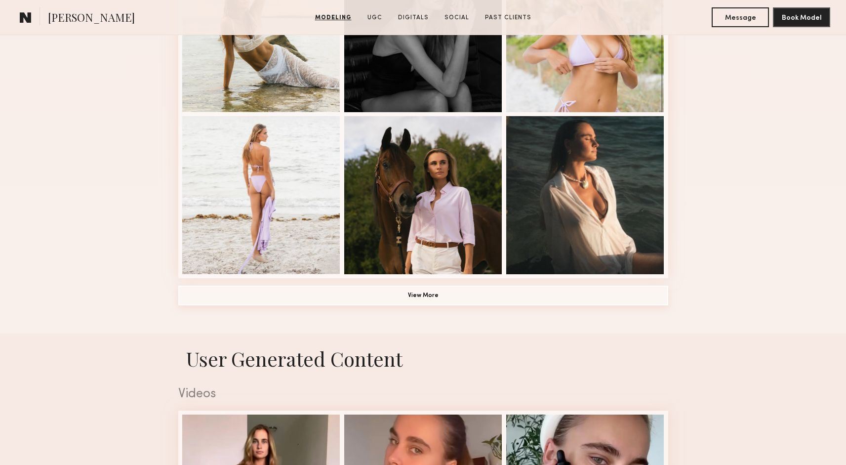
click at [525, 291] on button "View More" at bounding box center [423, 296] width 490 height 20
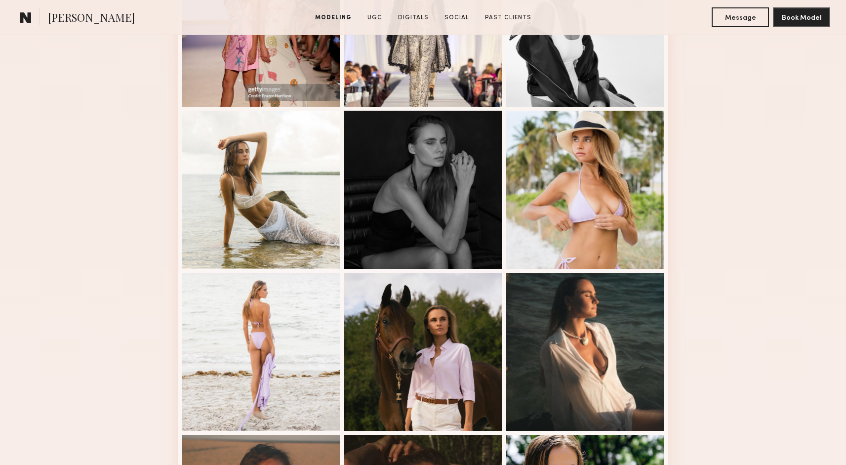
scroll to position [0, 0]
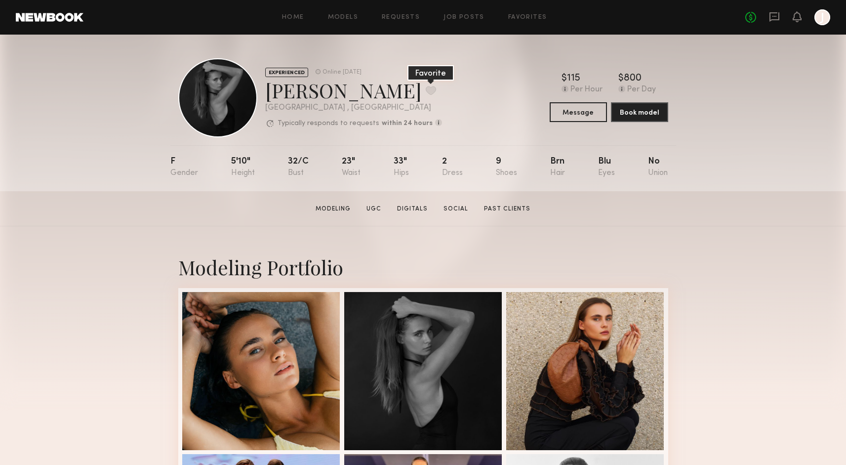
click at [426, 87] on button at bounding box center [431, 90] width 10 height 9
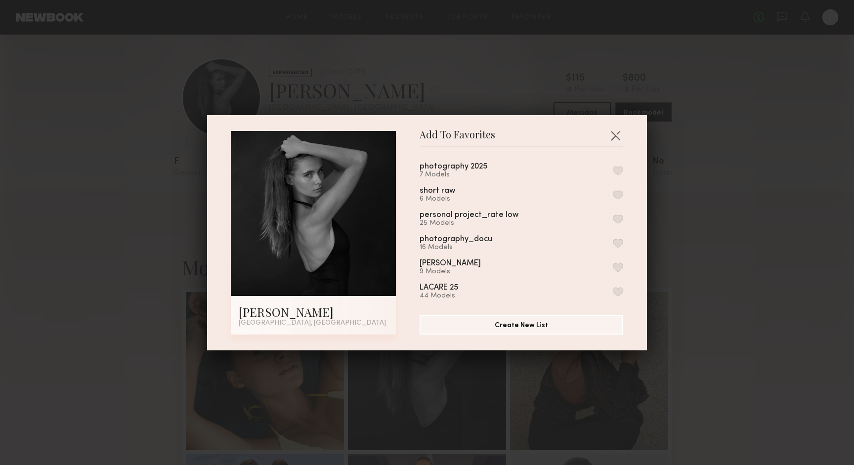
click at [613, 169] on button "button" at bounding box center [618, 170] width 10 height 9
click at [610, 137] on button "button" at bounding box center [615, 135] width 16 height 16
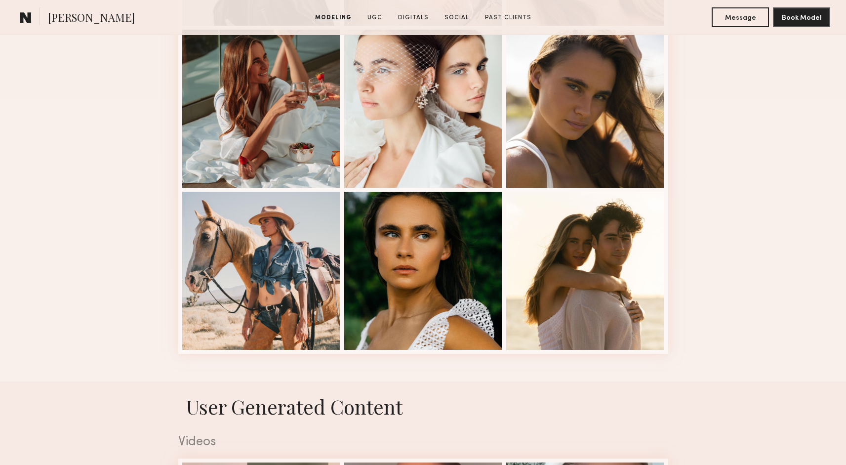
scroll to position [1482, 0]
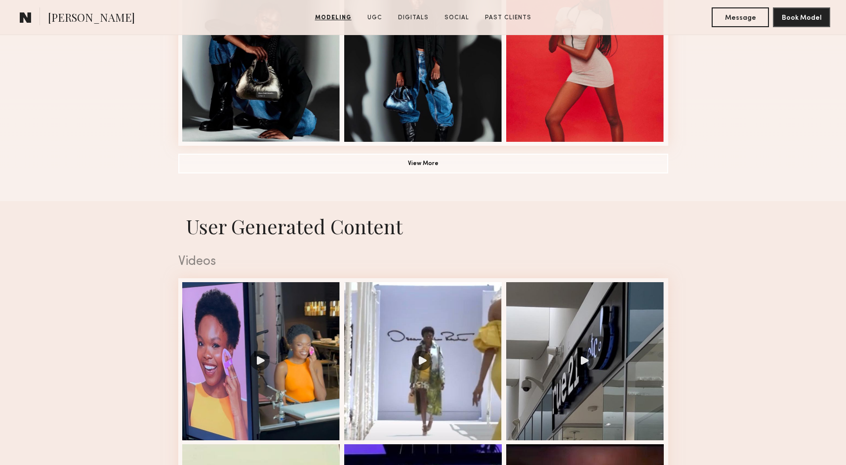
scroll to position [1172, 0]
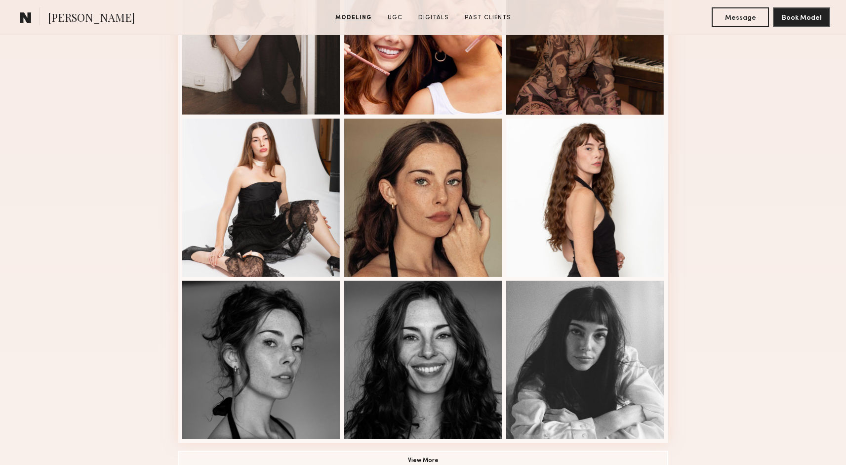
scroll to position [674, 0]
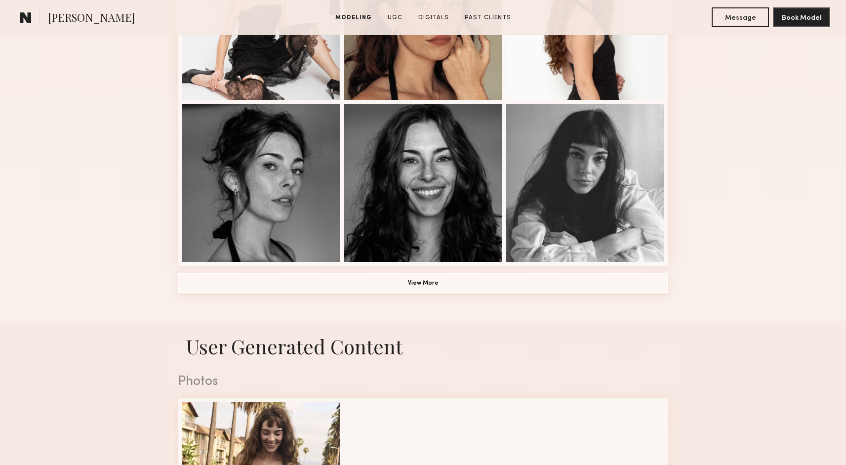
click at [523, 282] on button "View More" at bounding box center [423, 283] width 490 height 20
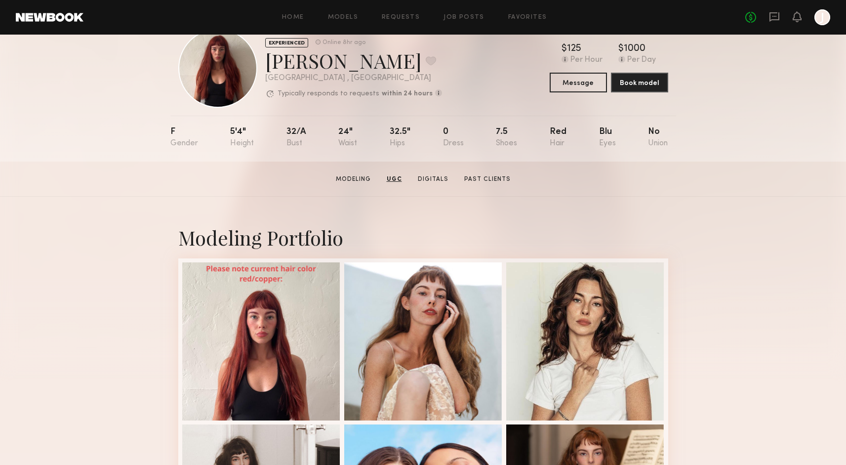
scroll to position [0, 0]
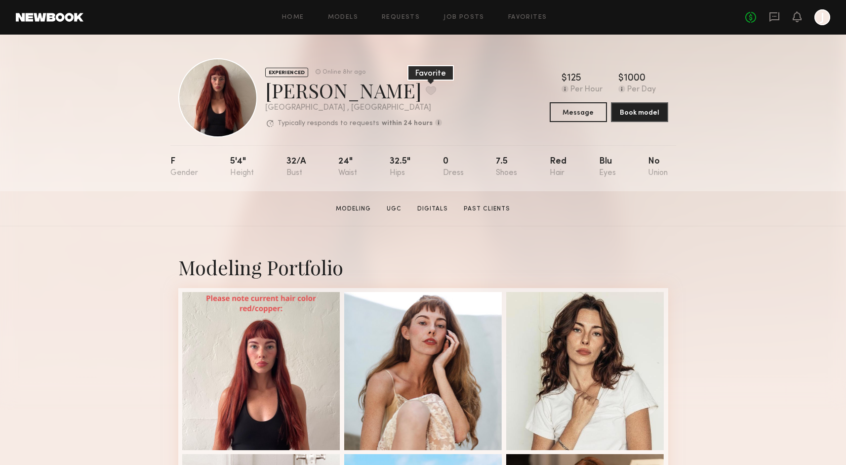
click at [426, 89] on button at bounding box center [431, 90] width 10 height 9
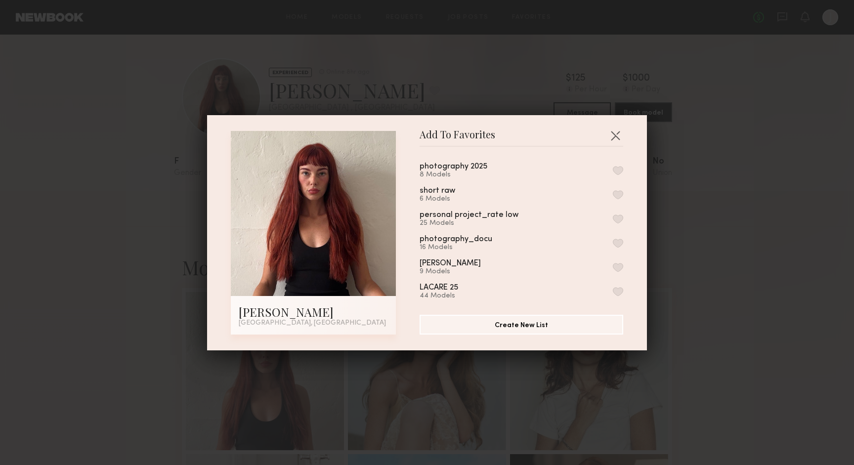
click at [613, 169] on button "button" at bounding box center [618, 170] width 10 height 9
click at [612, 129] on button "button" at bounding box center [615, 135] width 16 height 16
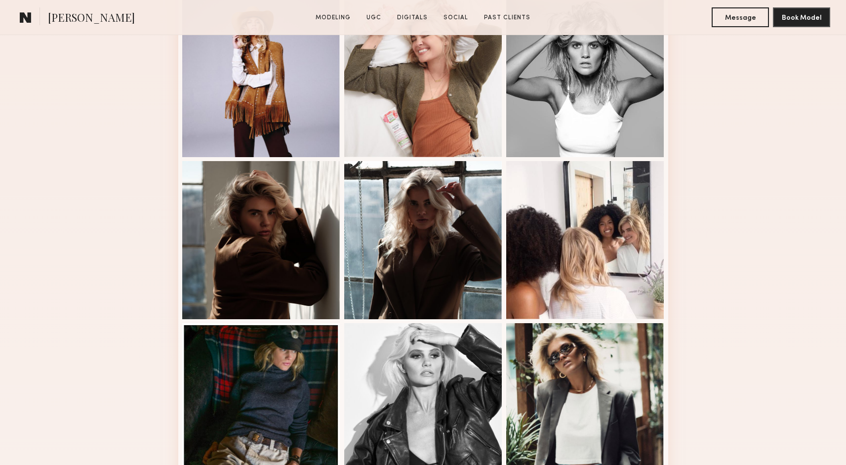
scroll to position [587, 0]
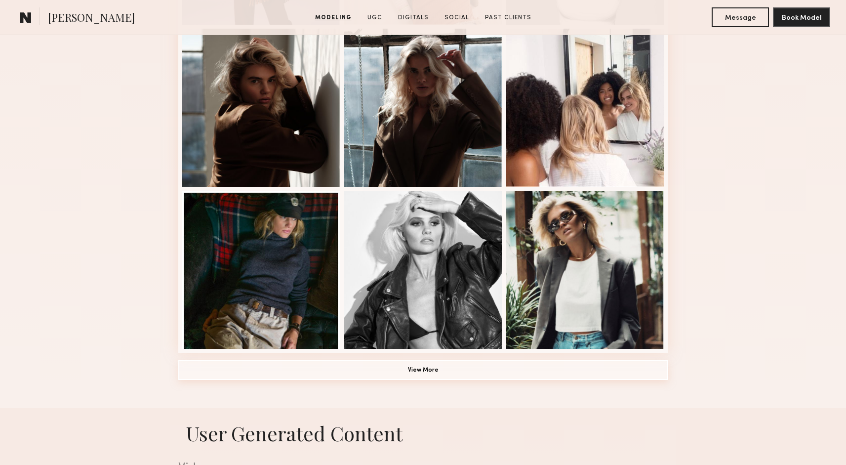
click at [480, 376] on button "View More" at bounding box center [423, 370] width 490 height 20
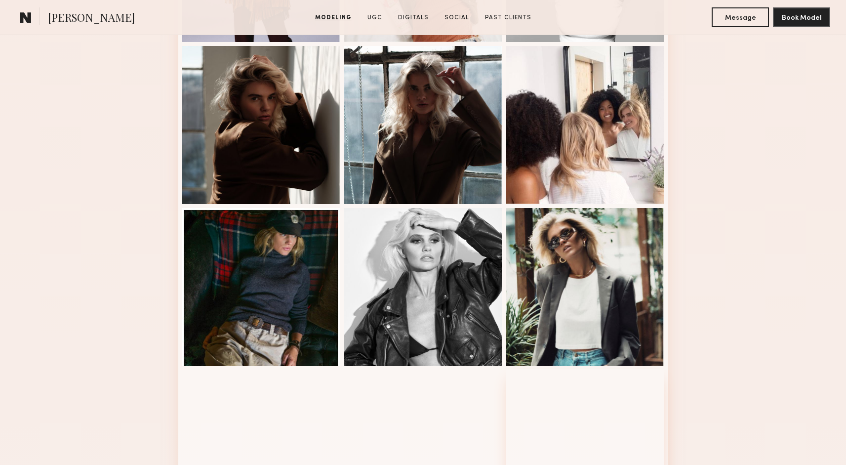
scroll to position [0, 0]
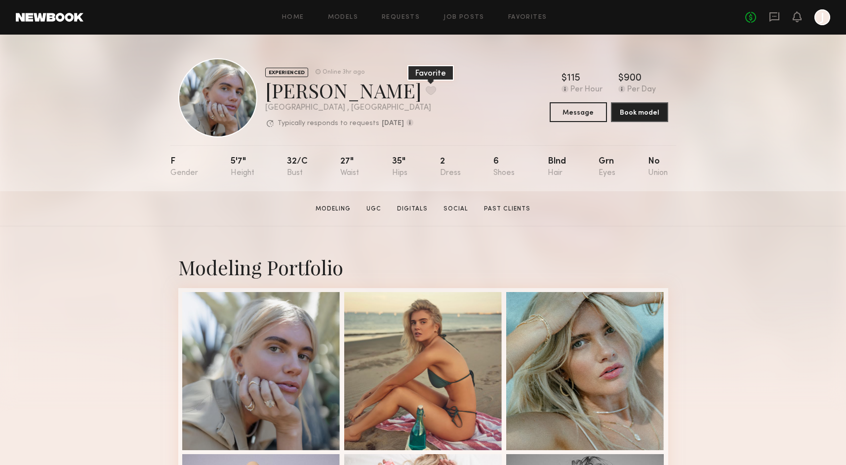
click at [426, 93] on button at bounding box center [431, 90] width 10 height 9
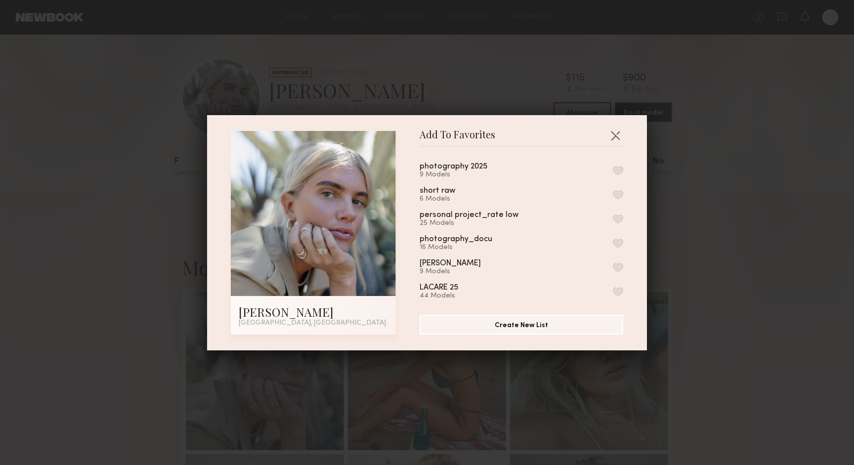
click at [613, 170] on button "button" at bounding box center [618, 170] width 10 height 9
click at [611, 138] on button "button" at bounding box center [615, 135] width 16 height 16
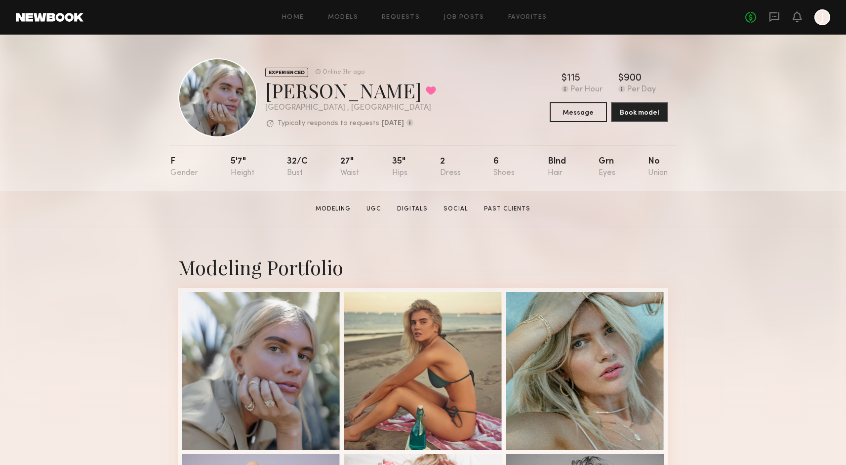
click at [819, 23] on div at bounding box center [823, 17] width 16 height 16
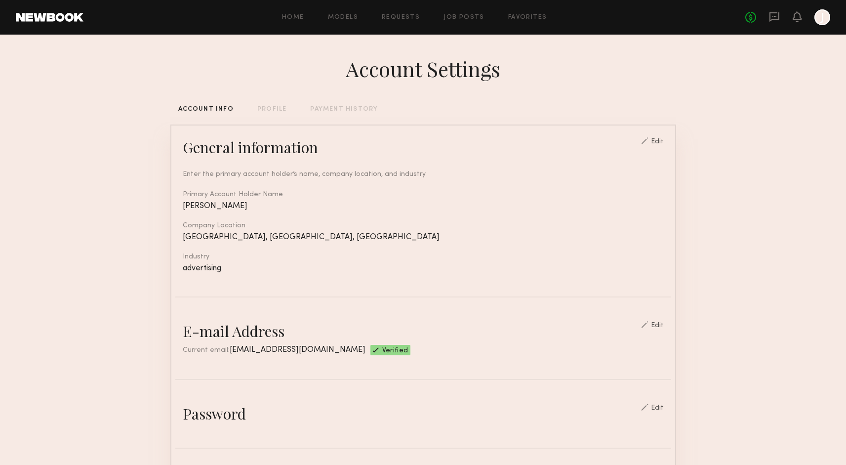
click at [819, 23] on div at bounding box center [823, 17] width 16 height 16
click at [505, 18] on div "Home Models Requests Job Posts Favorites Sign Out" at bounding box center [414, 17] width 662 height 6
click at [513, 16] on link "Favorites" at bounding box center [527, 17] width 39 height 6
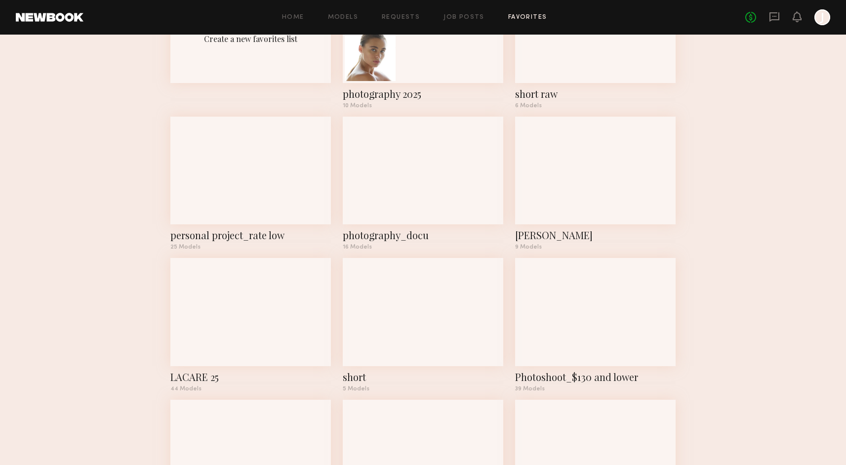
scroll to position [119, 0]
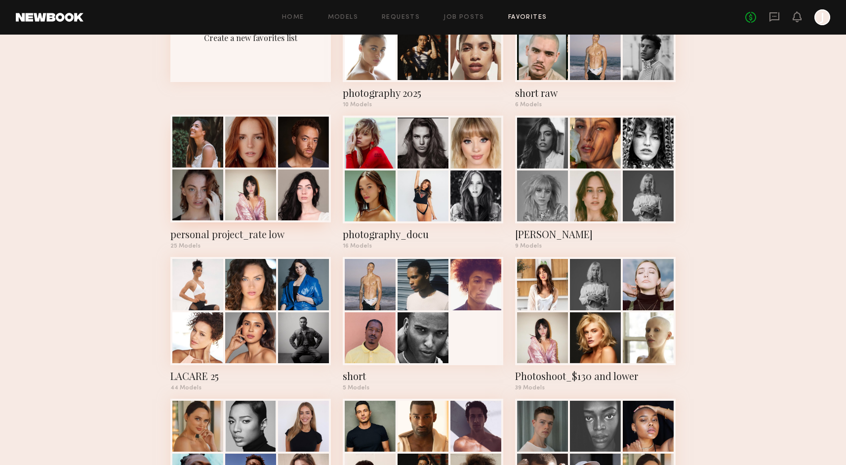
click at [285, 175] on div at bounding box center [303, 194] width 51 height 51
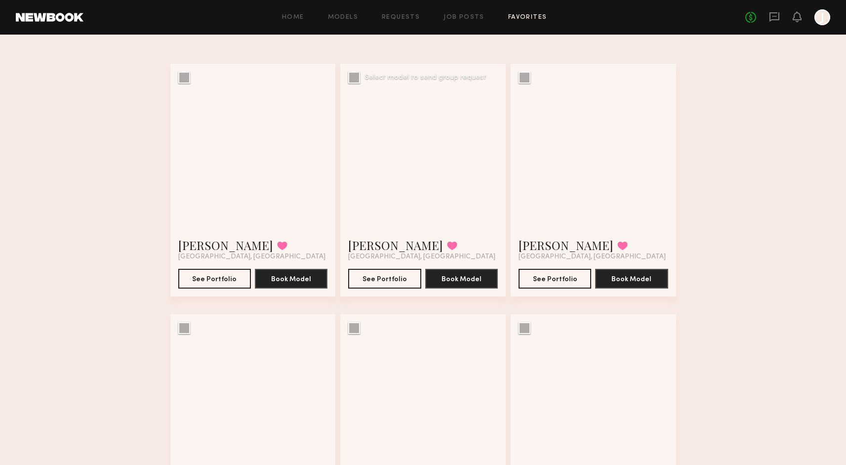
scroll to position [168, 0]
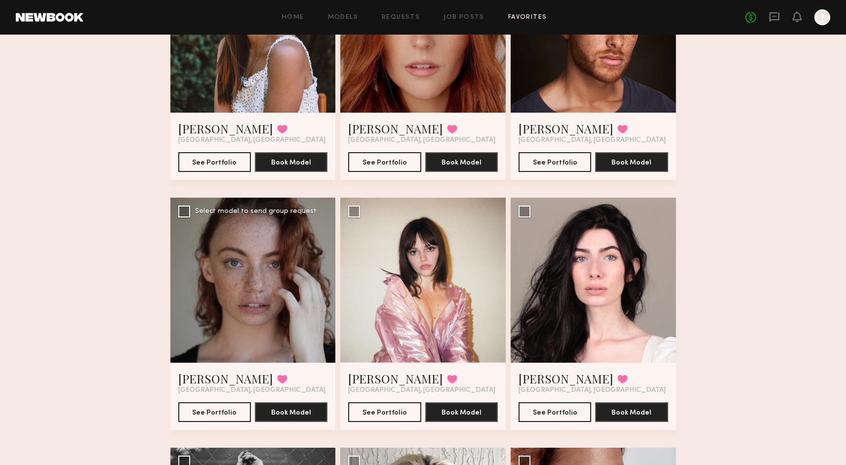
click at [314, 295] on div at bounding box center [253, 281] width 166 height 166
click at [537, 377] on link "Lolita L." at bounding box center [566, 379] width 95 height 16
click at [206, 374] on link "Brylee W." at bounding box center [225, 379] width 95 height 16
click at [375, 378] on link "Sheridan L." at bounding box center [395, 379] width 95 height 16
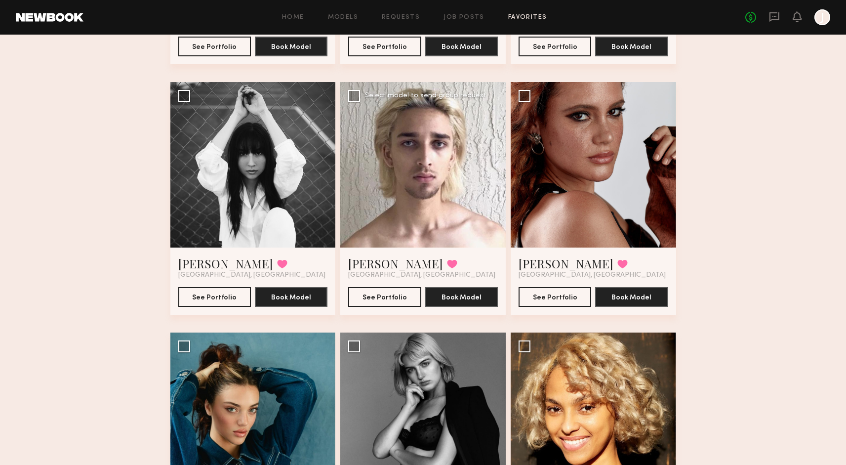
scroll to position [622, 0]
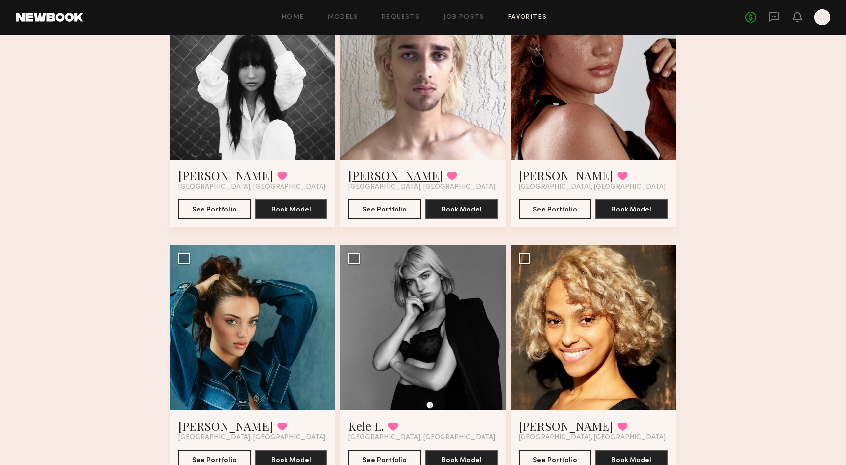
click at [381, 172] on link "Austin R." at bounding box center [395, 175] width 95 height 16
click at [356, 420] on link "Kele L." at bounding box center [366, 426] width 36 height 16
click at [220, 421] on link "Genevieve A." at bounding box center [225, 426] width 95 height 16
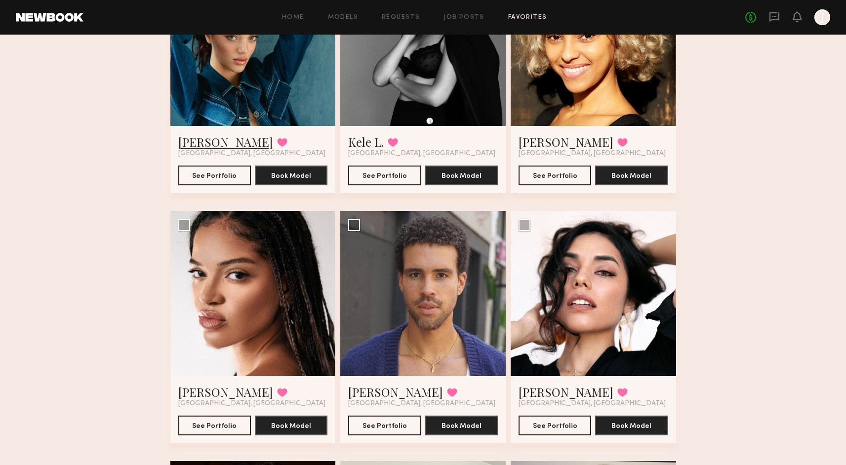
scroll to position [956, 0]
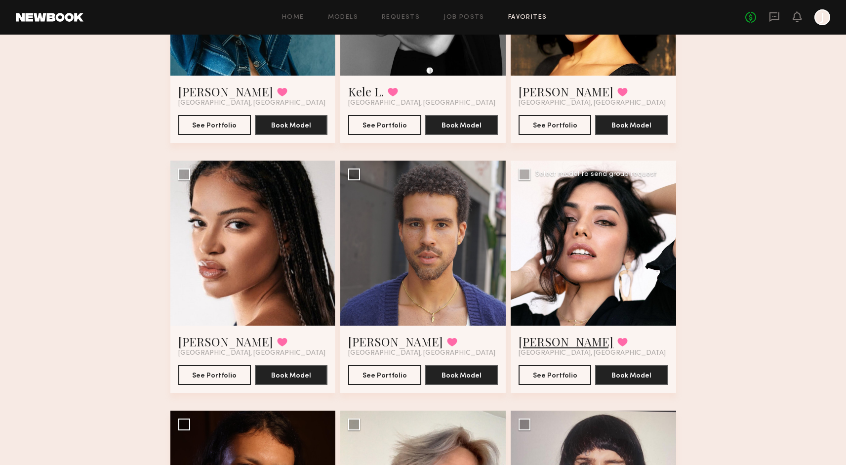
click at [529, 341] on link "Jazmin V." at bounding box center [566, 341] width 95 height 16
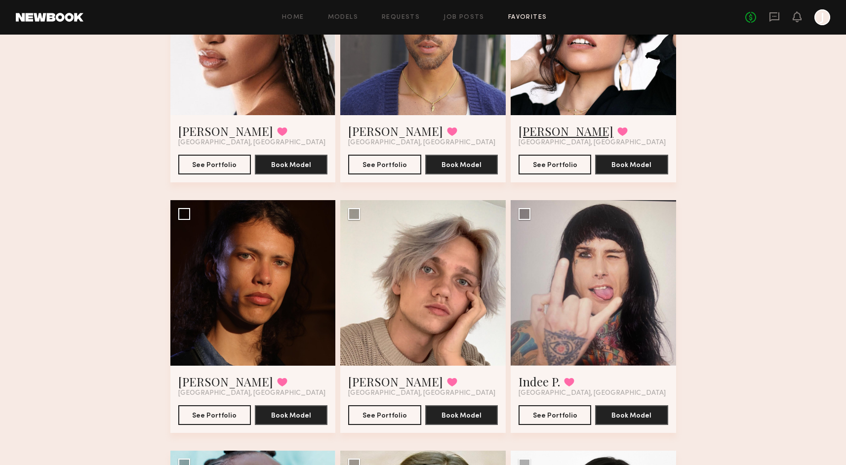
scroll to position [1183, 0]
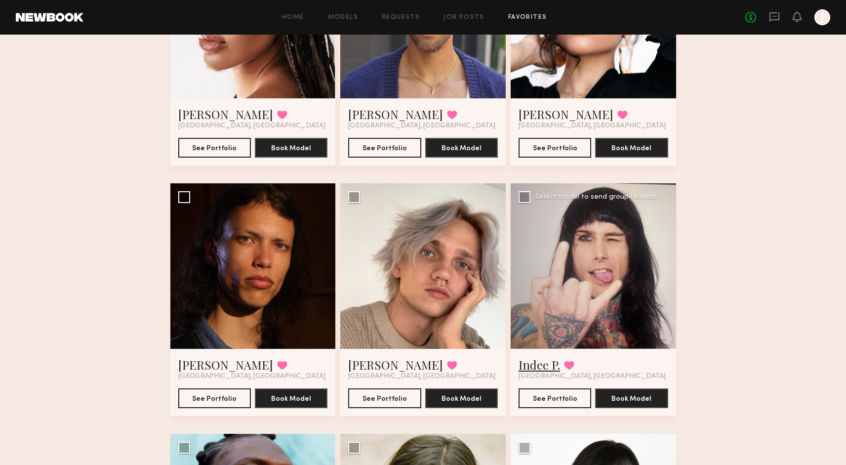
click at [537, 359] on link "Indee P." at bounding box center [540, 365] width 42 height 16
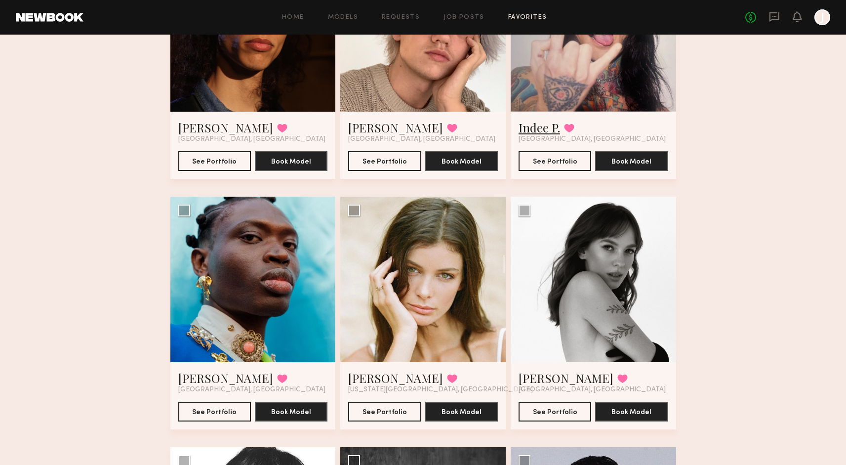
scroll to position [1443, 0]
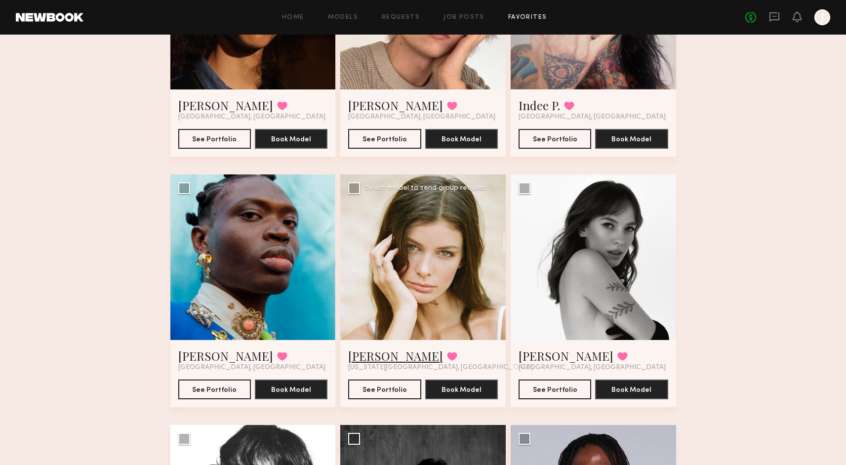
click at [372, 355] on link "Hannah G." at bounding box center [395, 356] width 95 height 16
click at [552, 354] on link "Sasha G." at bounding box center [566, 356] width 95 height 16
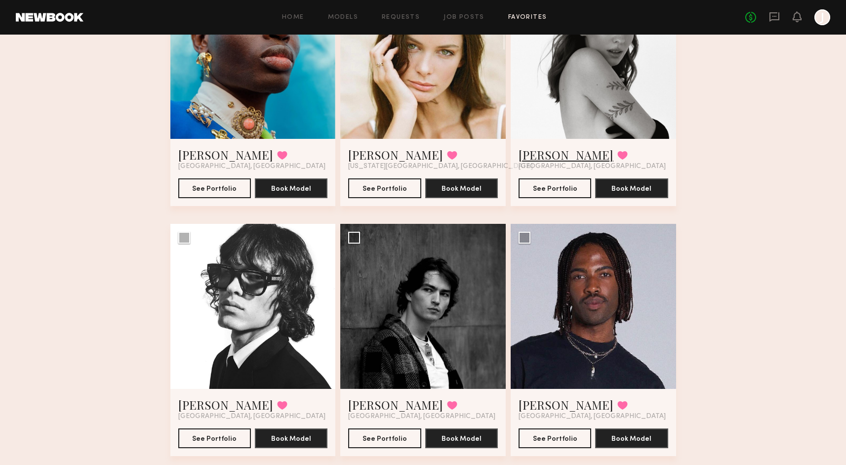
scroll to position [1829, 0]
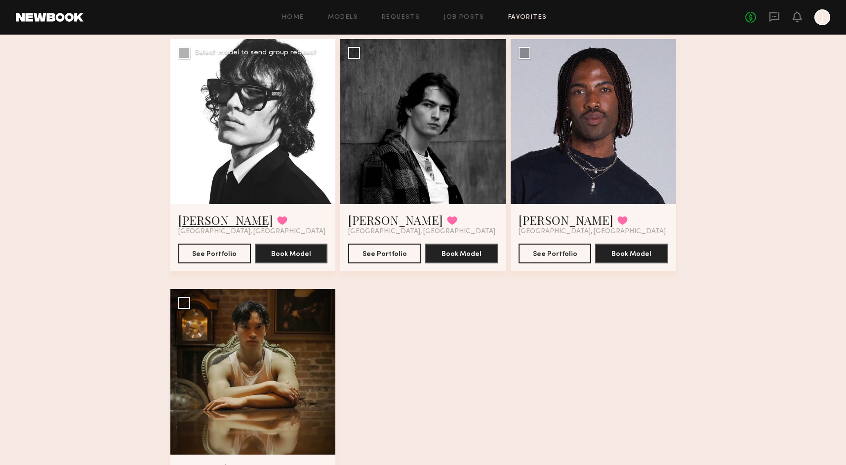
click at [197, 215] on link "Zack B." at bounding box center [225, 220] width 95 height 16
click at [541, 216] on link "Afari L." at bounding box center [566, 220] width 95 height 16
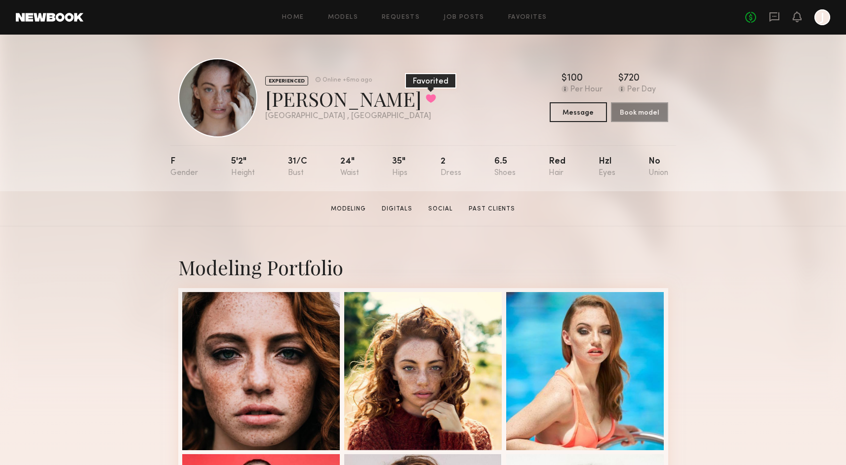
click at [426, 99] on button at bounding box center [431, 98] width 10 height 9
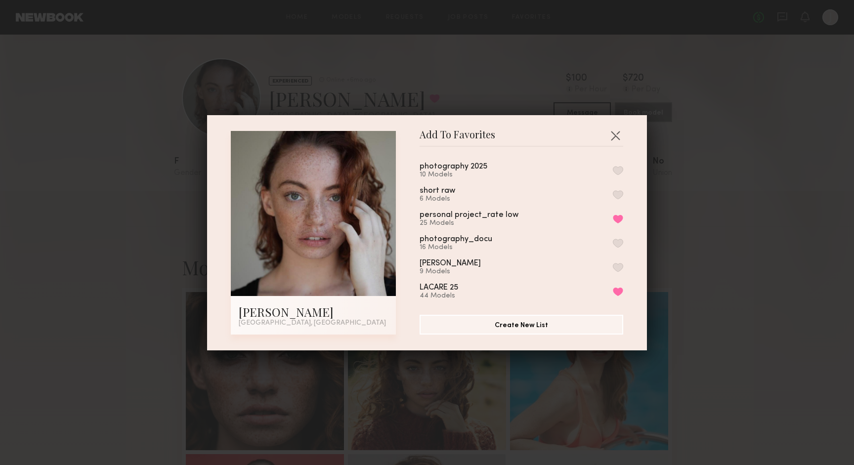
click at [613, 171] on button "button" at bounding box center [618, 170] width 10 height 9
click at [612, 133] on button "button" at bounding box center [615, 135] width 16 height 16
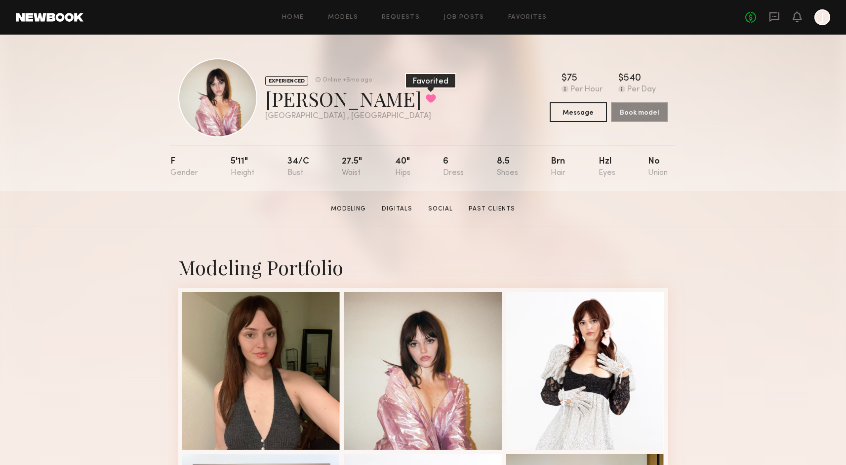
click at [426, 99] on button at bounding box center [431, 98] width 10 height 9
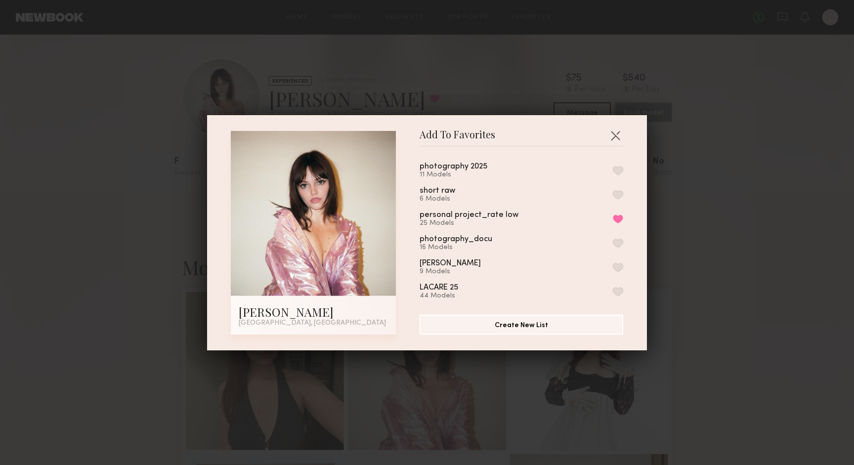
click at [613, 172] on button "button" at bounding box center [618, 170] width 10 height 9
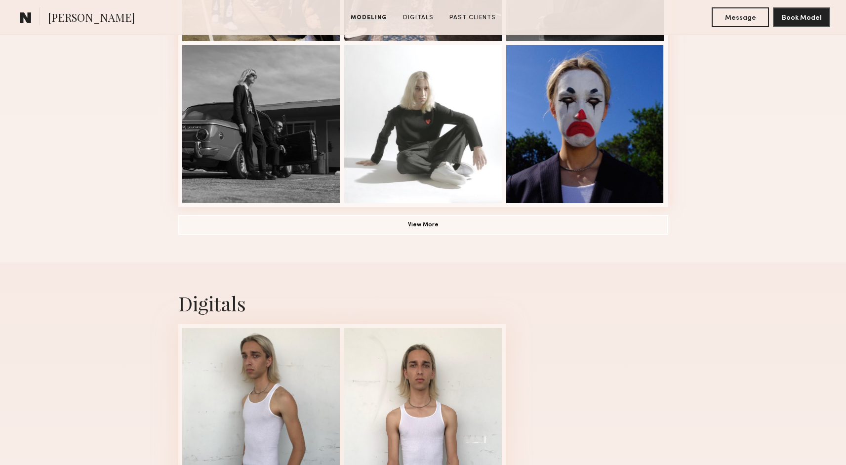
scroll to position [848, 0]
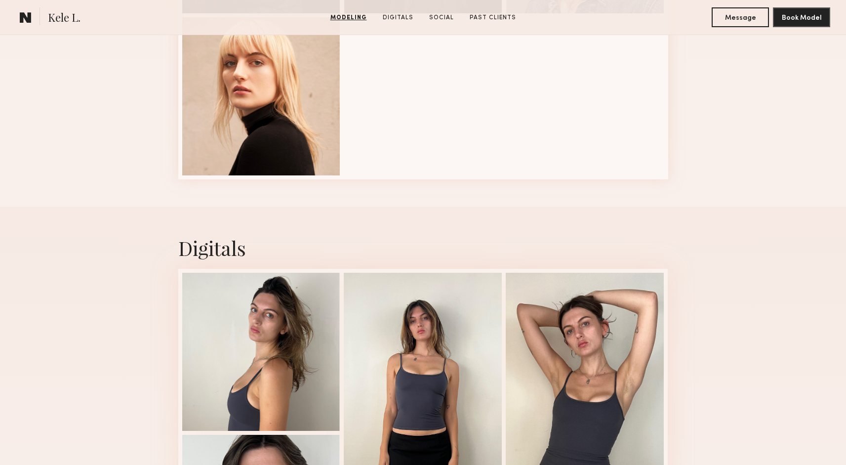
scroll to position [895, 0]
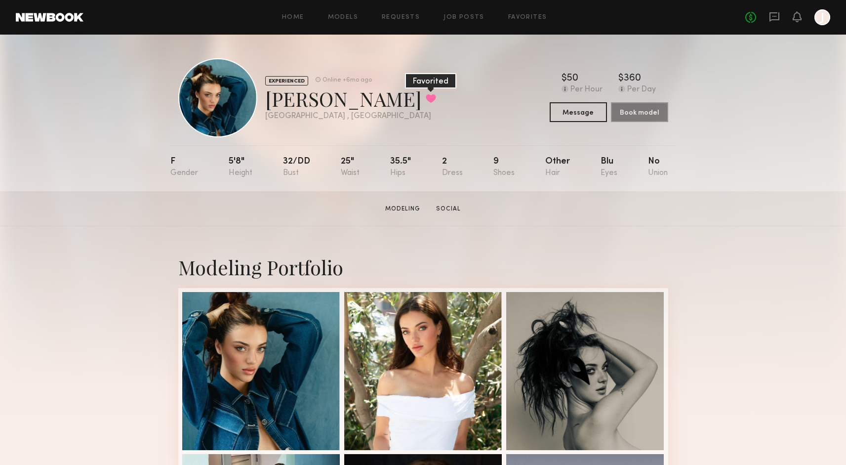
click at [426, 102] on button at bounding box center [431, 98] width 10 height 9
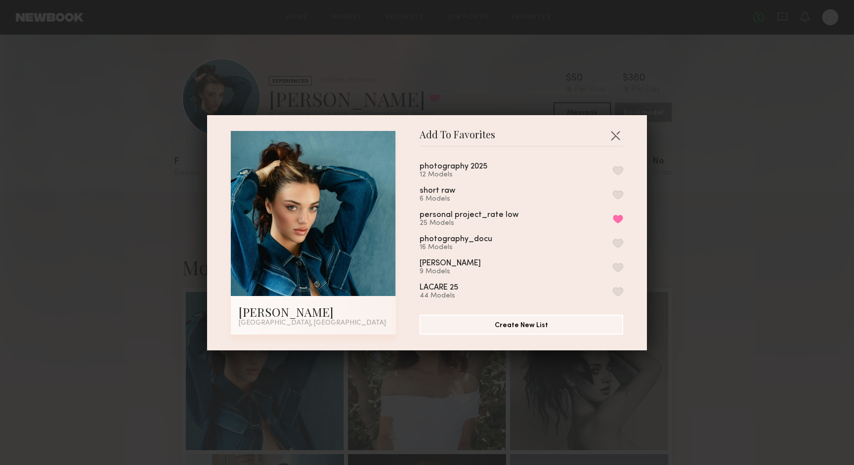
click at [613, 169] on button "button" at bounding box center [618, 170] width 10 height 9
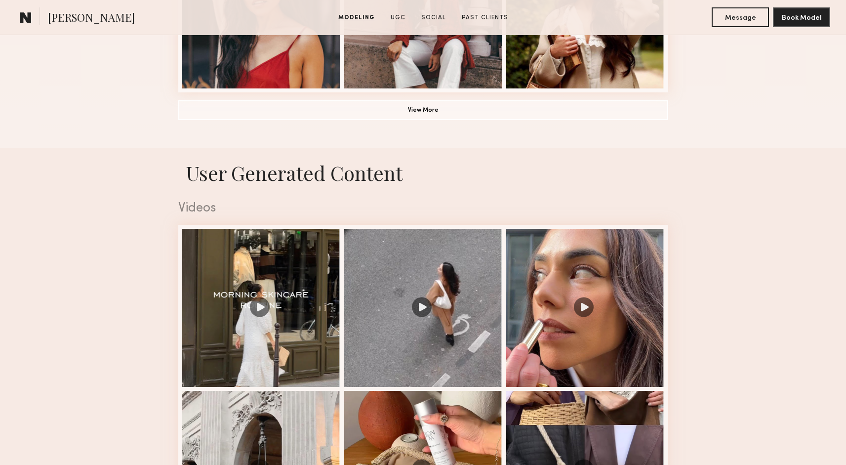
scroll to position [1116, 0]
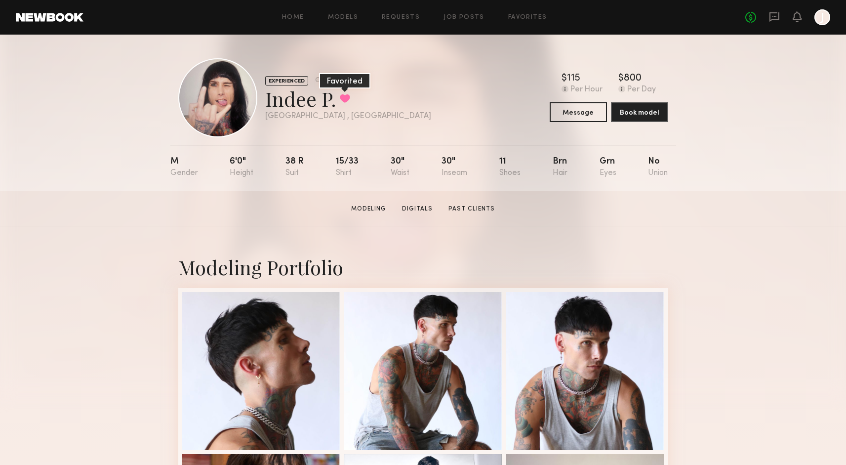
click at [340, 98] on button at bounding box center [345, 98] width 10 height 9
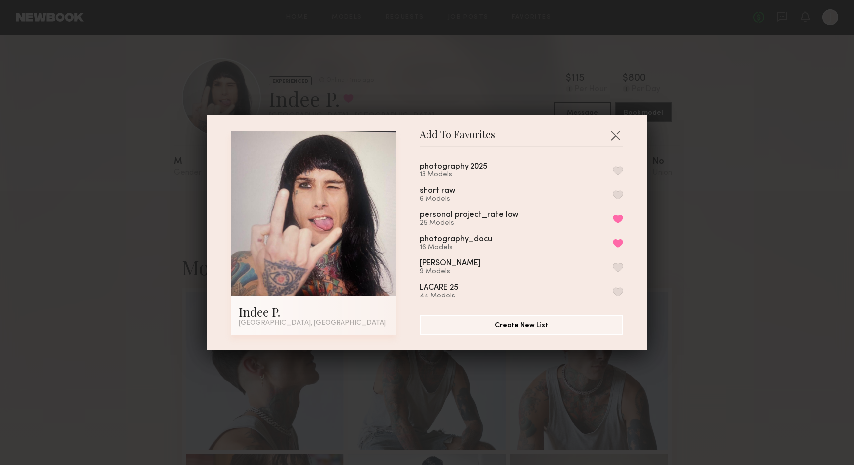
click at [613, 170] on button "button" at bounding box center [618, 170] width 10 height 9
click at [617, 134] on button "button" at bounding box center [615, 135] width 16 height 16
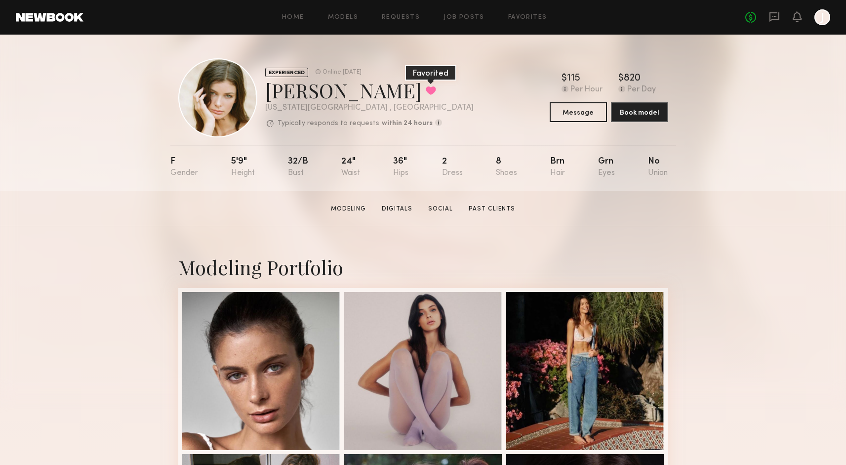
click at [426, 92] on button at bounding box center [431, 90] width 10 height 9
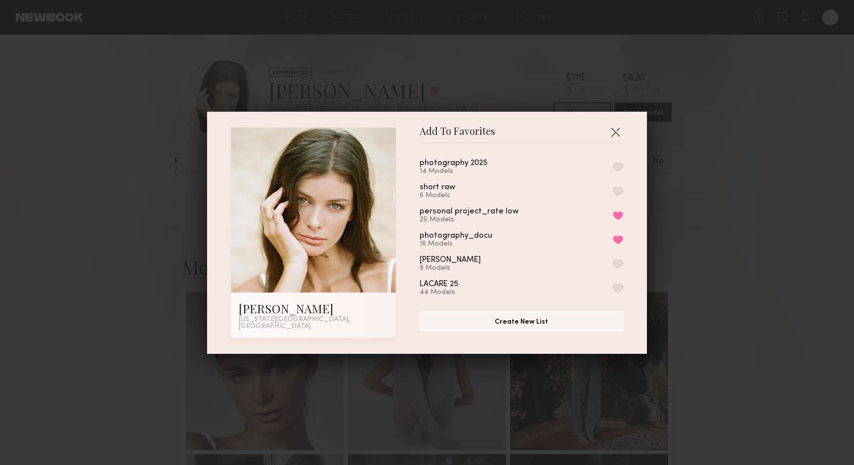
click at [613, 170] on button "button" at bounding box center [618, 167] width 10 height 9
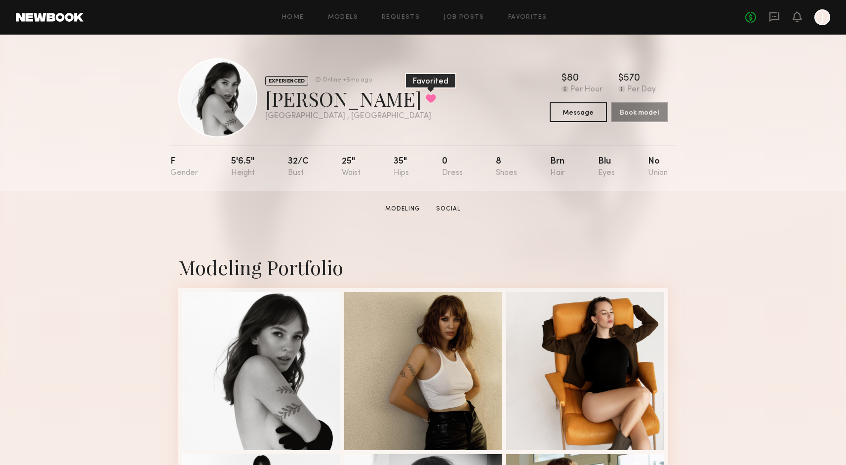
click at [426, 100] on button at bounding box center [431, 98] width 10 height 9
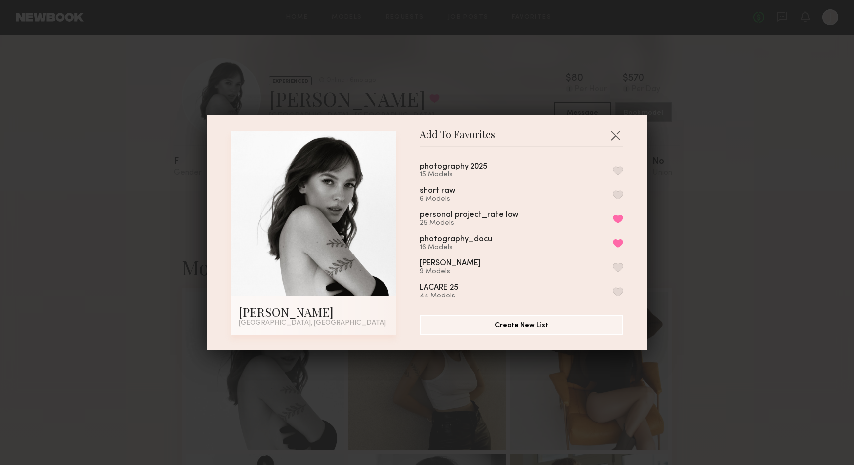
click at [613, 168] on button "button" at bounding box center [618, 170] width 10 height 9
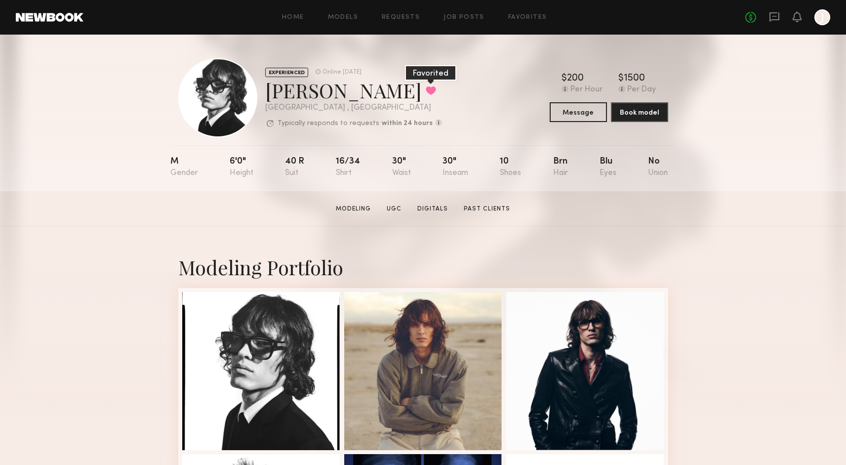
click at [426, 89] on button at bounding box center [431, 90] width 10 height 9
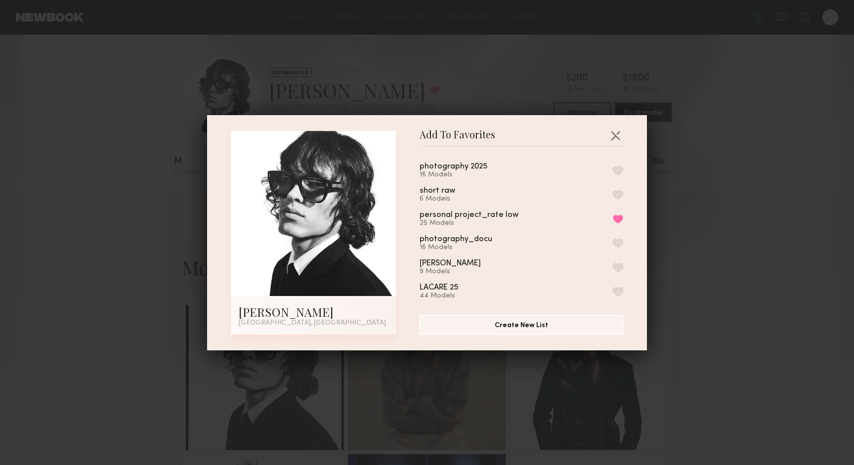
click at [613, 170] on button "button" at bounding box center [618, 170] width 10 height 9
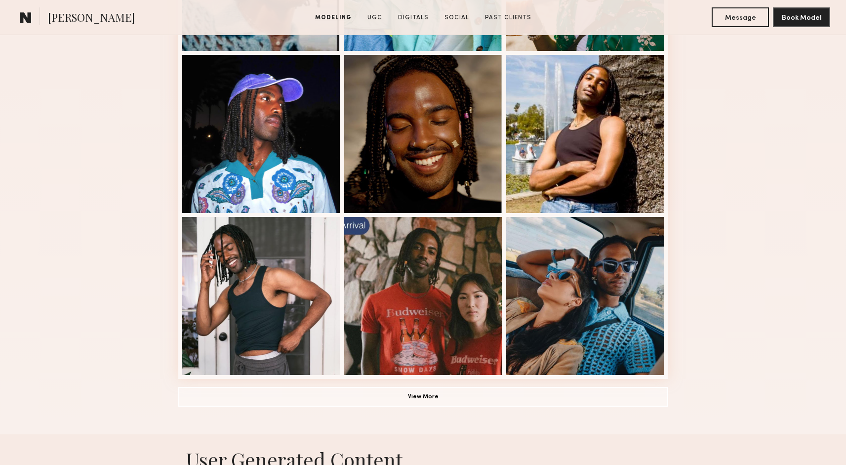
scroll to position [868, 0]
